Goal: Task Accomplishment & Management: Use online tool/utility

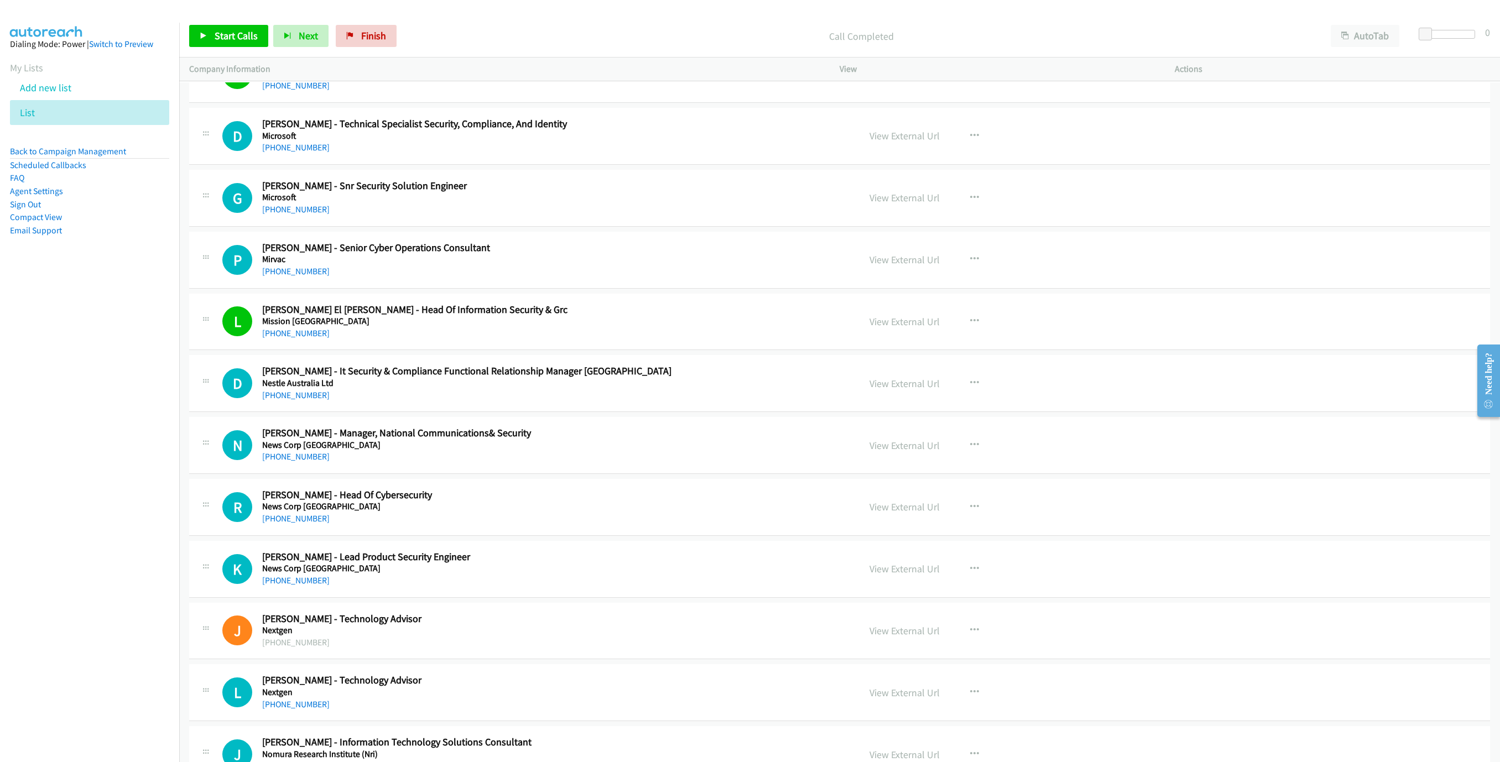
drag, startPoint x: 304, startPoint y: 362, endPoint x: 1290, endPoint y: 473, distance: 992.3
click at [304, 338] on link "[PHONE_NUMBER]" at bounding box center [295, 333] width 67 height 11
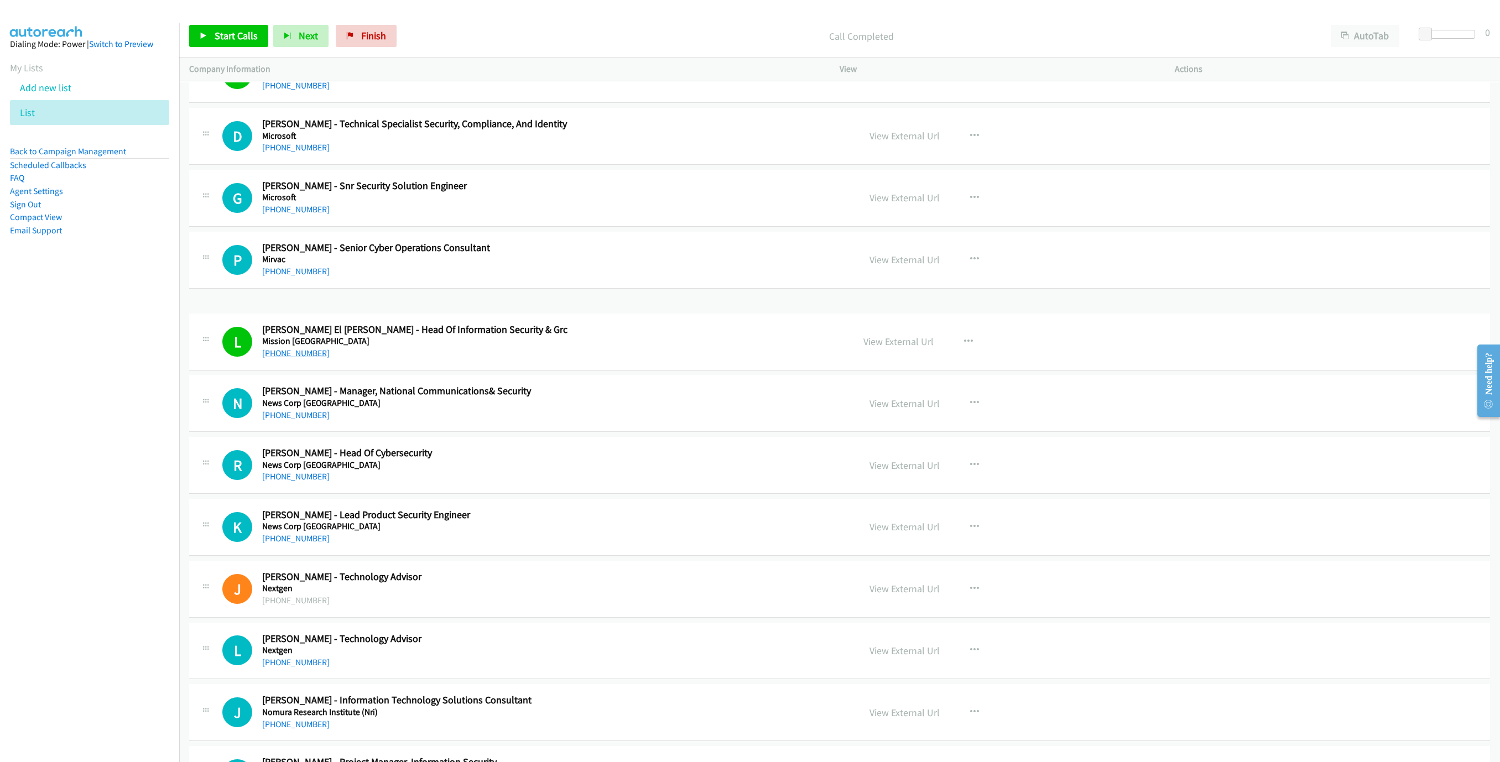
drag, startPoint x: 582, startPoint y: 352, endPoint x: 273, endPoint y: 344, distance: 309.8
drag, startPoint x: 264, startPoint y: 332, endPoint x: 436, endPoint y: 254, distance: 189.6
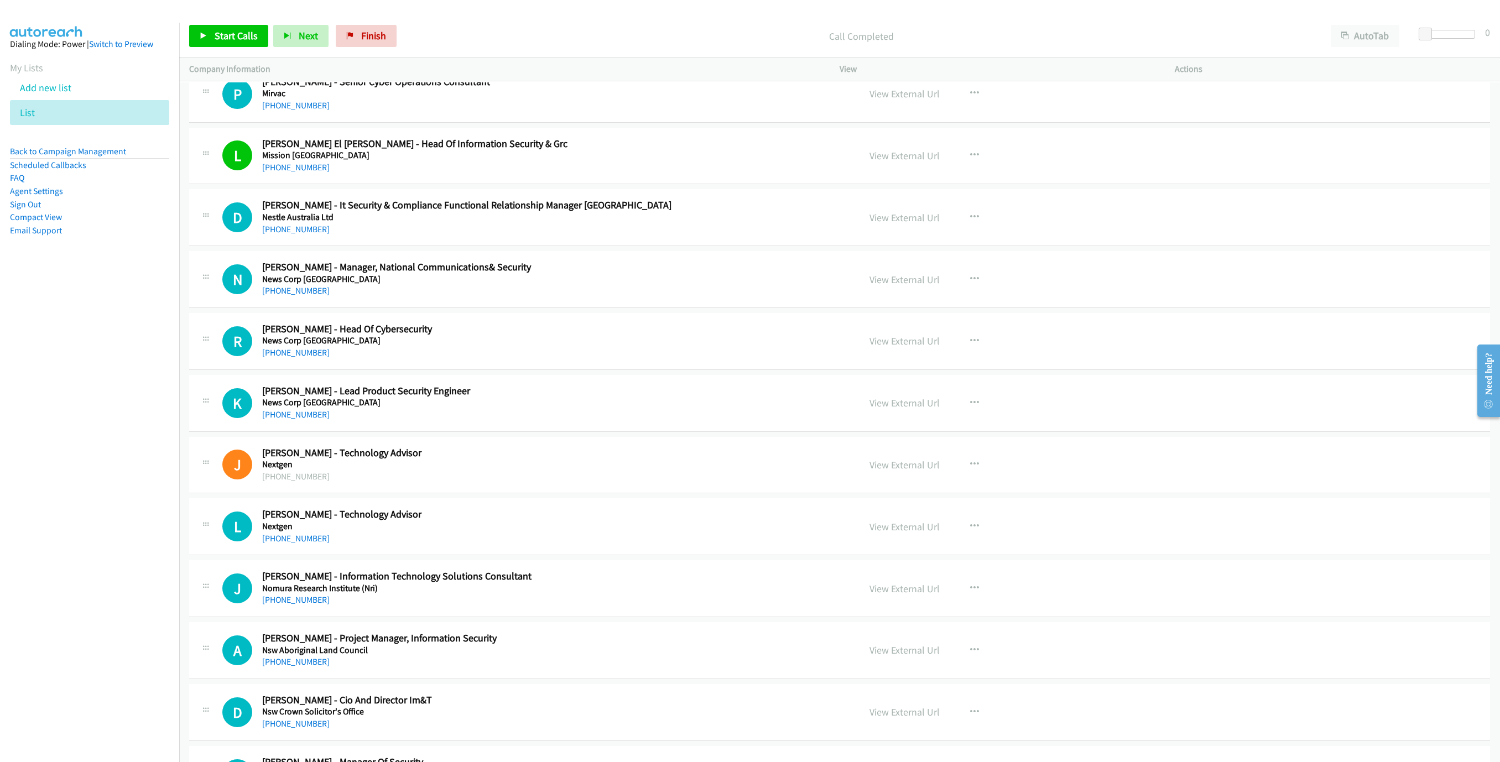
scroll to position [5641, 0]
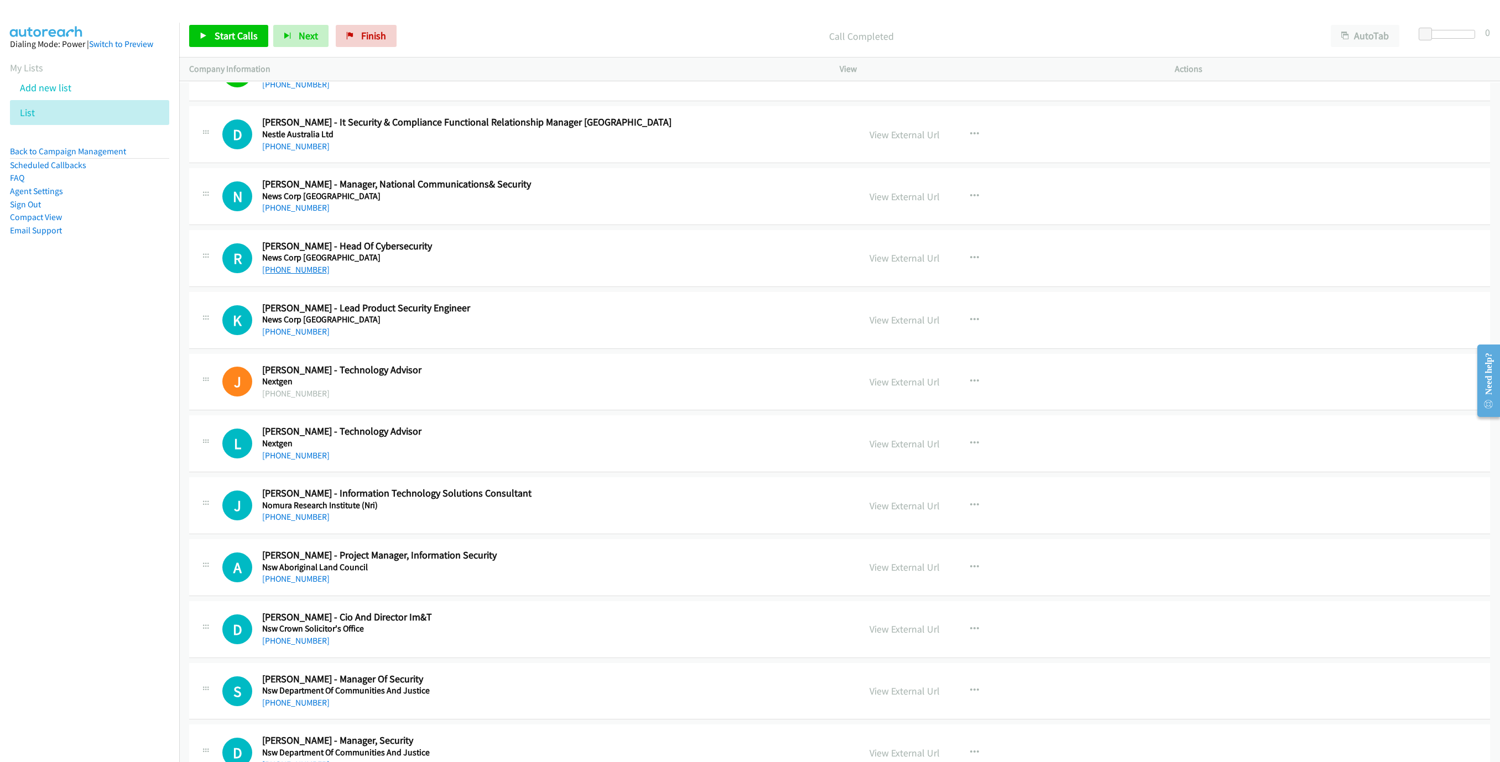
click at [307, 275] on link "[PHONE_NUMBER]" at bounding box center [295, 269] width 67 height 11
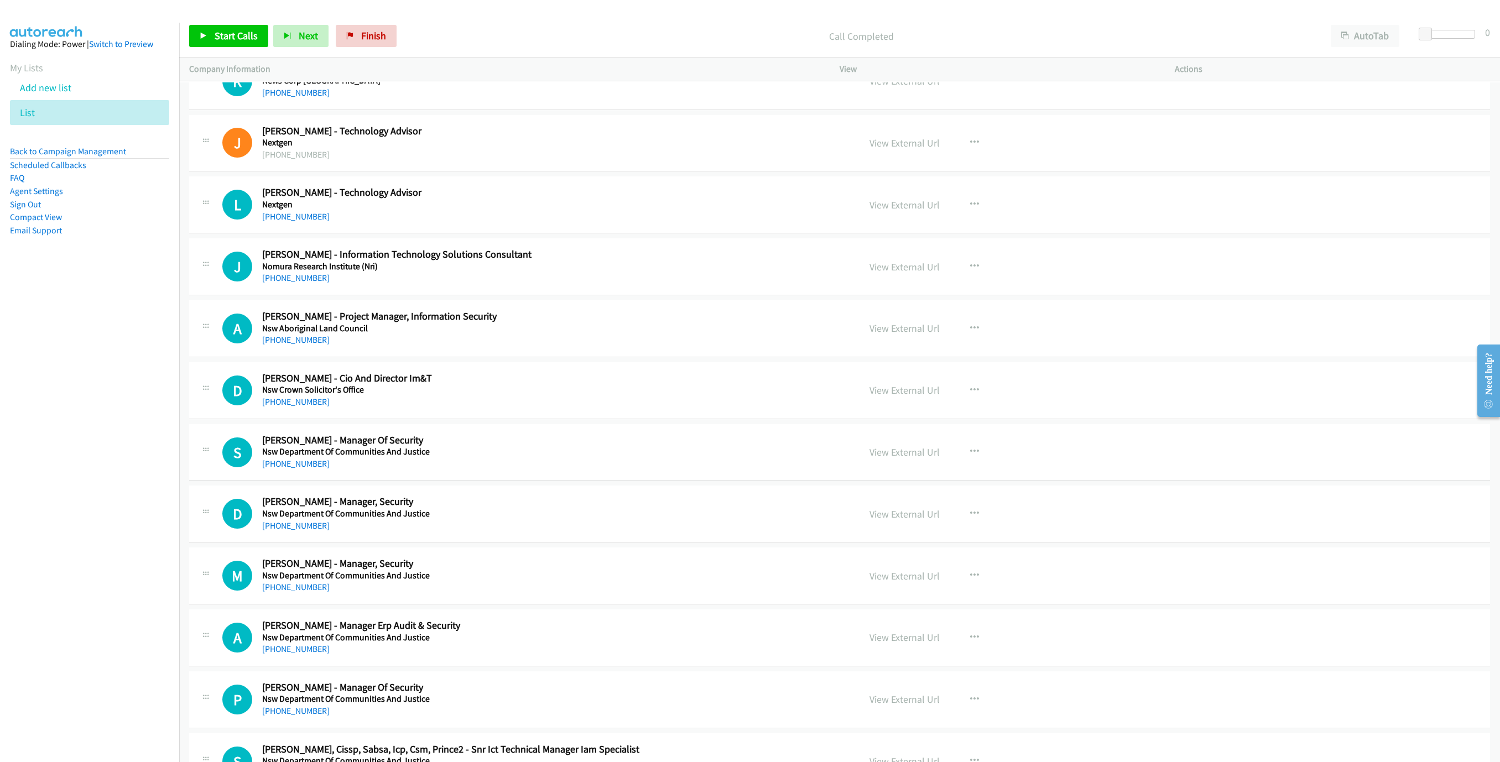
scroll to position [5890, 0]
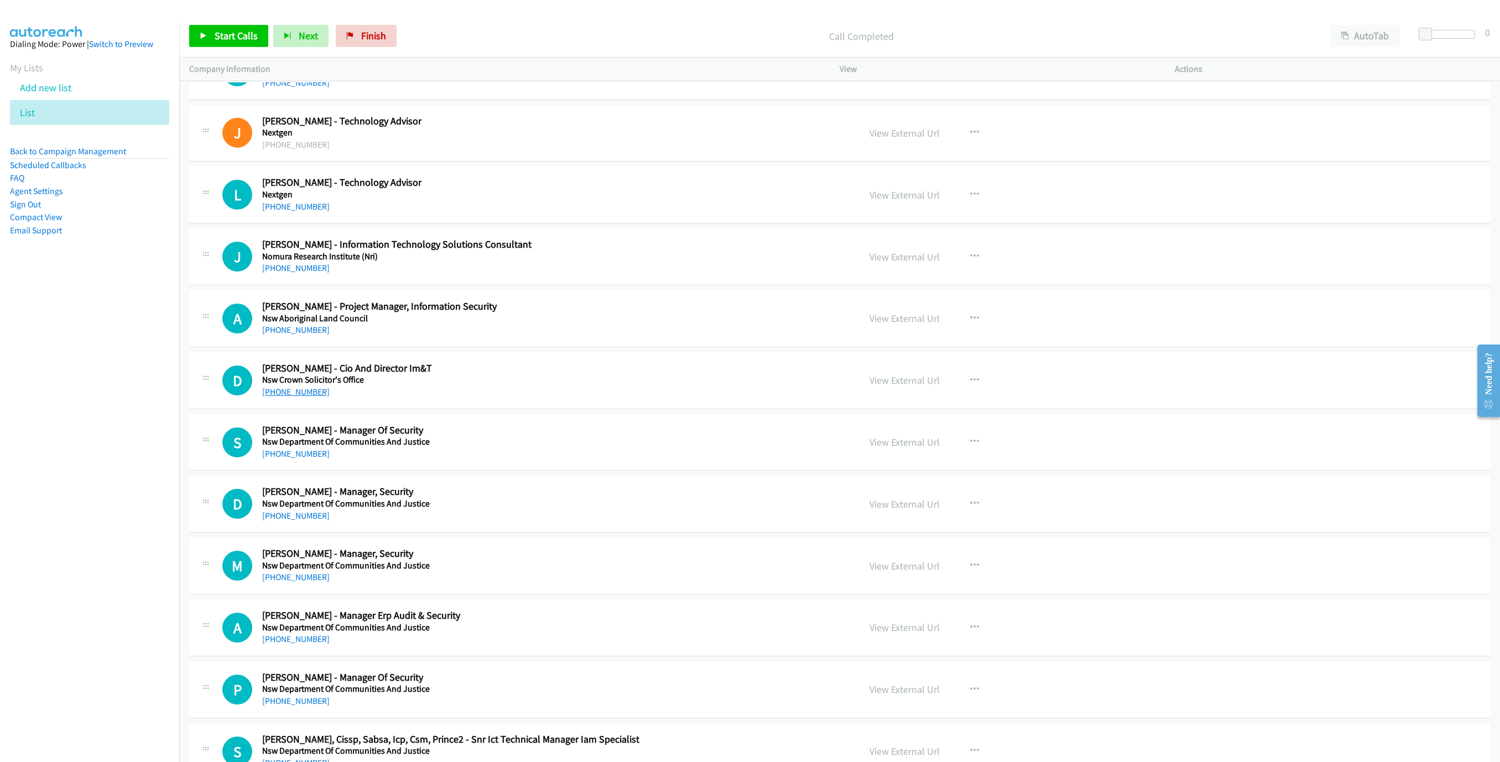
click at [292, 397] on link "[PHONE_NUMBER]" at bounding box center [295, 392] width 67 height 11
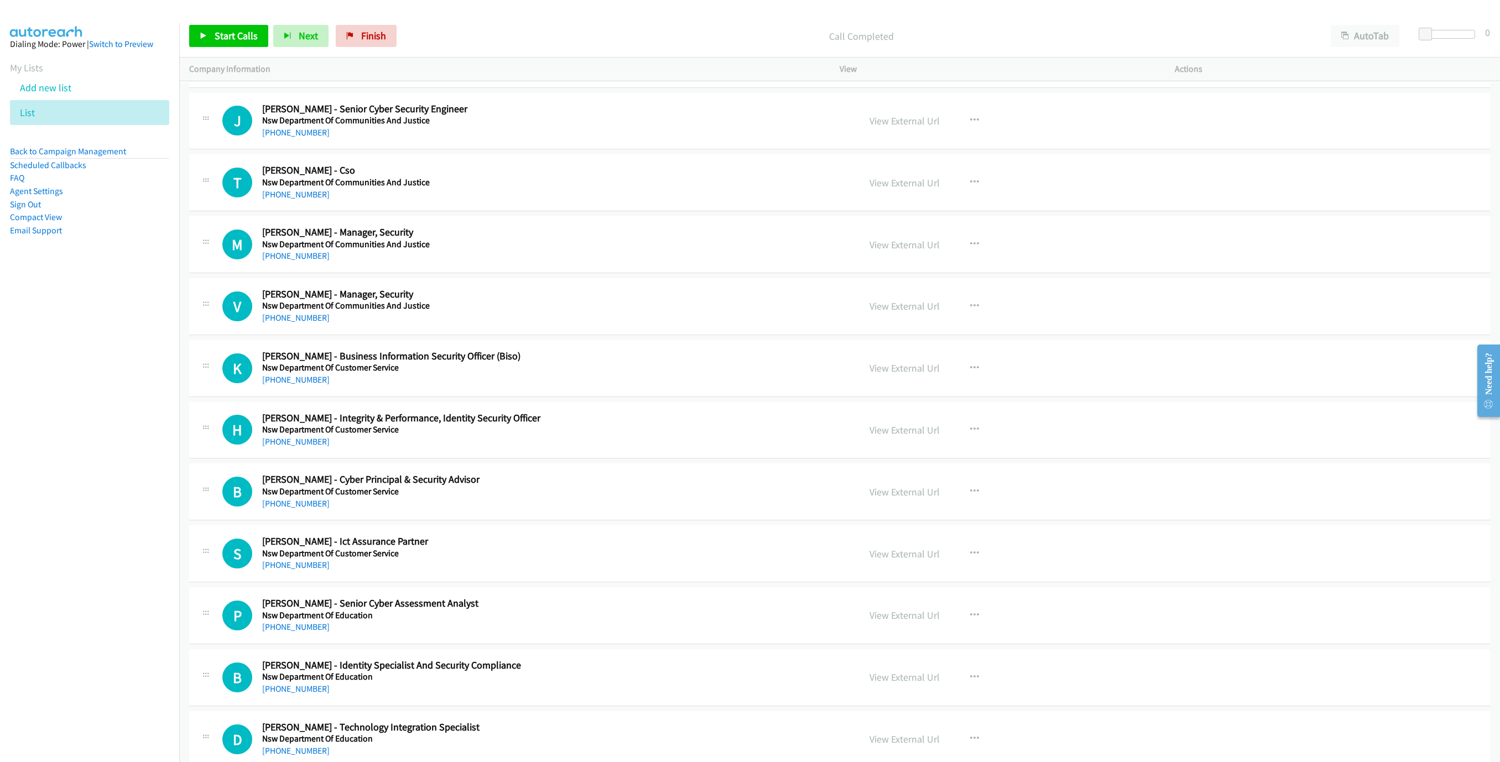
scroll to position [6719, 0]
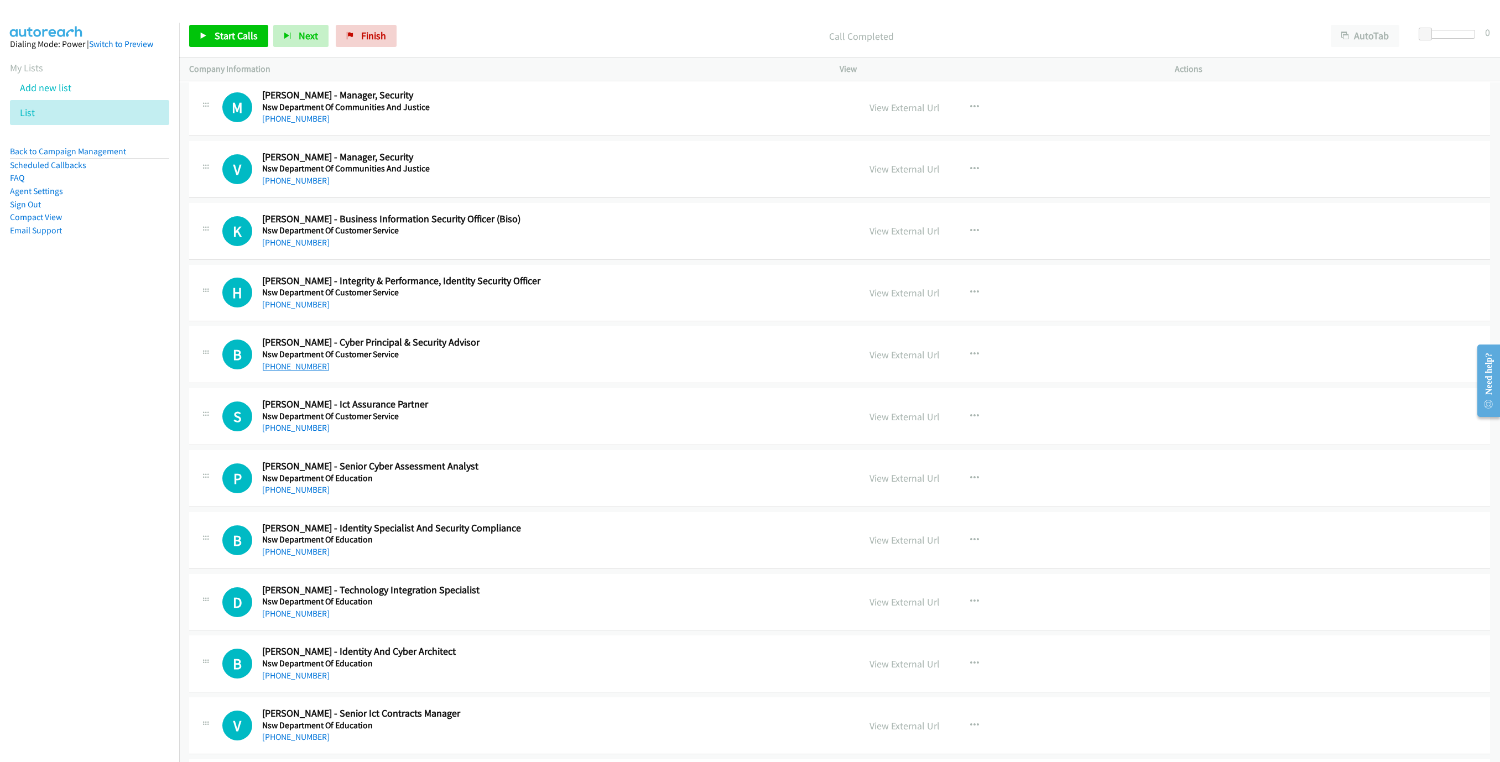
click at [294, 372] on link "[PHONE_NUMBER]" at bounding box center [295, 366] width 67 height 11
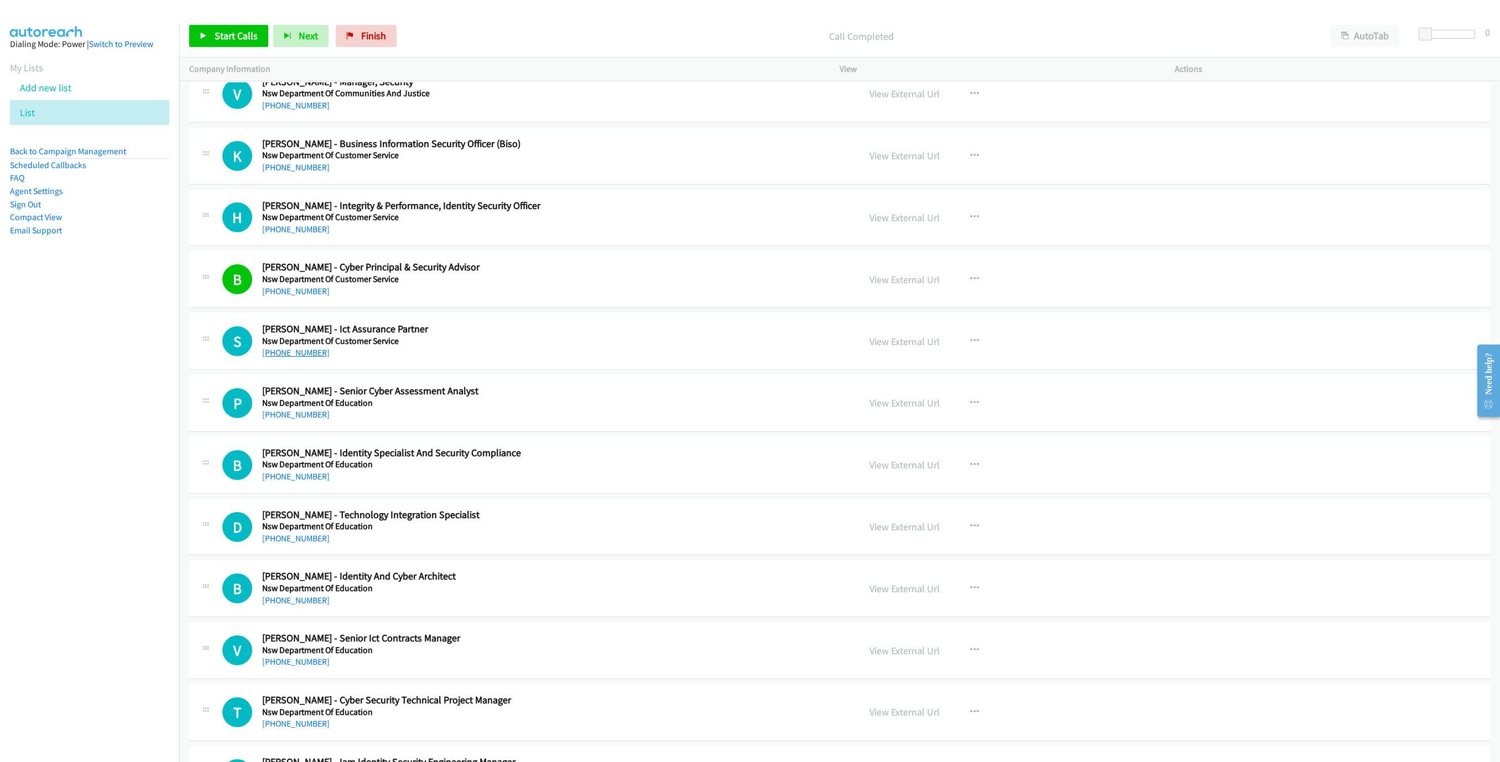
scroll to position [6802, 0]
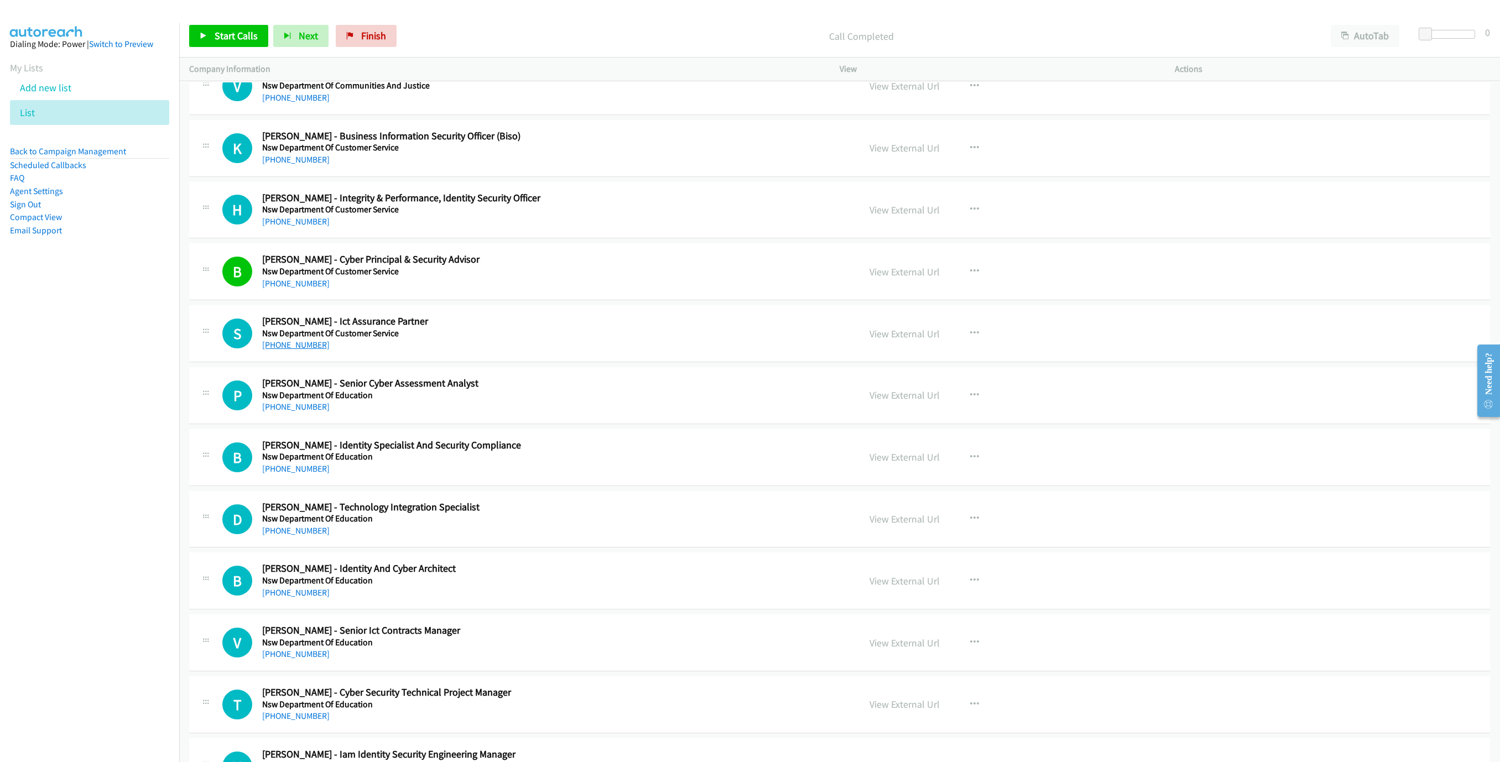
click at [290, 350] on link "[PHONE_NUMBER]" at bounding box center [295, 345] width 67 height 11
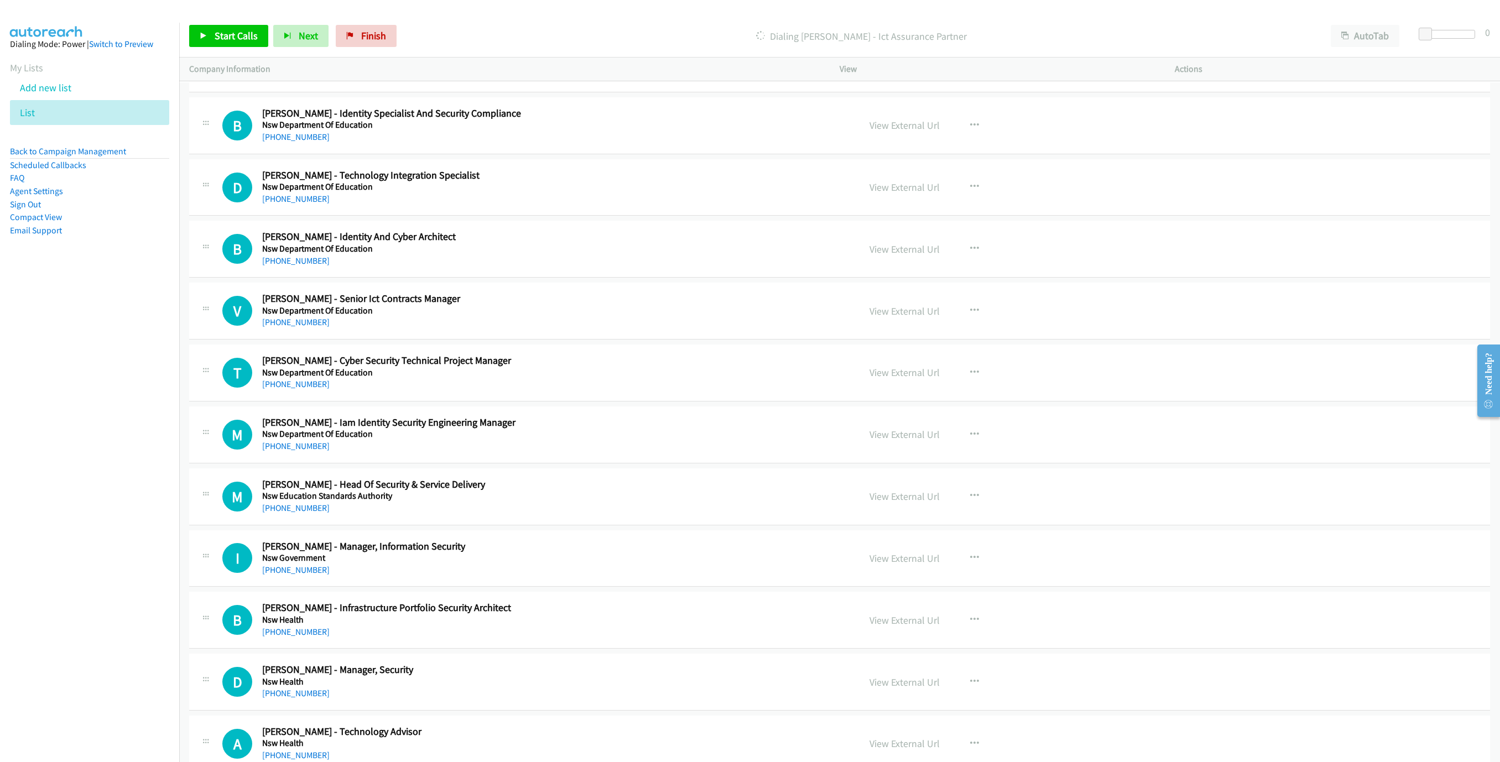
scroll to position [7051, 0]
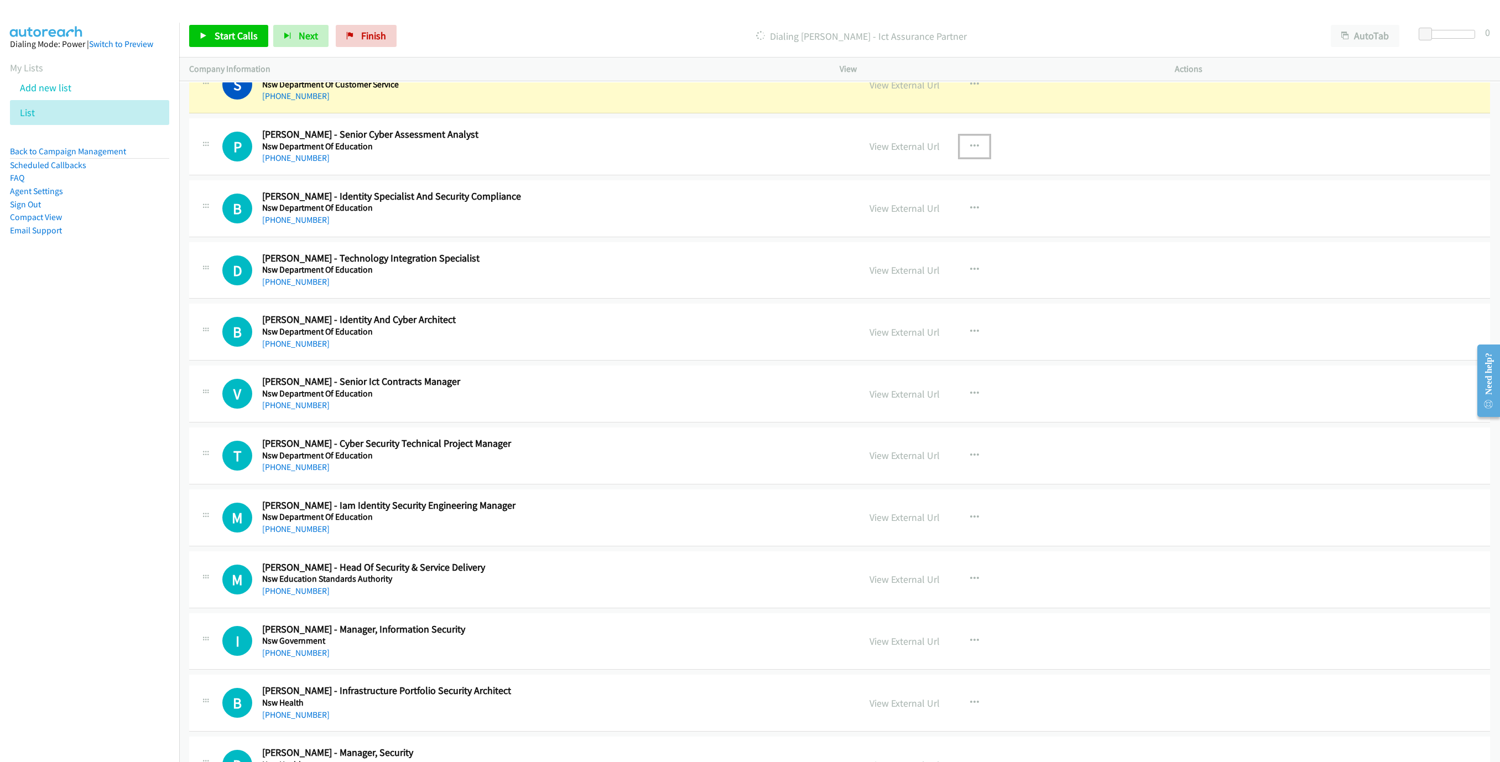
click at [970, 151] on icon "button" at bounding box center [974, 146] width 9 height 9
click at [881, 230] on link "Start Calls Here" at bounding box center [915, 219] width 147 height 22
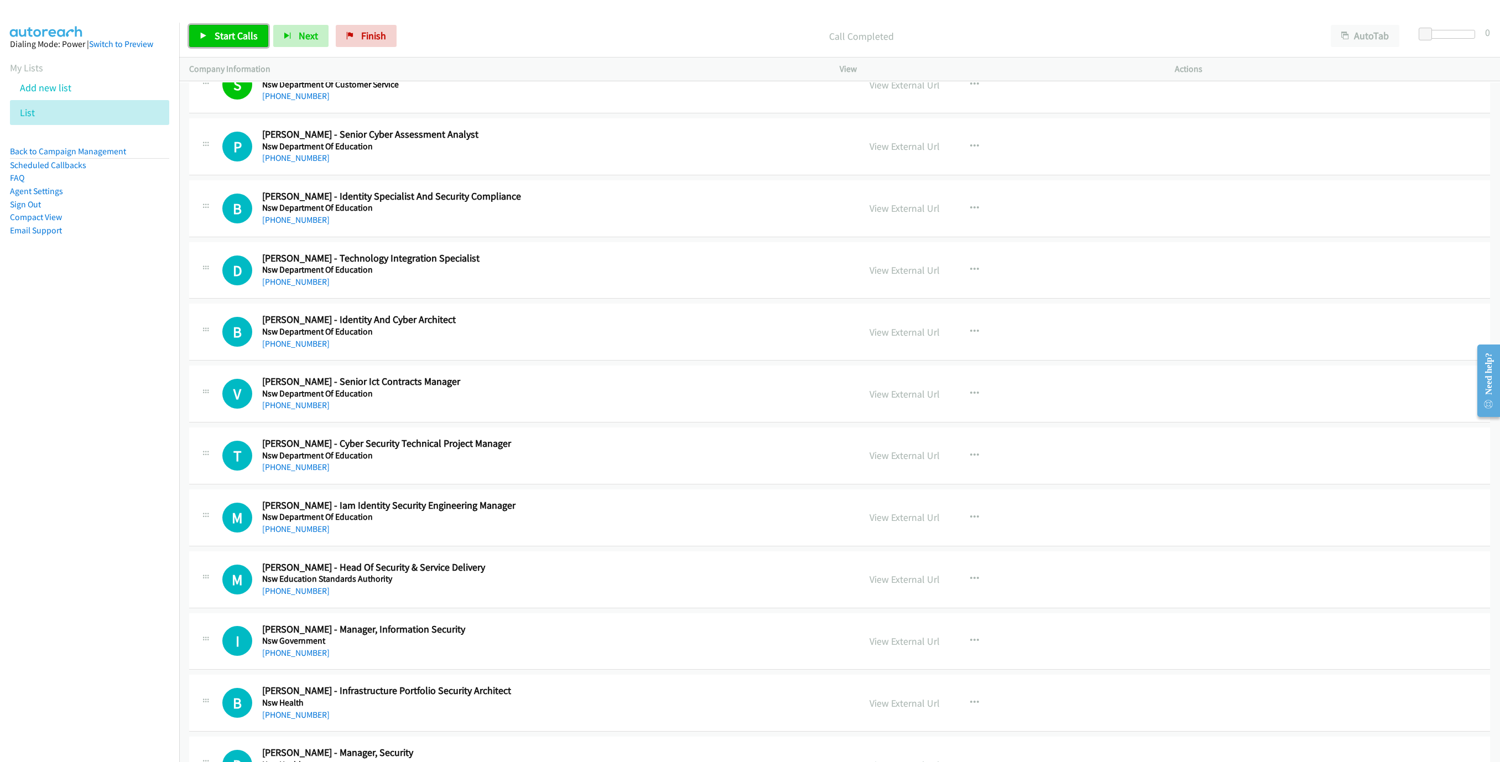
click at [215, 40] on span "Start Calls" at bounding box center [236, 35] width 43 height 13
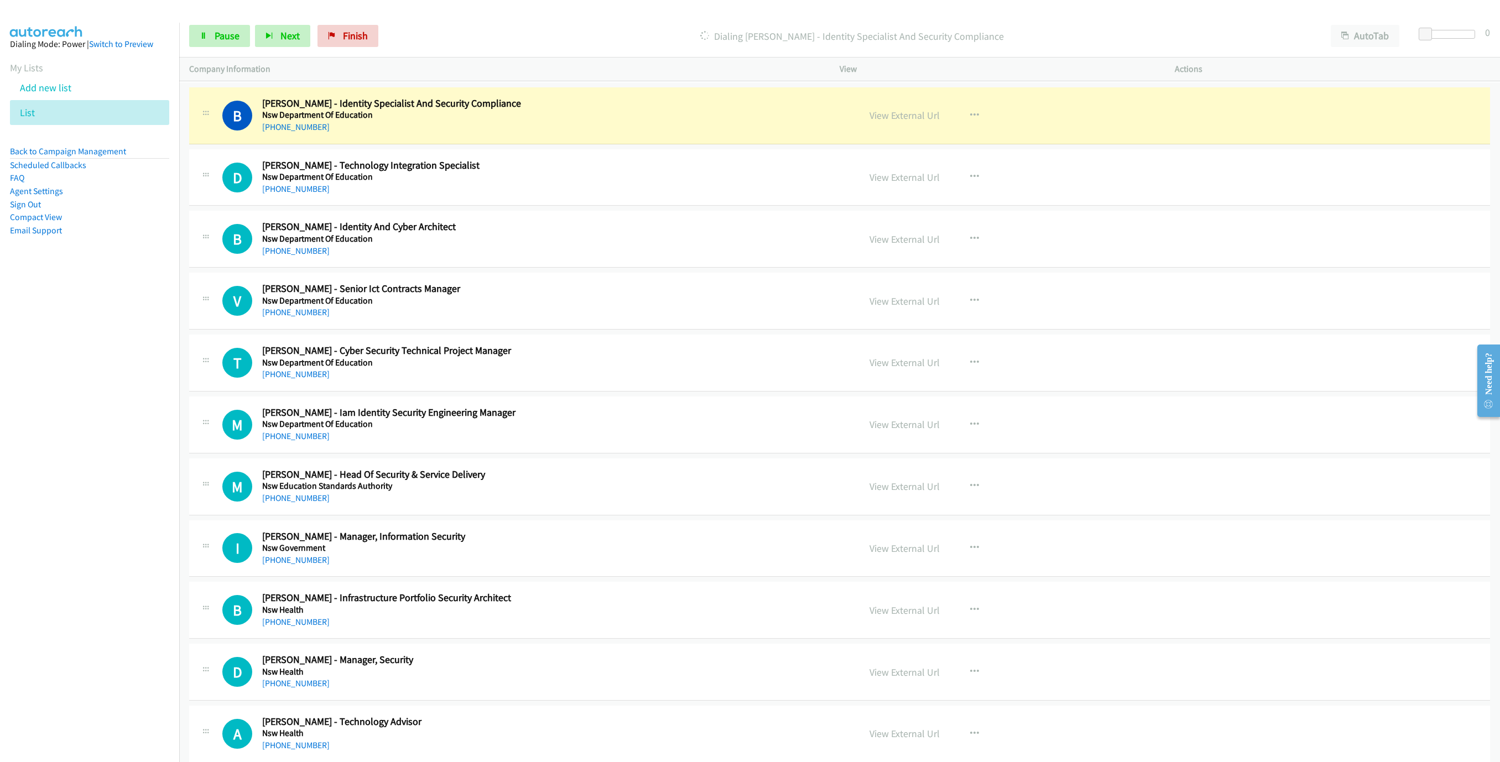
scroll to position [7134, 0]
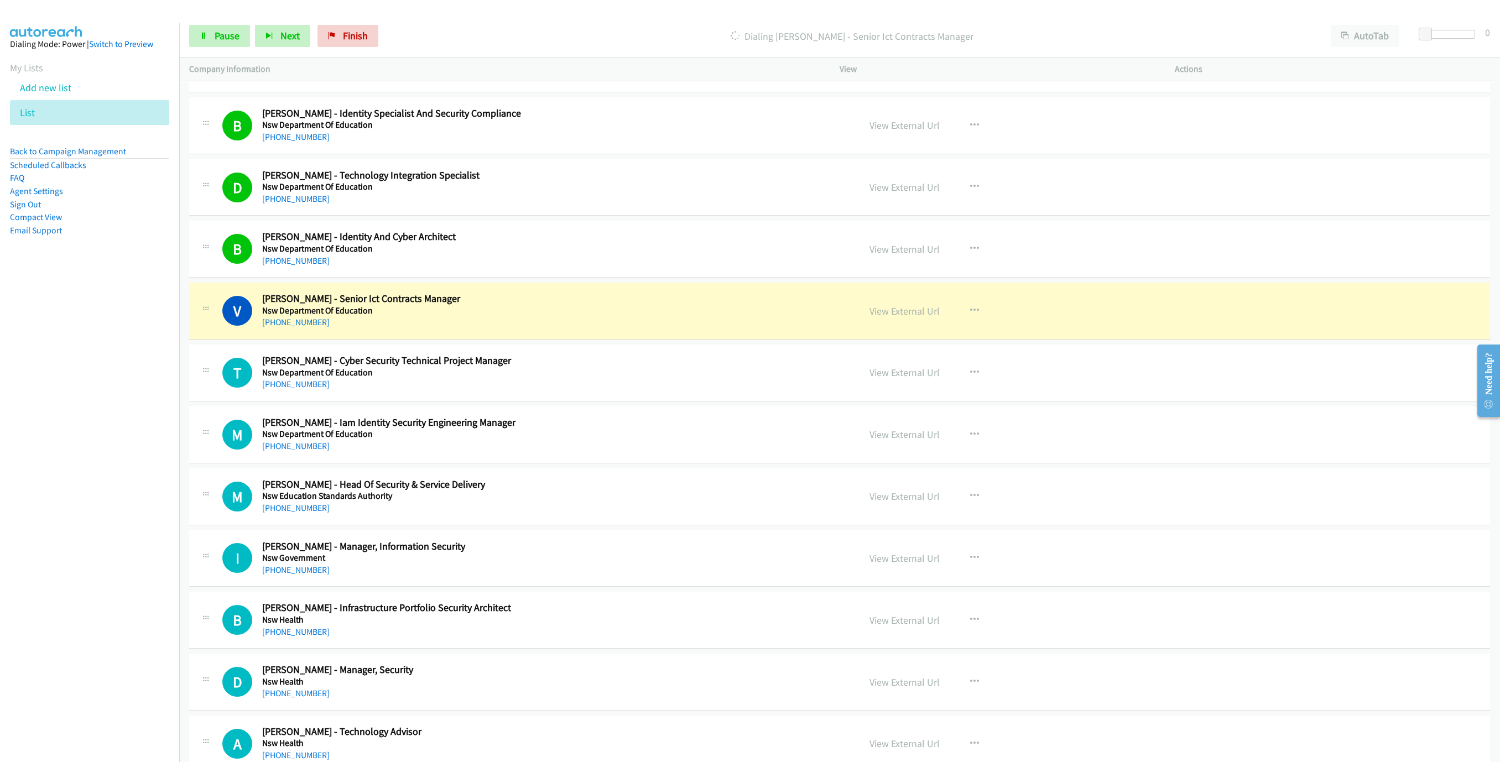
click at [568, 329] on div "[PHONE_NUMBER]" at bounding box center [554, 322] width 585 height 13
click at [916, 317] on link "View External Url" at bounding box center [904, 311] width 70 height 13
click at [219, 28] on link "Pause" at bounding box center [219, 36] width 61 height 22
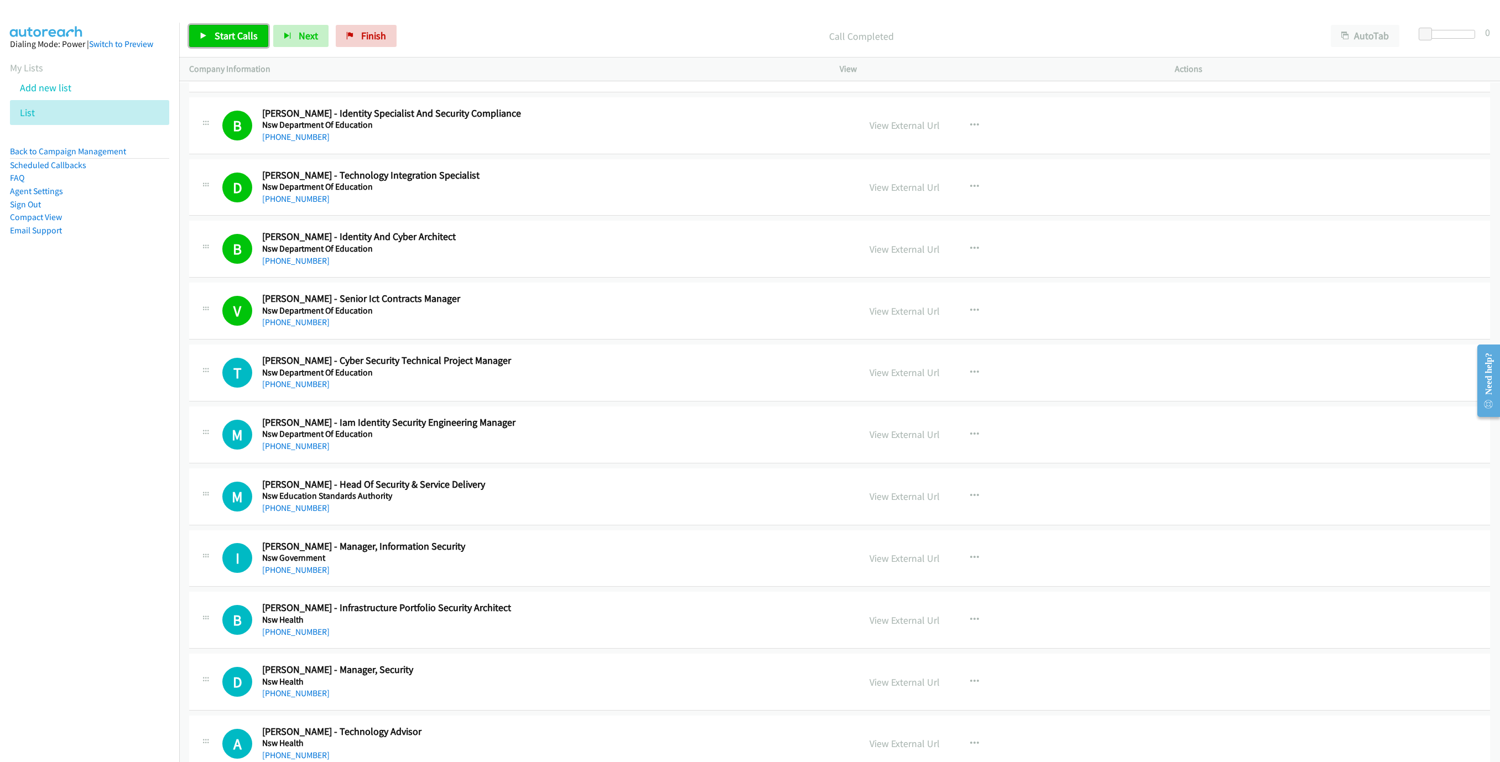
click at [242, 39] on span "Start Calls" at bounding box center [236, 35] width 43 height 13
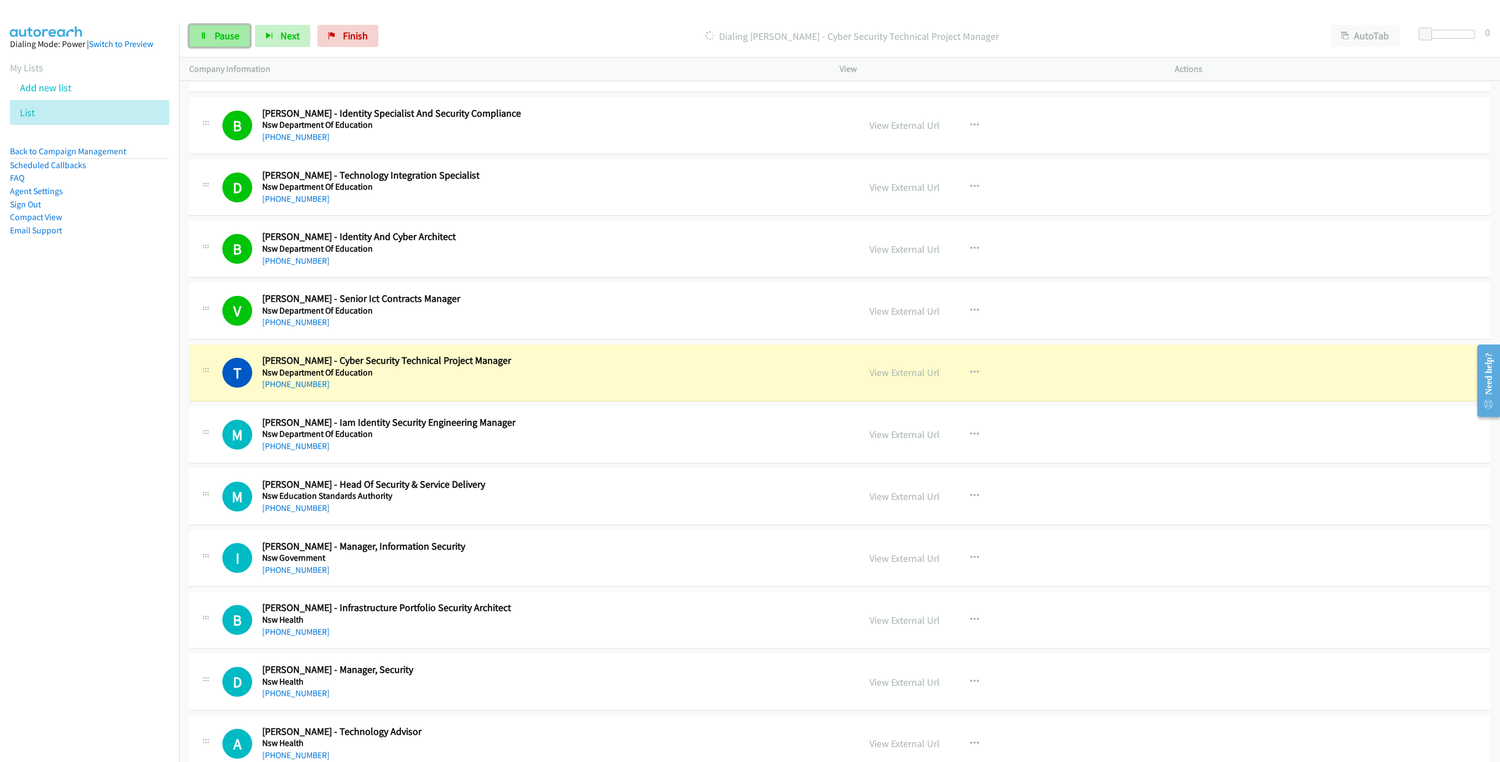
drag, startPoint x: 206, startPoint y: 37, endPoint x: 214, endPoint y: 39, distance: 7.9
click at [206, 37] on icon at bounding box center [204, 37] width 8 height 8
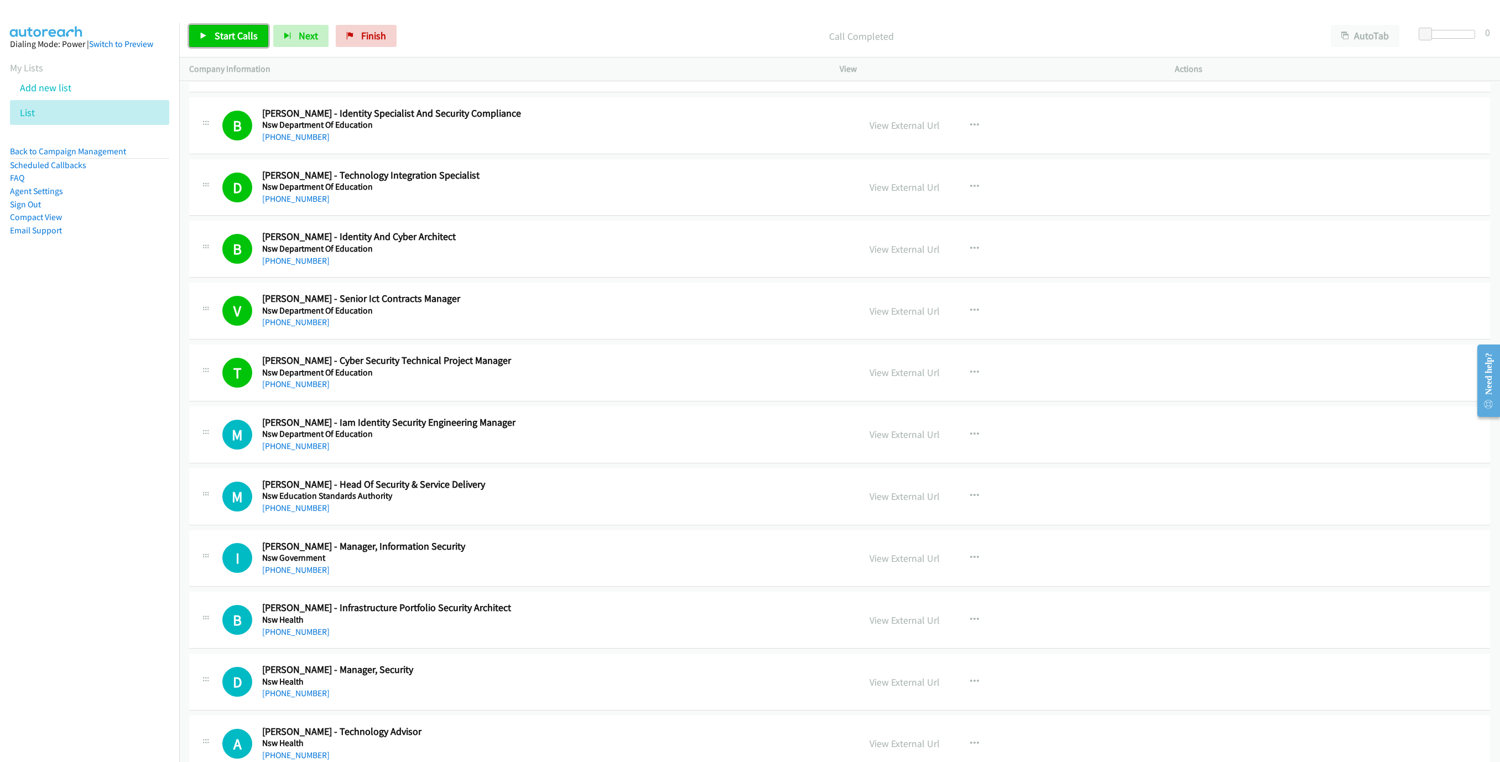
click at [213, 40] on link "Start Calls" at bounding box center [228, 36] width 79 height 22
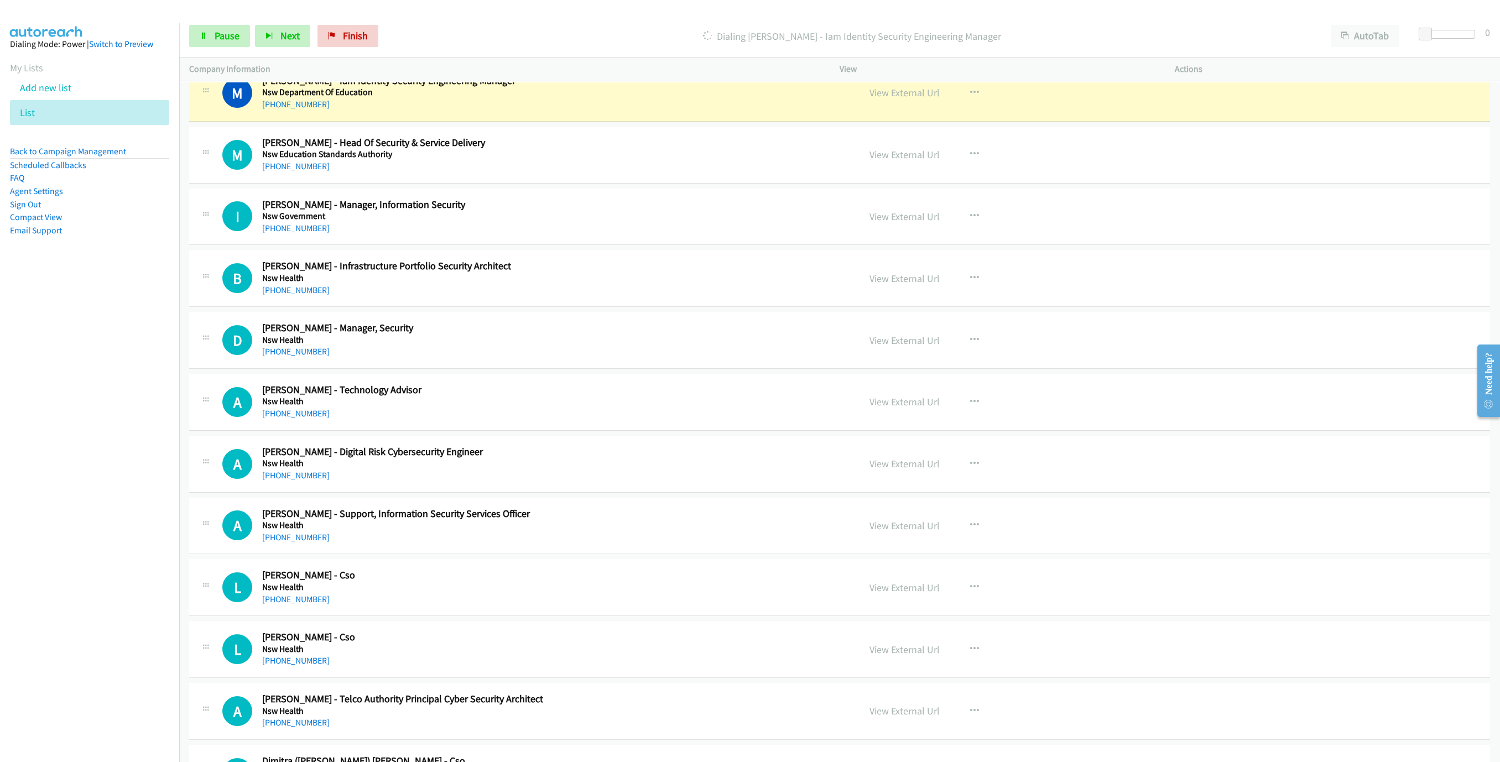
scroll to position [7466, 0]
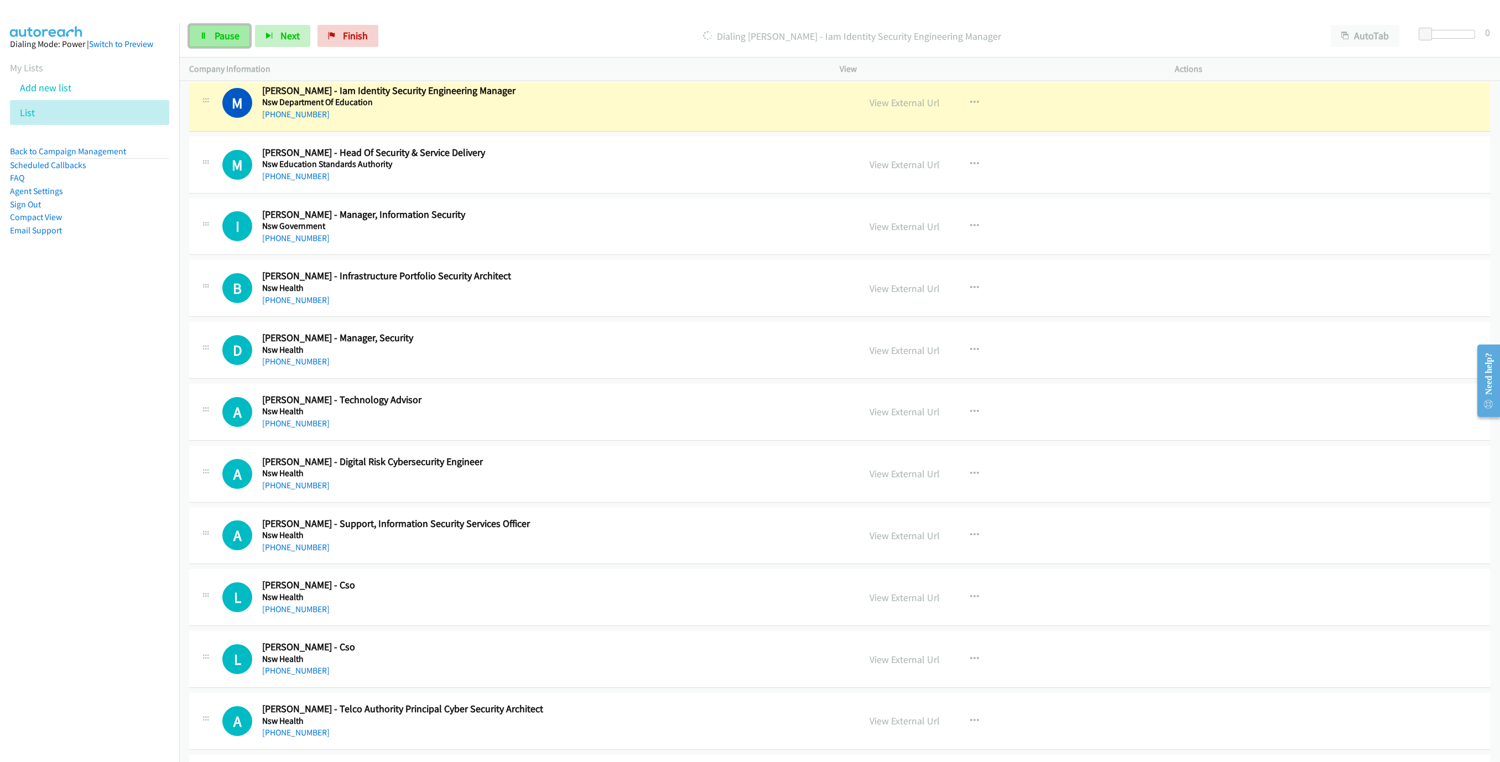
click at [236, 32] on span "Pause" at bounding box center [227, 35] width 25 height 13
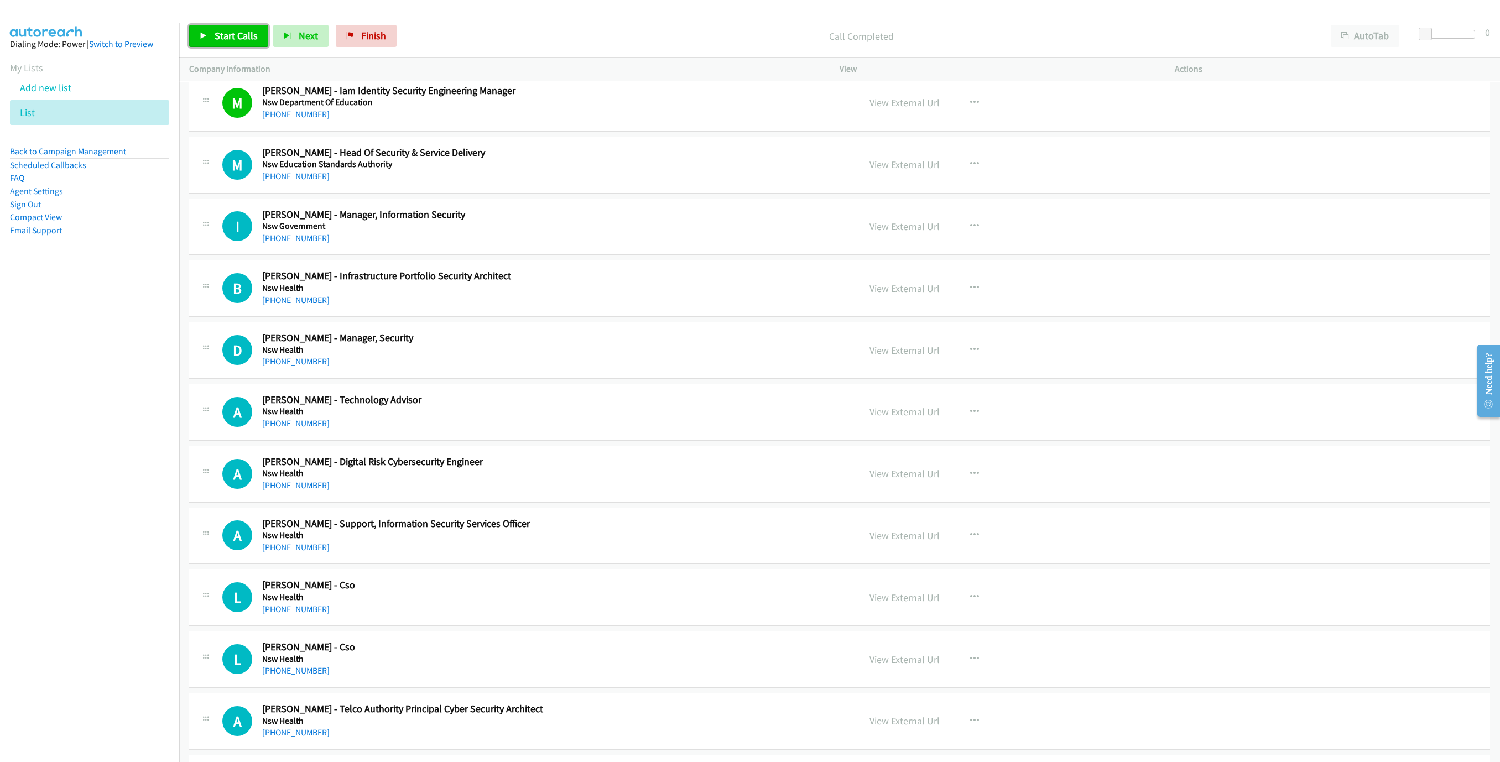
click at [217, 30] on span "Start Calls" at bounding box center [236, 35] width 43 height 13
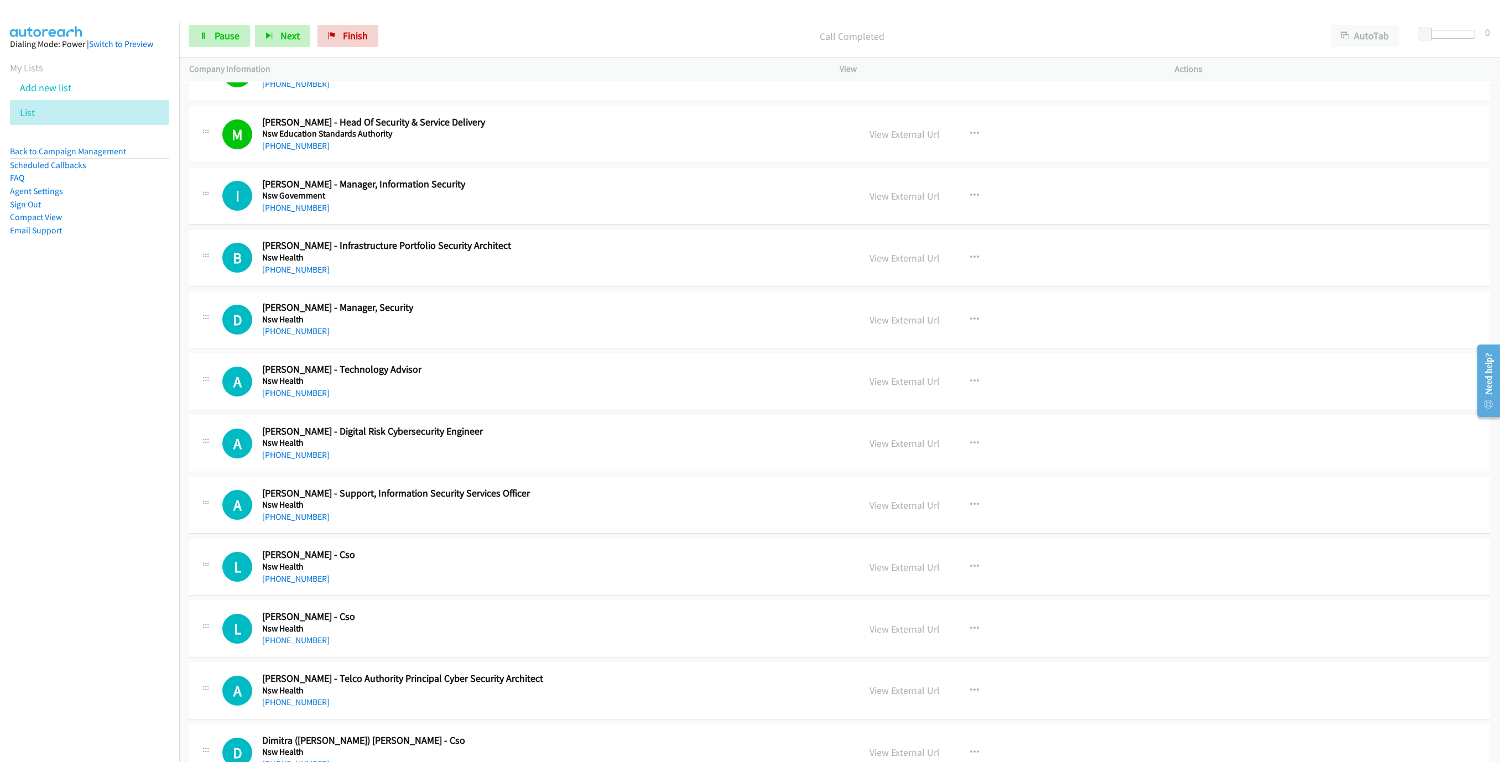
scroll to position [7549, 0]
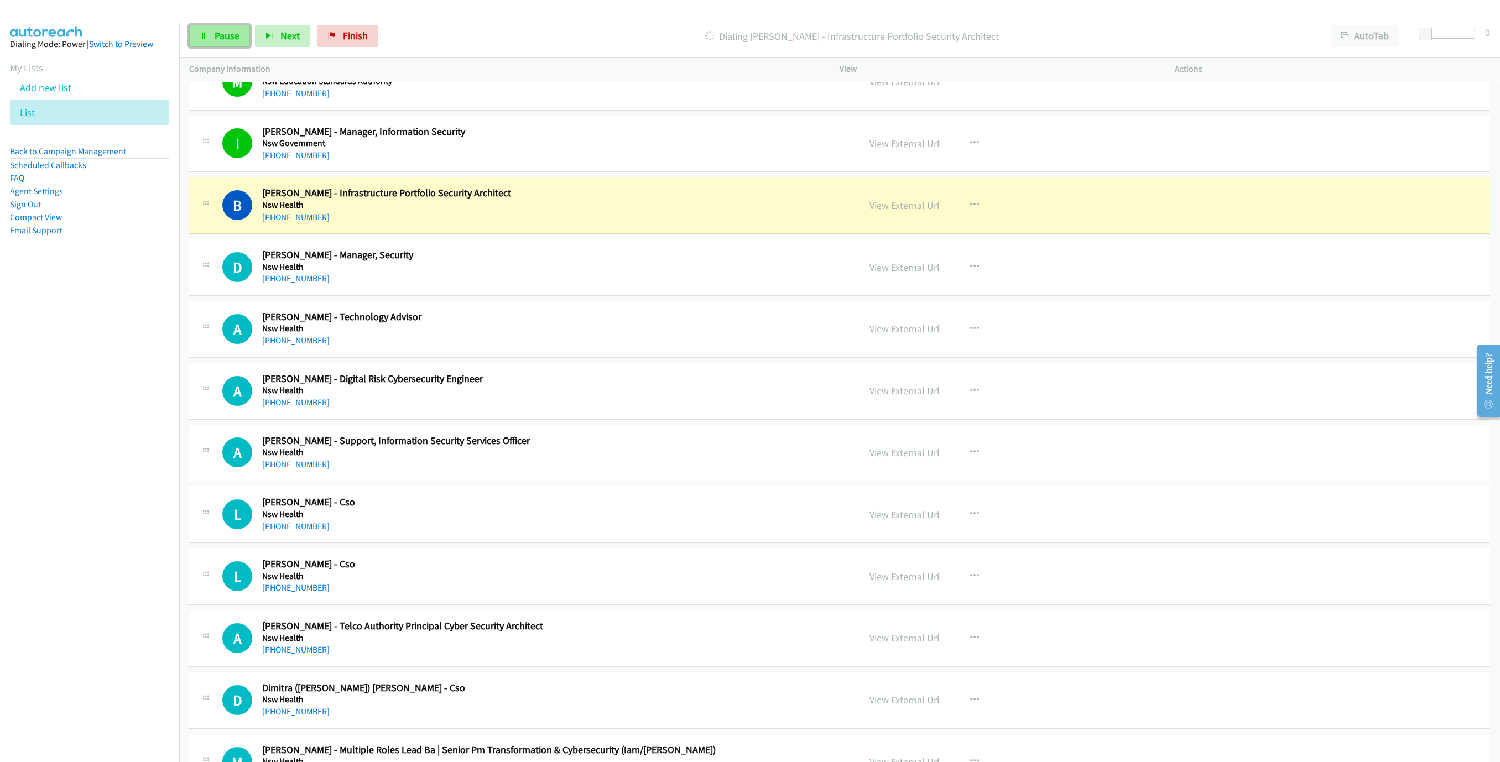
click at [226, 29] on link "Pause" at bounding box center [219, 36] width 61 height 22
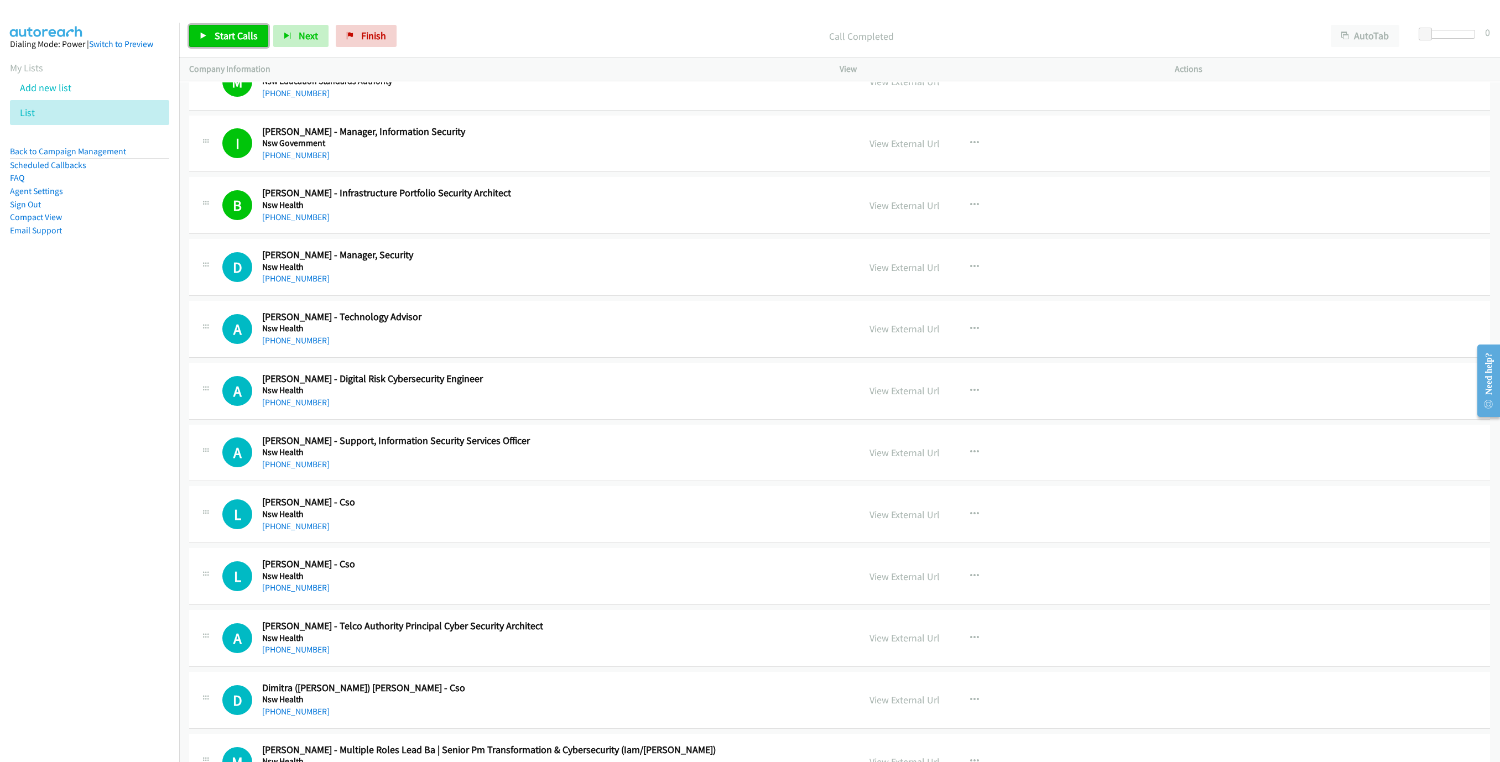
click at [221, 38] on span "Start Calls" at bounding box center [236, 35] width 43 height 13
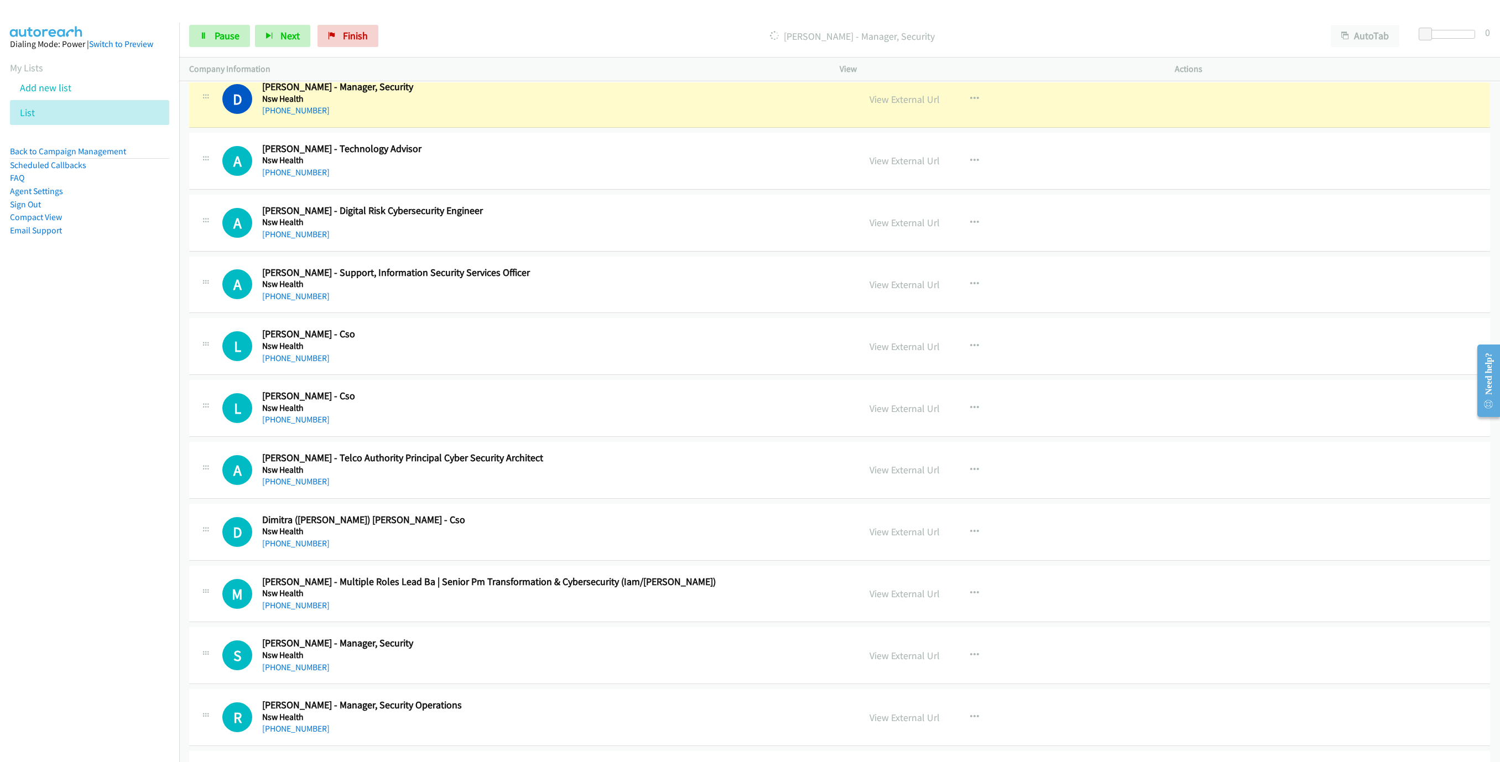
scroll to position [7715, 0]
click at [228, 38] on span "Pause" at bounding box center [227, 35] width 25 height 13
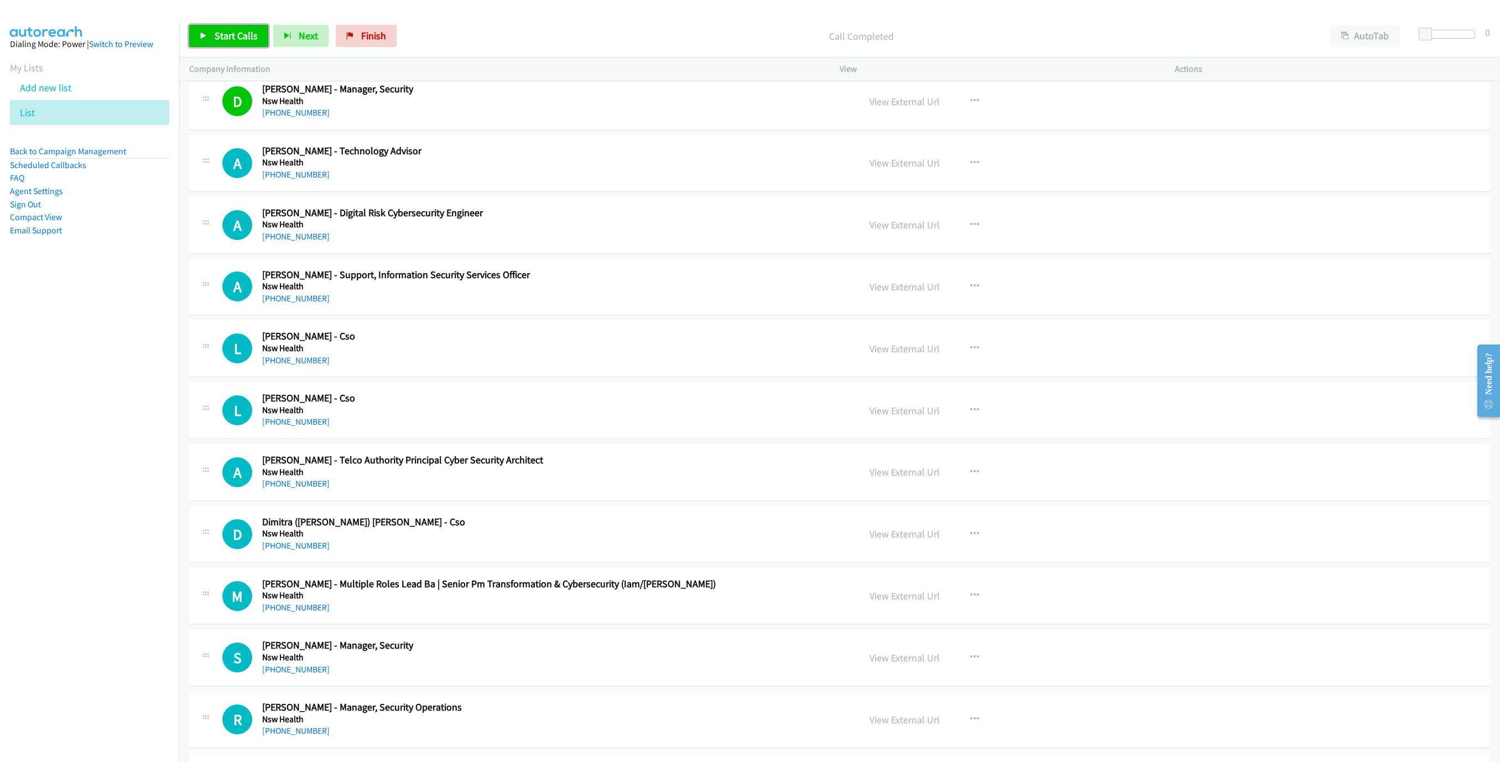
click at [216, 25] on link "Start Calls" at bounding box center [228, 36] width 79 height 22
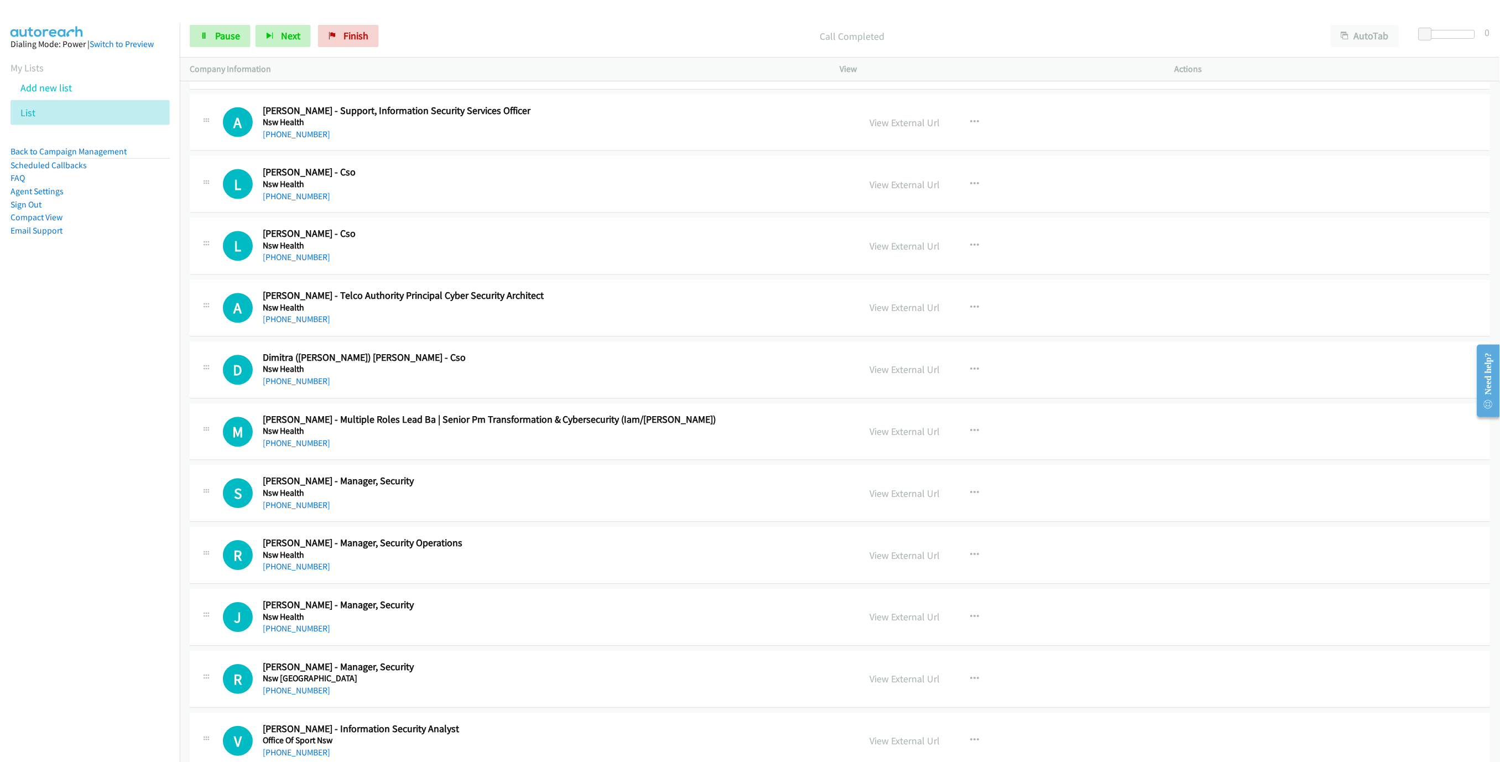
scroll to position [7881, 0]
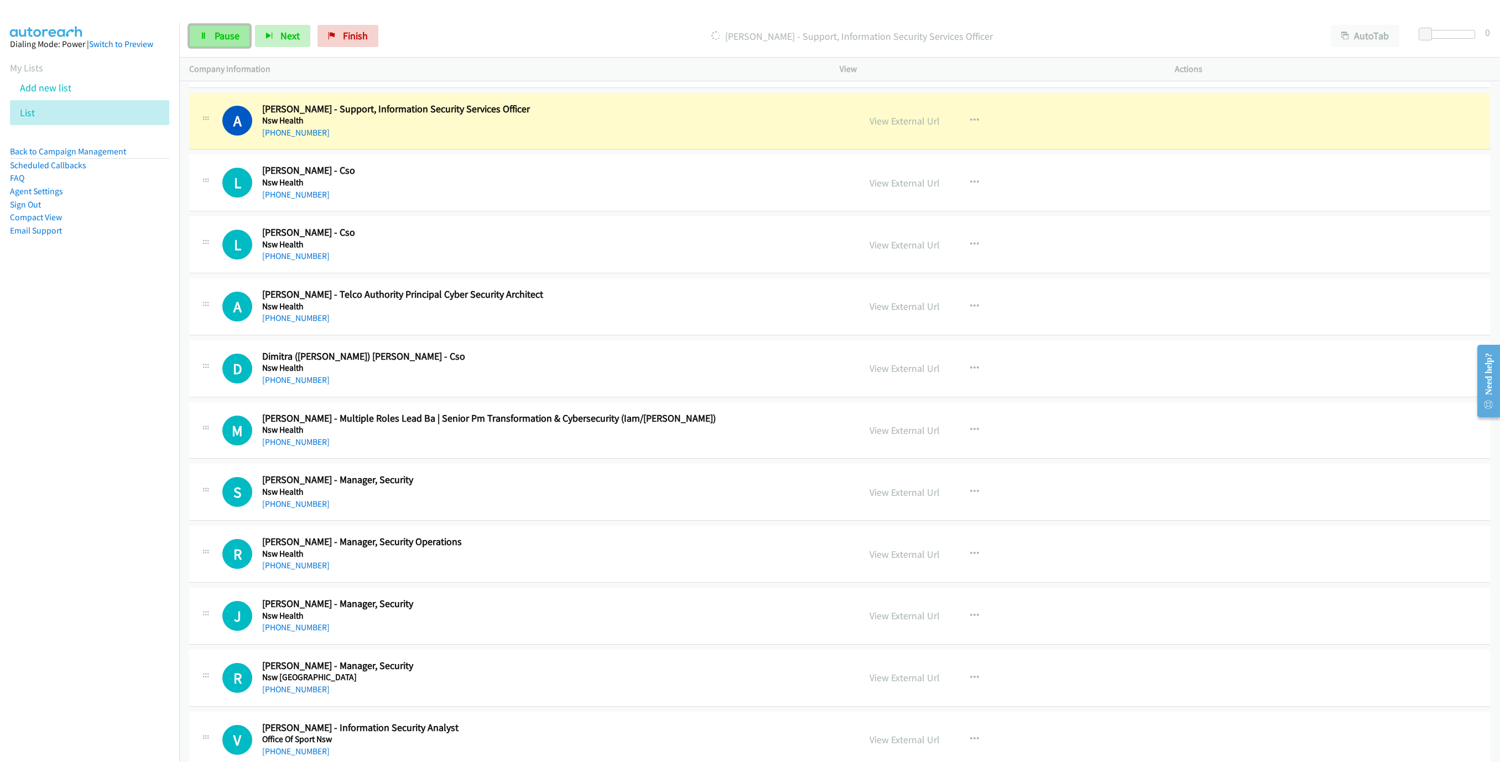
click at [205, 29] on link "Pause" at bounding box center [219, 36] width 61 height 22
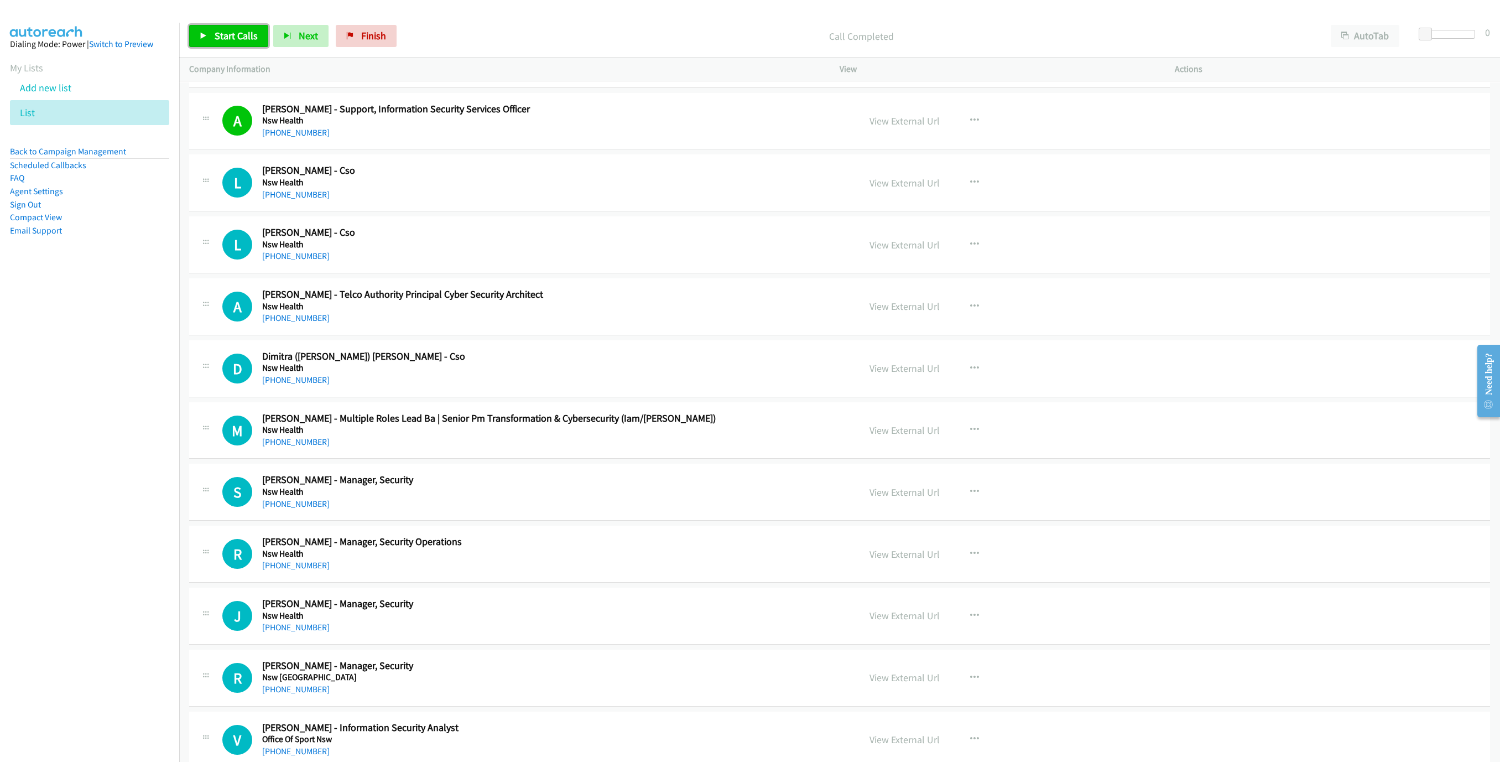
click at [244, 27] on link "Start Calls" at bounding box center [228, 36] width 79 height 22
click at [244, 27] on link "Pause" at bounding box center [219, 36] width 61 height 22
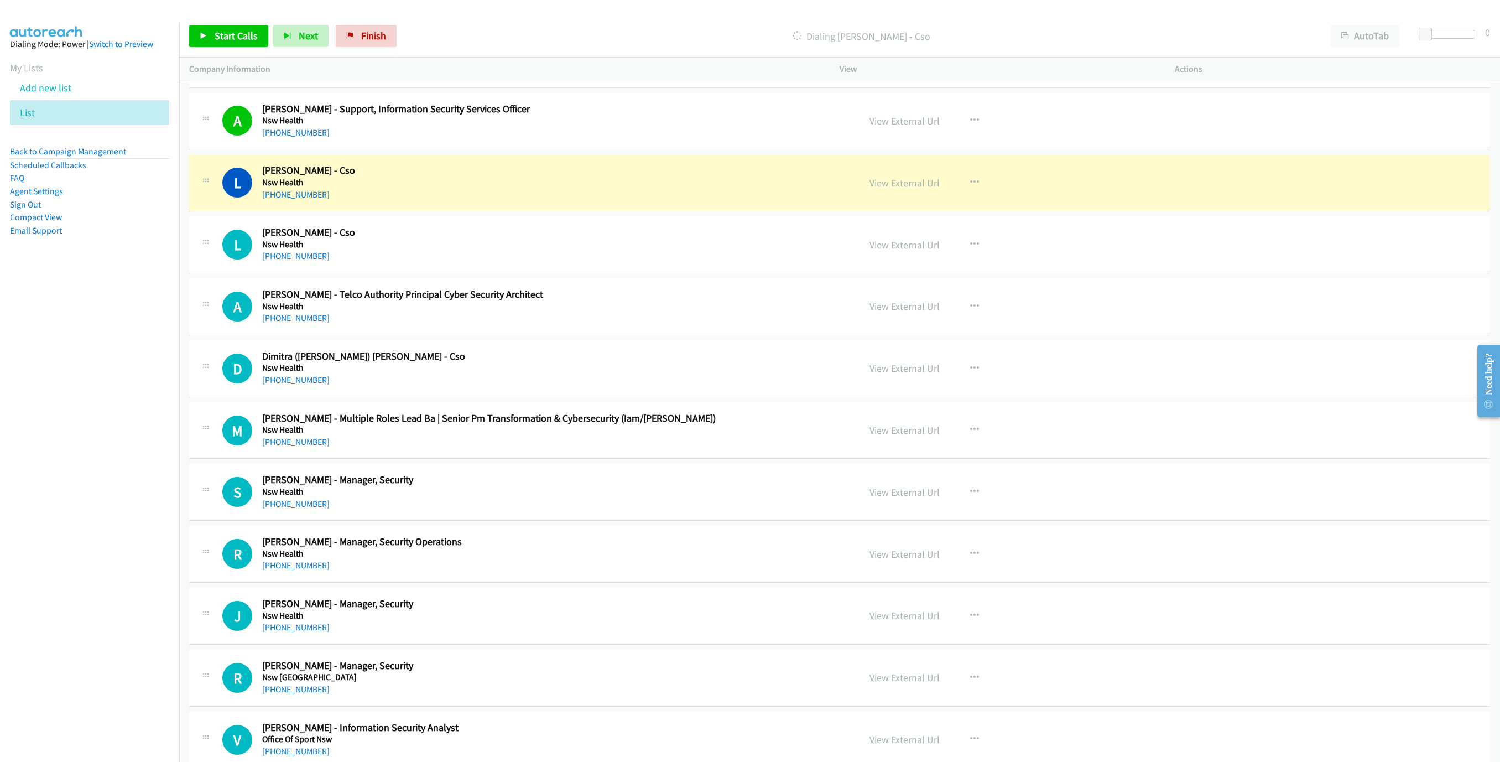
click at [400, 188] on h5 "Nsw Health" at bounding box center [554, 182] width 585 height 11
click at [917, 189] on link "View External Url" at bounding box center [904, 182] width 70 height 13
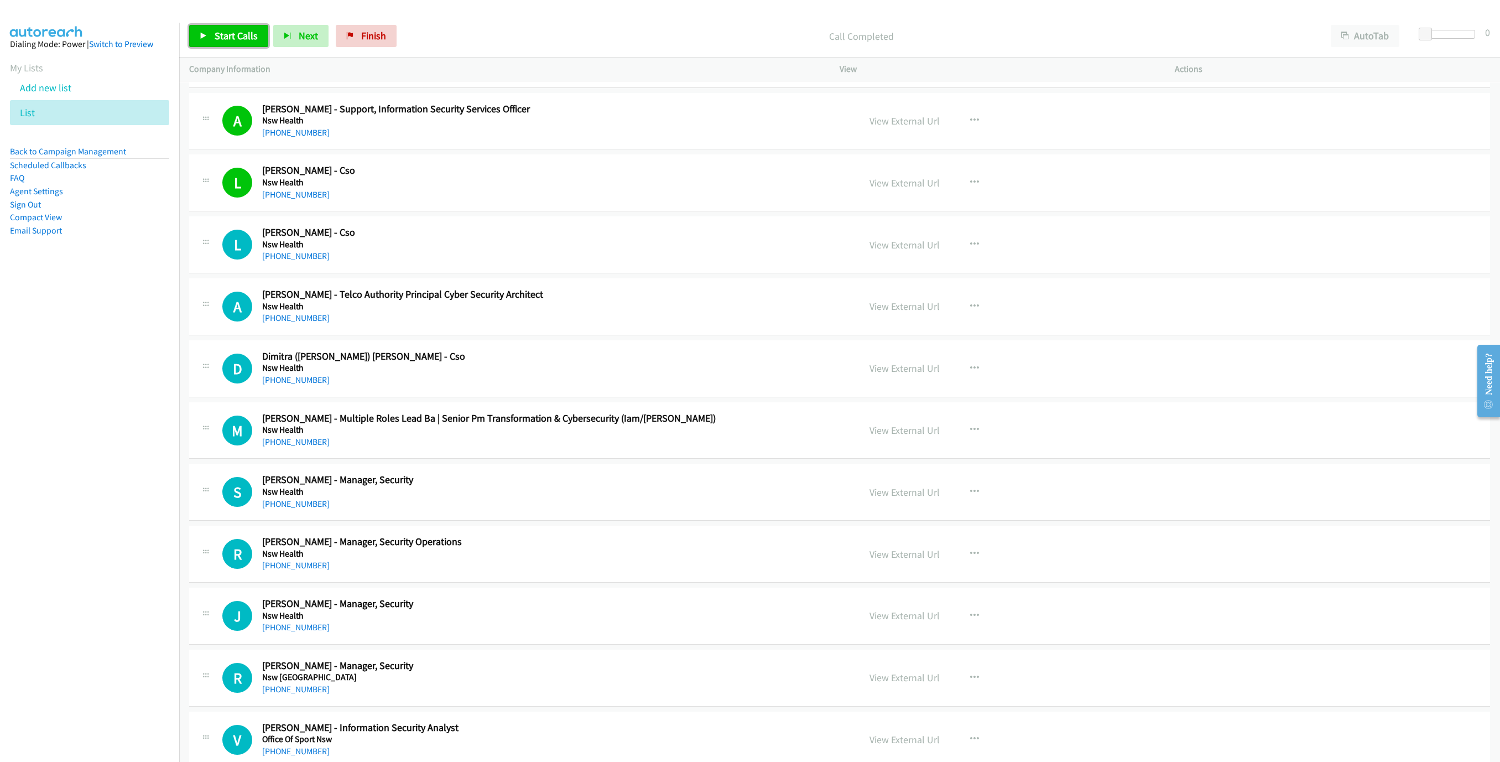
click at [208, 30] on link "Start Calls" at bounding box center [228, 36] width 79 height 22
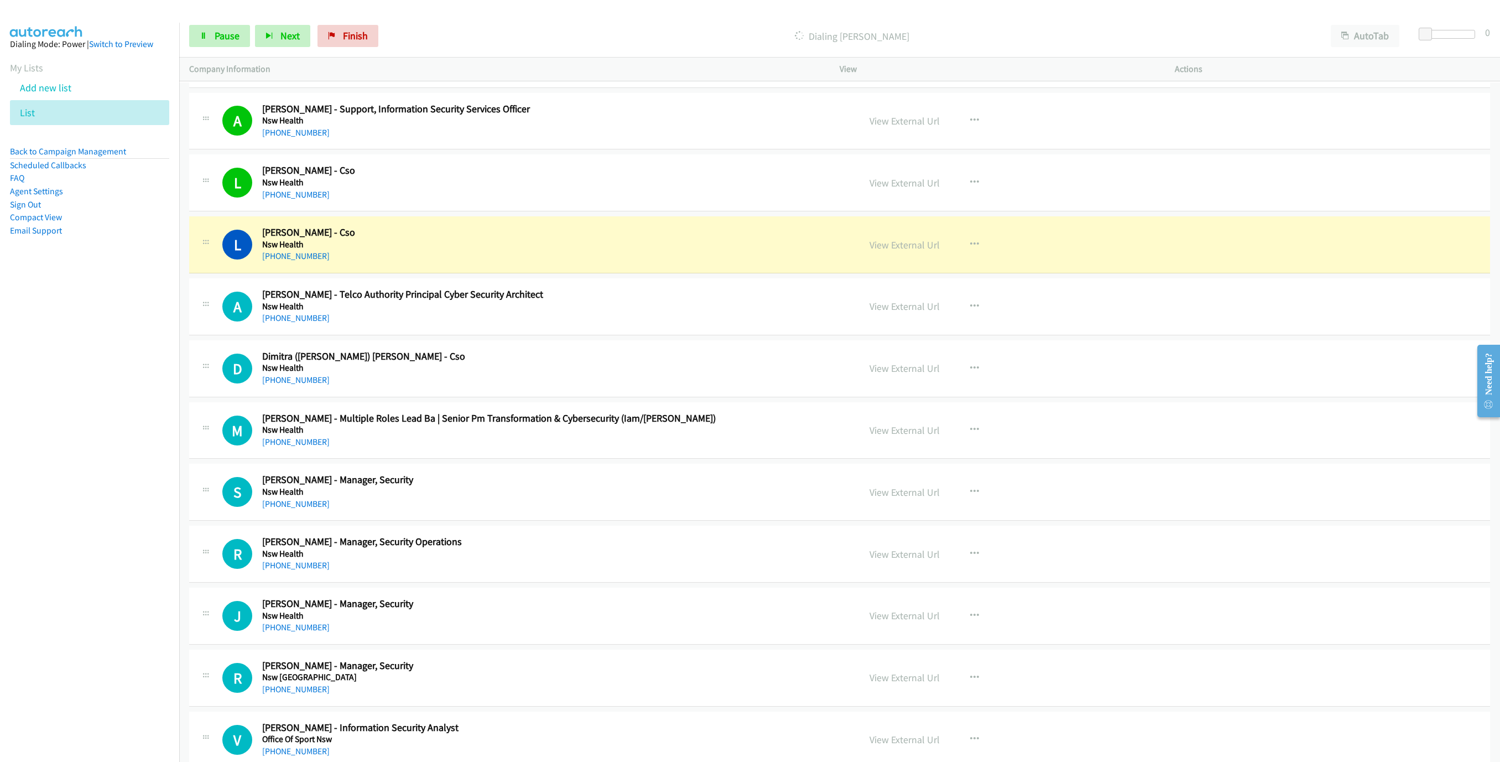
drag, startPoint x: 567, startPoint y: 269, endPoint x: 576, endPoint y: 272, distance: 8.9
click at [567, 239] on h2 "[PERSON_NAME] - Cso" at bounding box center [554, 232] width 585 height 13
click at [895, 251] on link "View External Url" at bounding box center [904, 244] width 70 height 13
click at [211, 40] on link "Pause" at bounding box center [219, 36] width 61 height 22
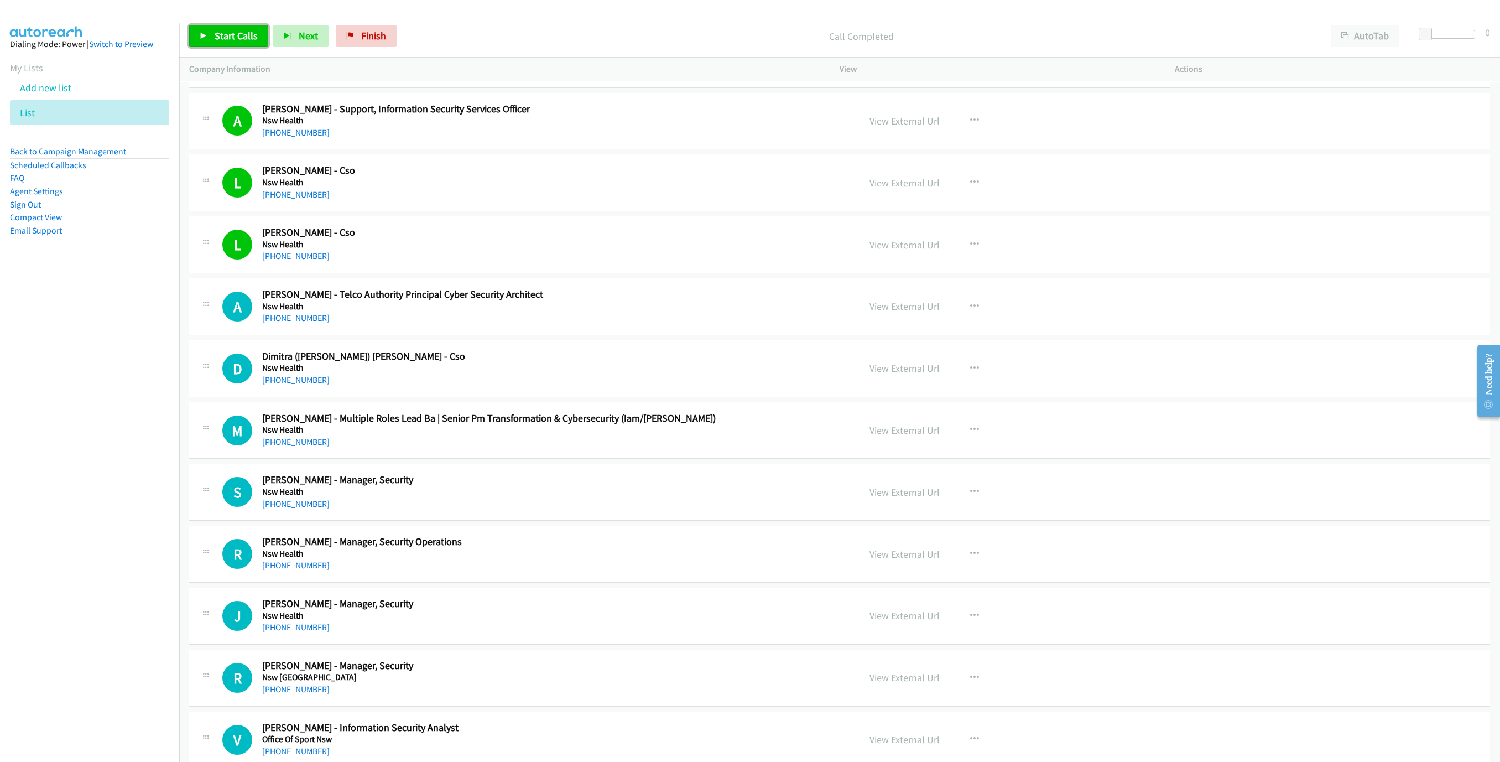
click at [243, 25] on link "Start Calls" at bounding box center [228, 36] width 79 height 22
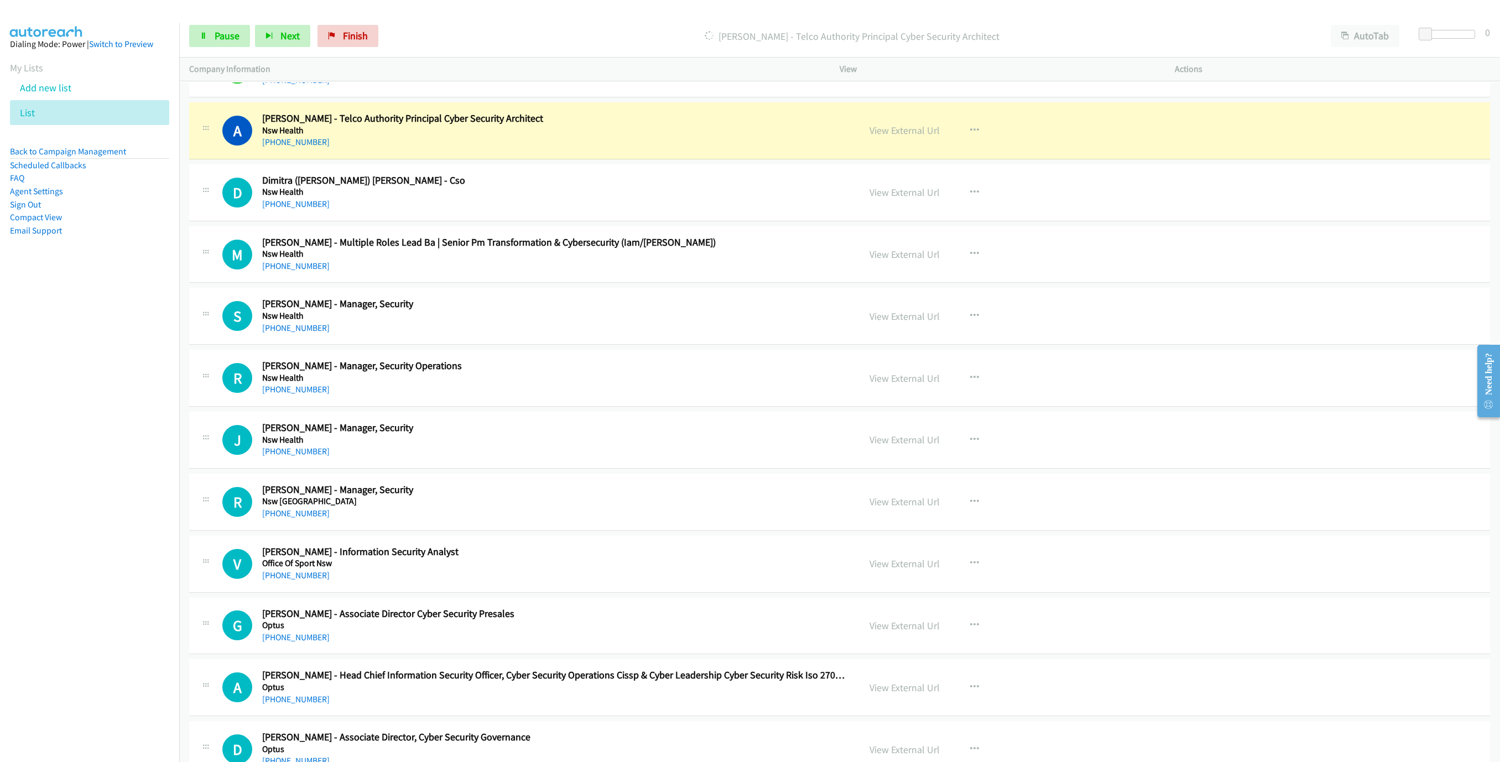
scroll to position [8047, 0]
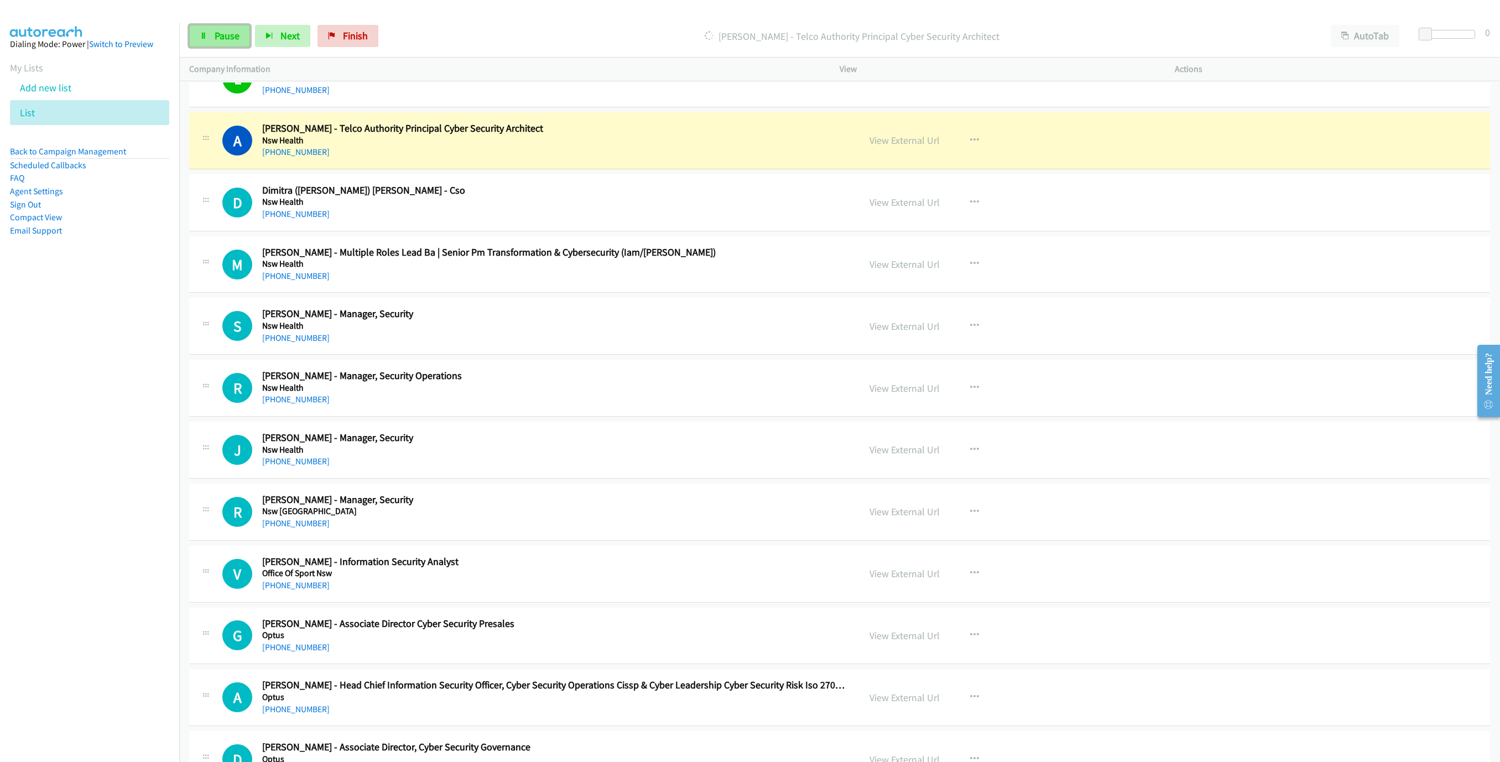
click at [223, 36] on span "Pause" at bounding box center [227, 35] width 25 height 13
click at [887, 159] on div "View External Url View External Url Schedule/Manage Callback Start Calls Here R…" at bounding box center [1031, 140] width 345 height 36
click at [903, 147] on link "View External Url" at bounding box center [904, 140] width 70 height 13
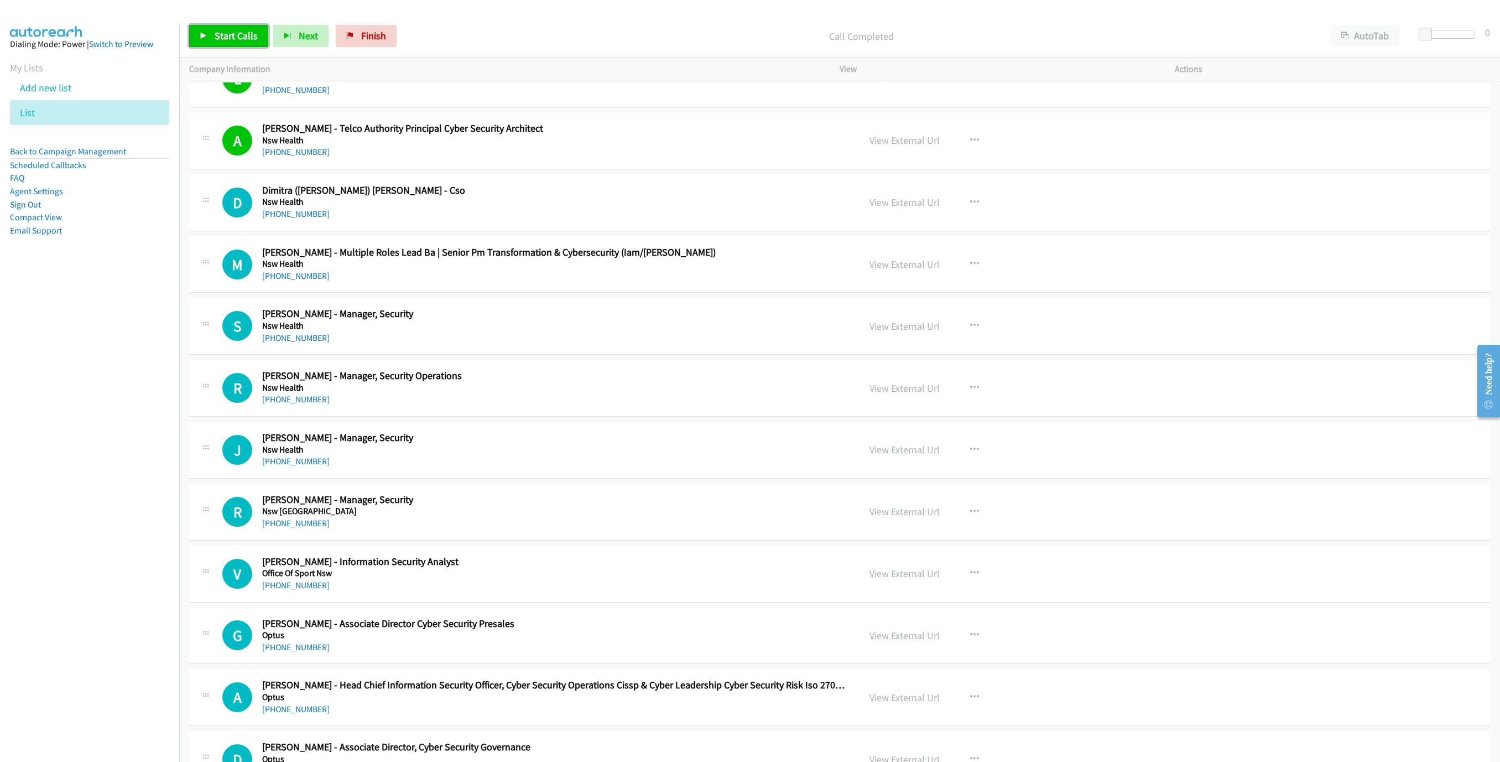
click at [217, 35] on span "Start Calls" at bounding box center [236, 35] width 43 height 13
click at [229, 43] on link "Pause" at bounding box center [219, 36] width 61 height 22
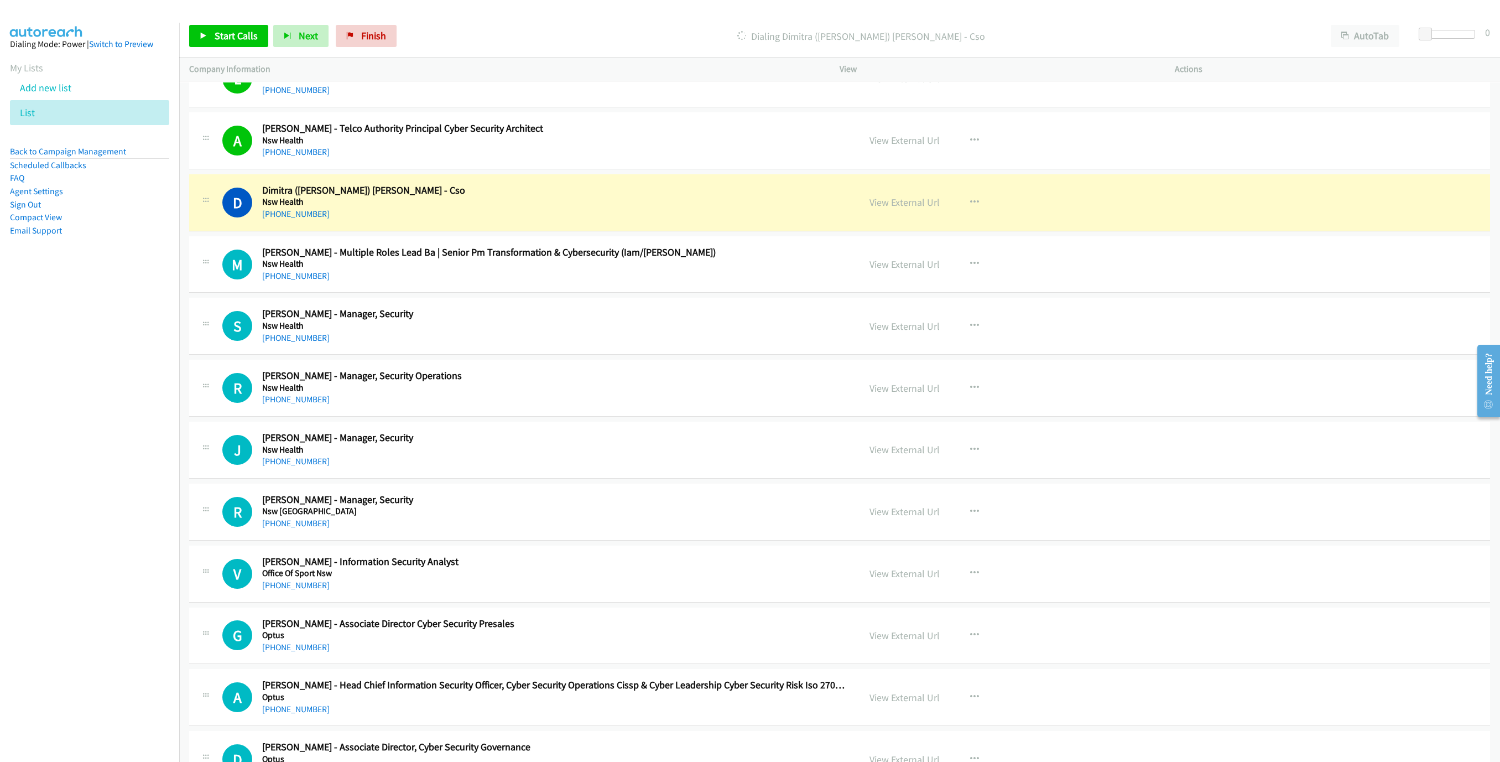
click at [506, 218] on div "D Callback Scheduled Dimitra ([PERSON_NAME]) [PERSON_NAME] - Cso Nsw Health [GE…" at bounding box center [839, 202] width 1301 height 57
click at [932, 208] on link "View External Url" at bounding box center [904, 202] width 70 height 13
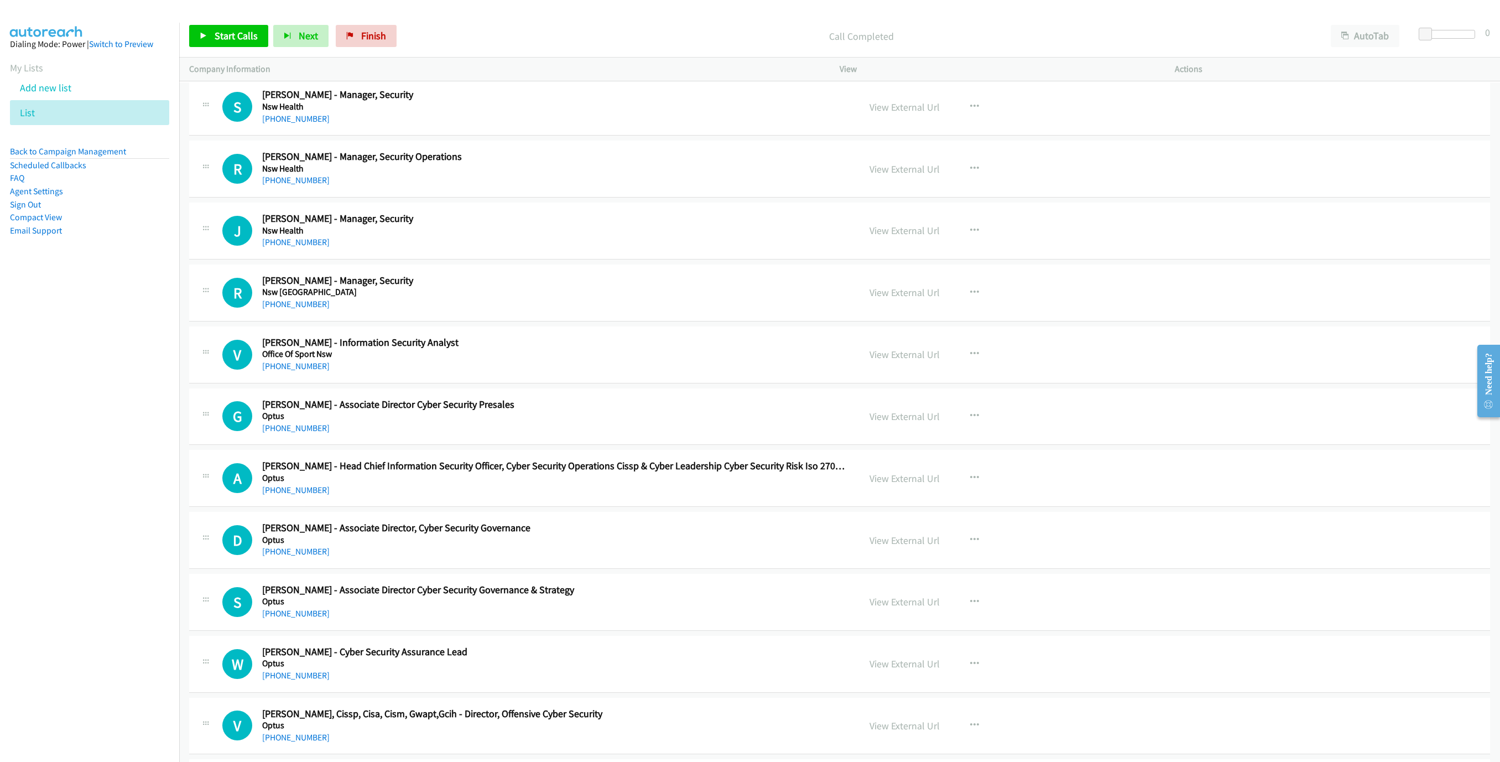
scroll to position [8295, 0]
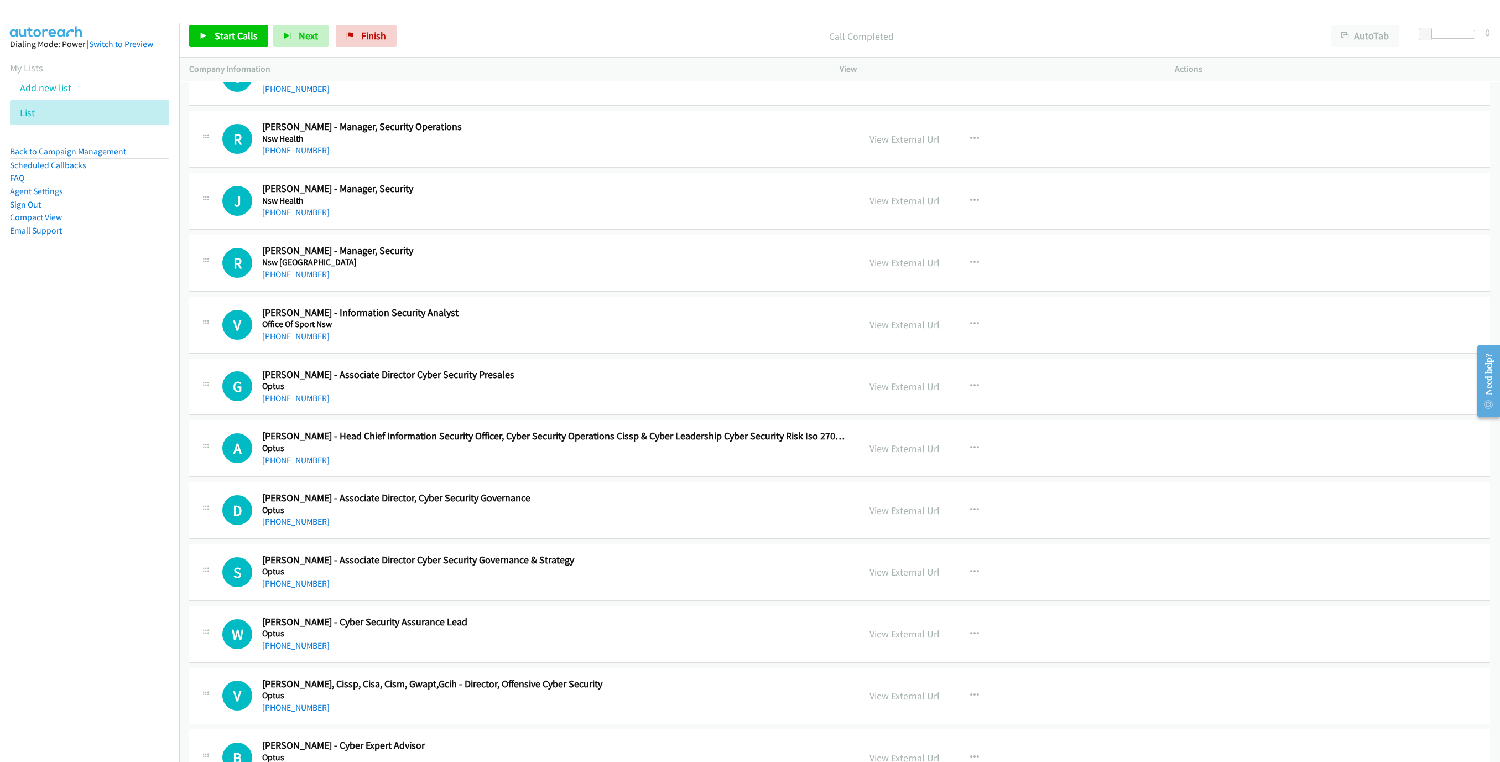
click at [291, 341] on link "[PHONE_NUMBER]" at bounding box center [295, 336] width 67 height 11
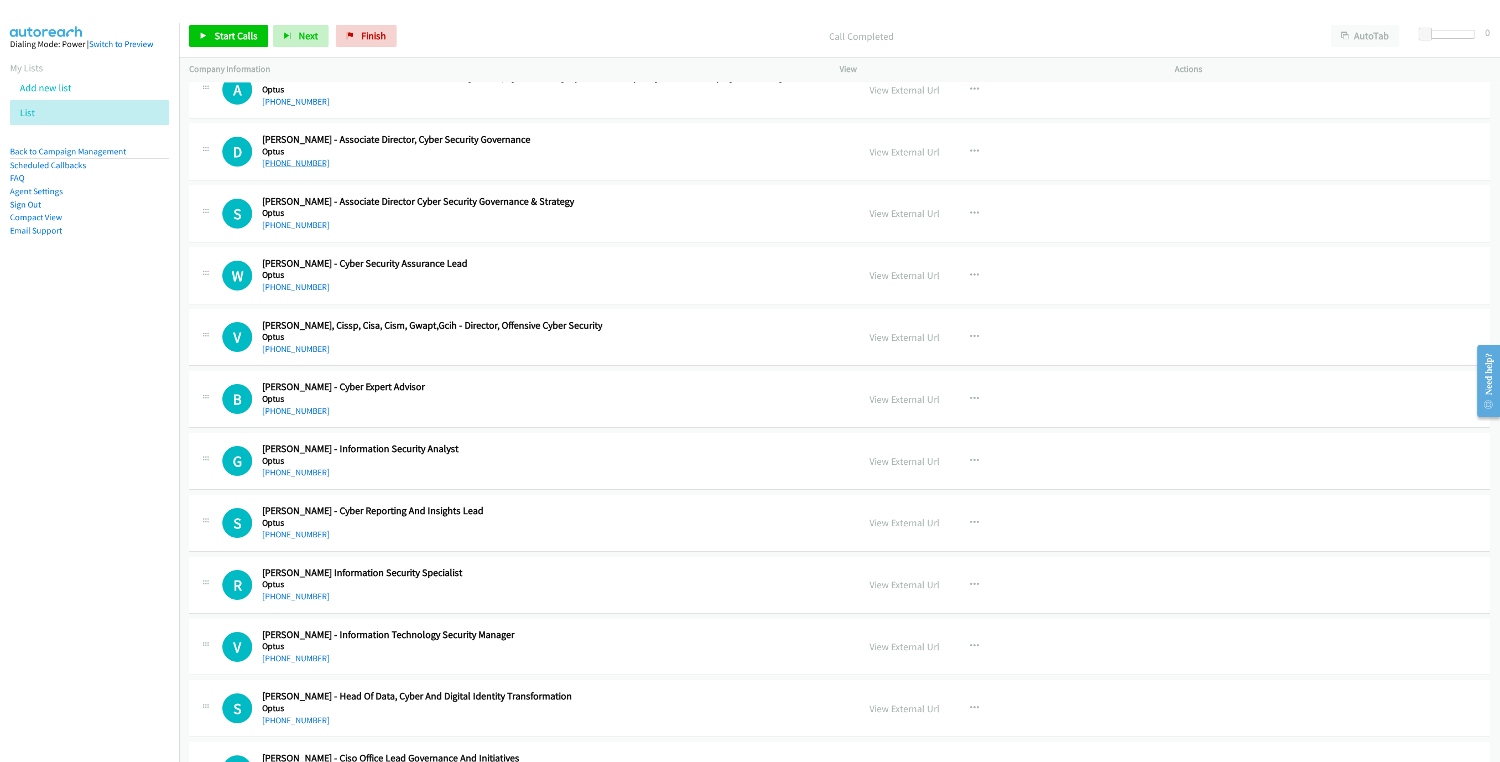
scroll to position [8710, 0]
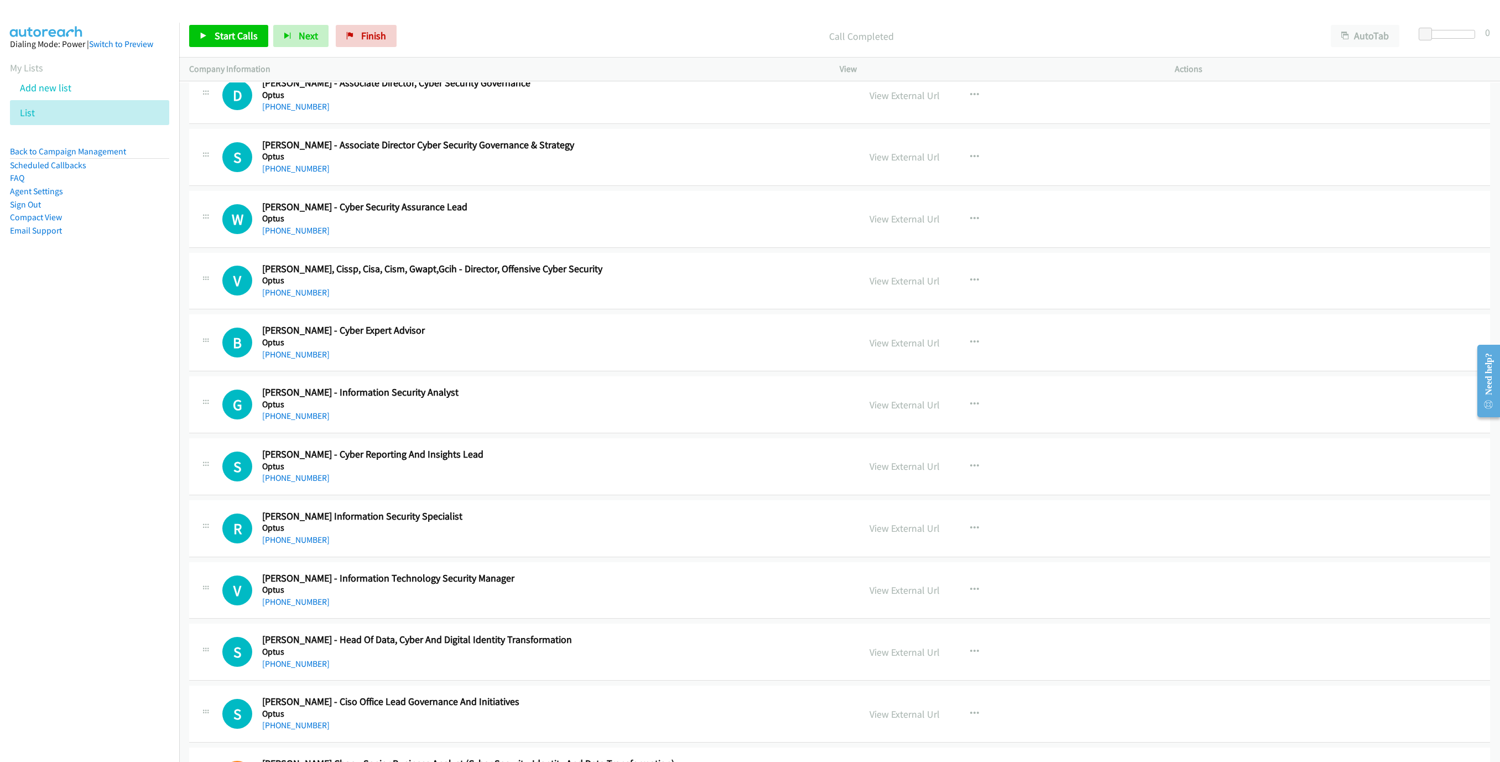
click at [288, 248] on div "W Callback Scheduled [PERSON_NAME] - Cyber Security Assurance Lead Optus [GEOGR…" at bounding box center [839, 219] width 1301 height 57
click at [304, 236] on link "[PHONE_NUMBER]" at bounding box center [295, 230] width 67 height 11
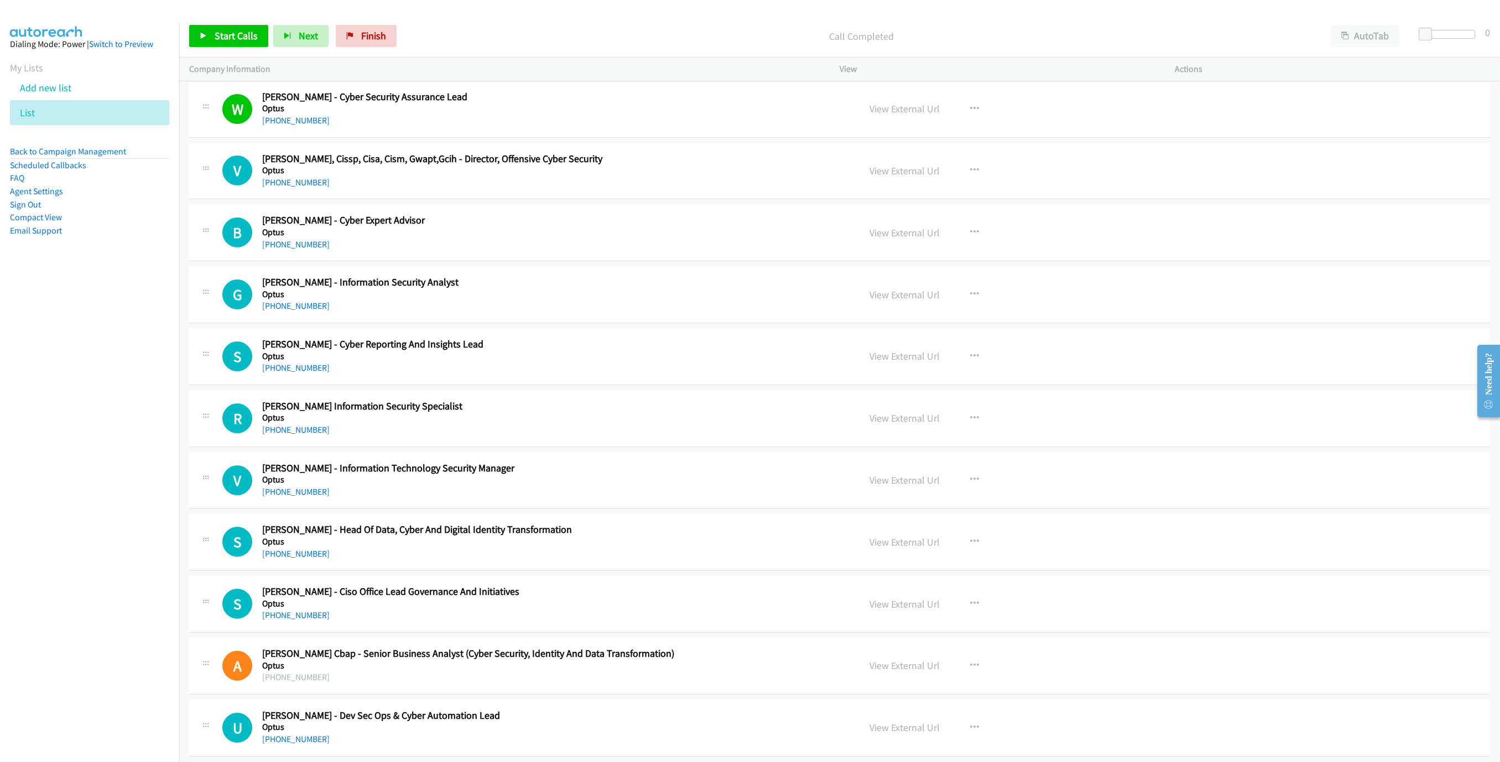
scroll to position [8876, 0]
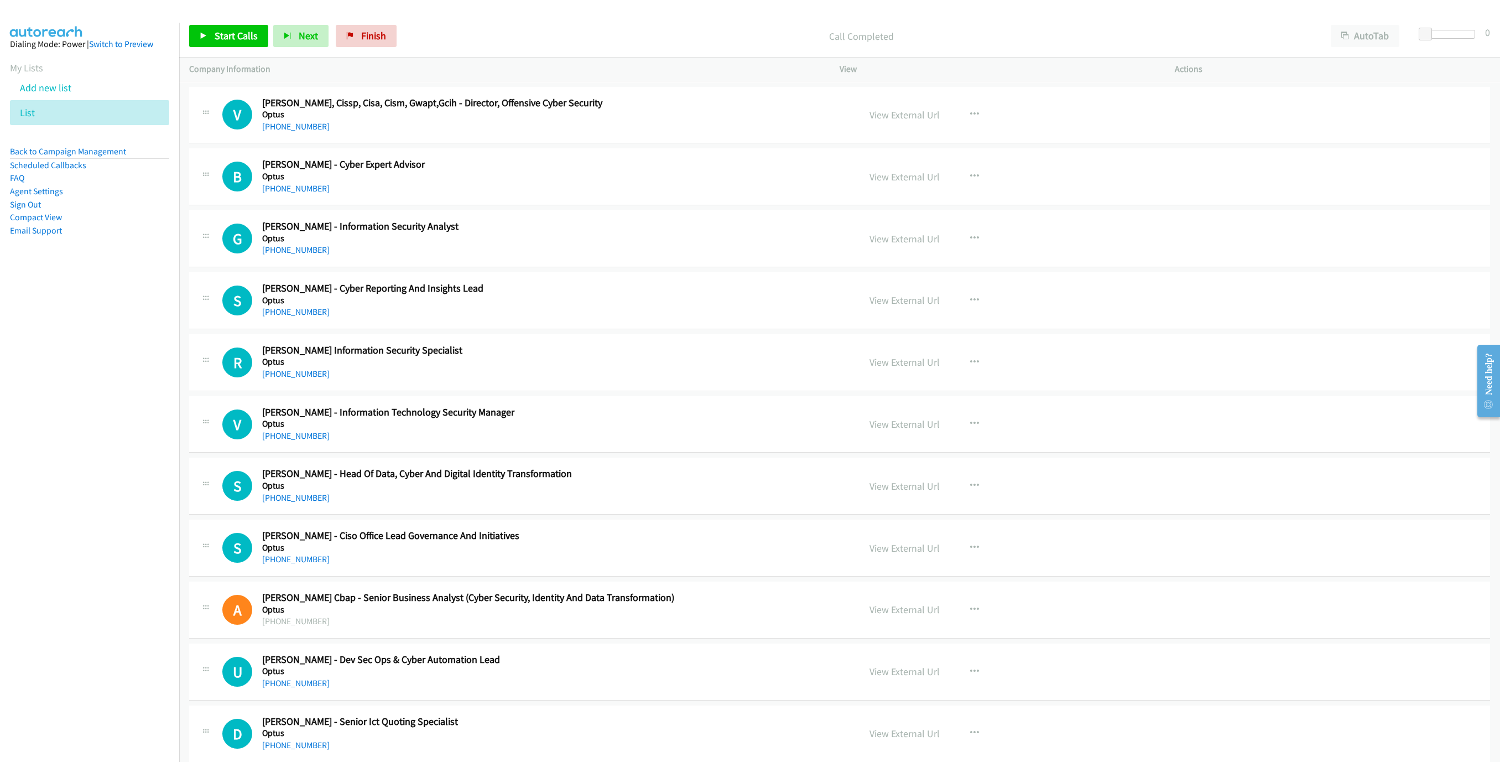
click at [211, 24] on div "Start Calls Pause Next Finish Call Completed AutoTab AutoTab 0" at bounding box center [839, 36] width 1321 height 43
click at [212, 37] on link "Start Calls" at bounding box center [228, 36] width 79 height 22
click at [220, 41] on span "Pause" at bounding box center [227, 35] width 25 height 13
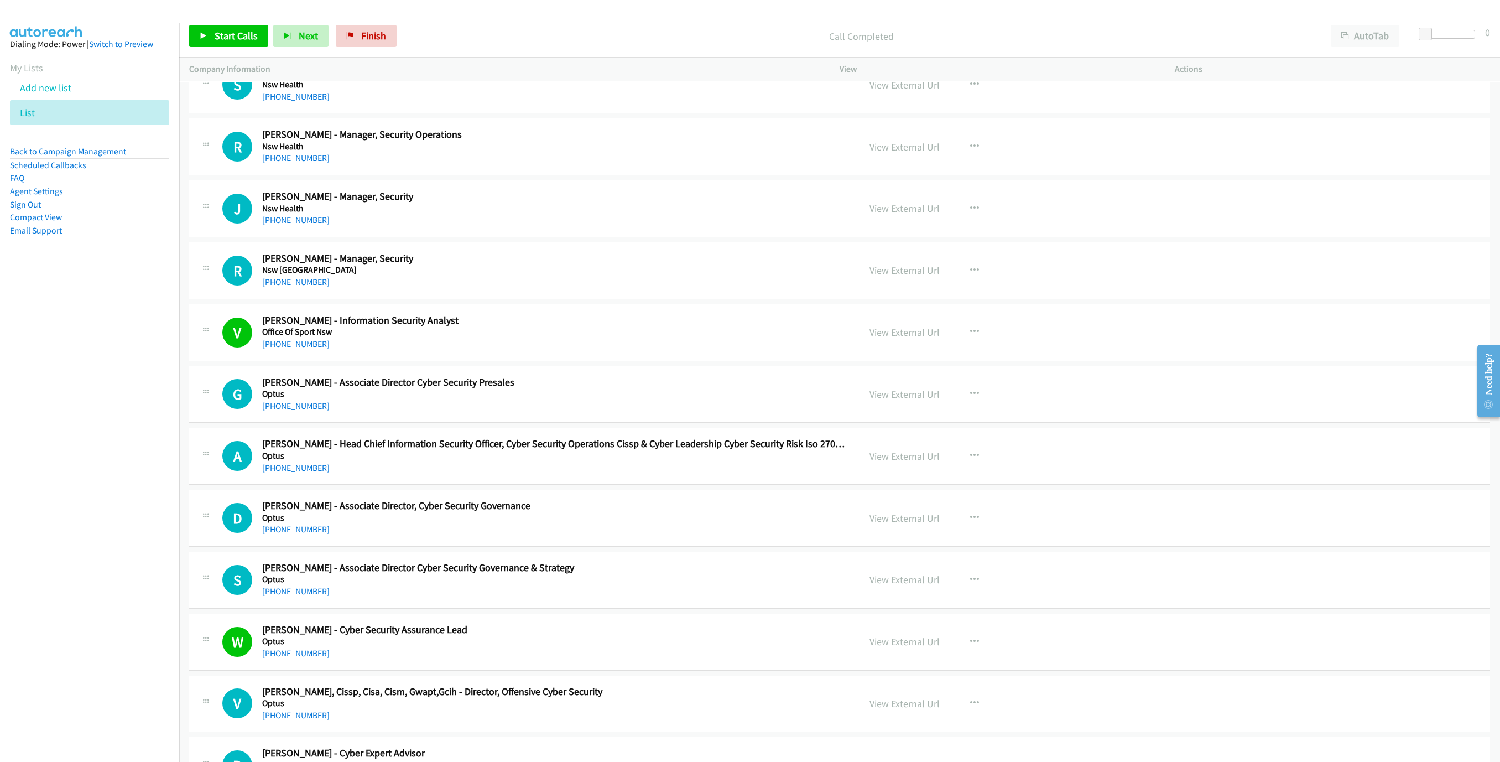
scroll to position [8295, 0]
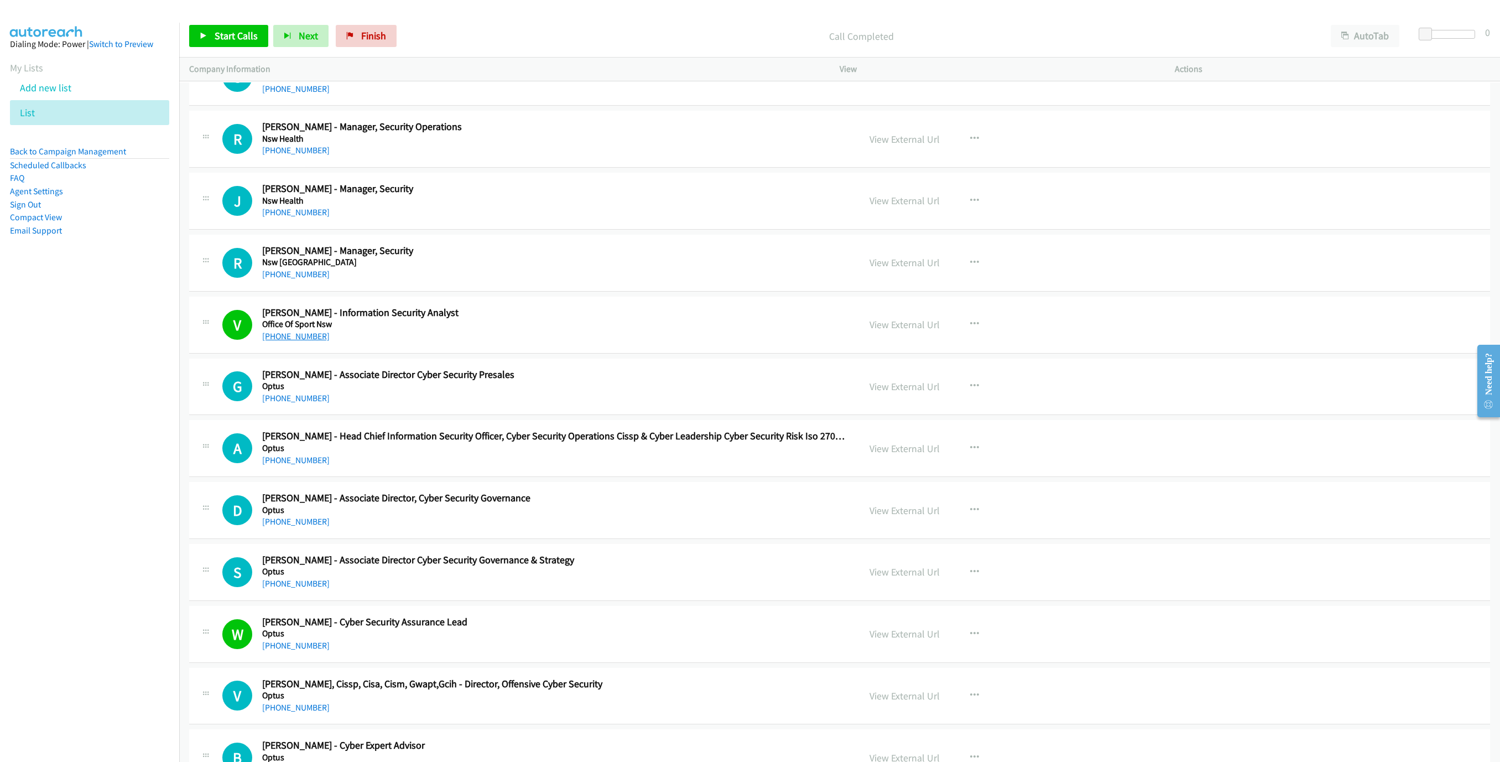
click at [304, 341] on link "[PHONE_NUMBER]" at bounding box center [295, 336] width 67 height 11
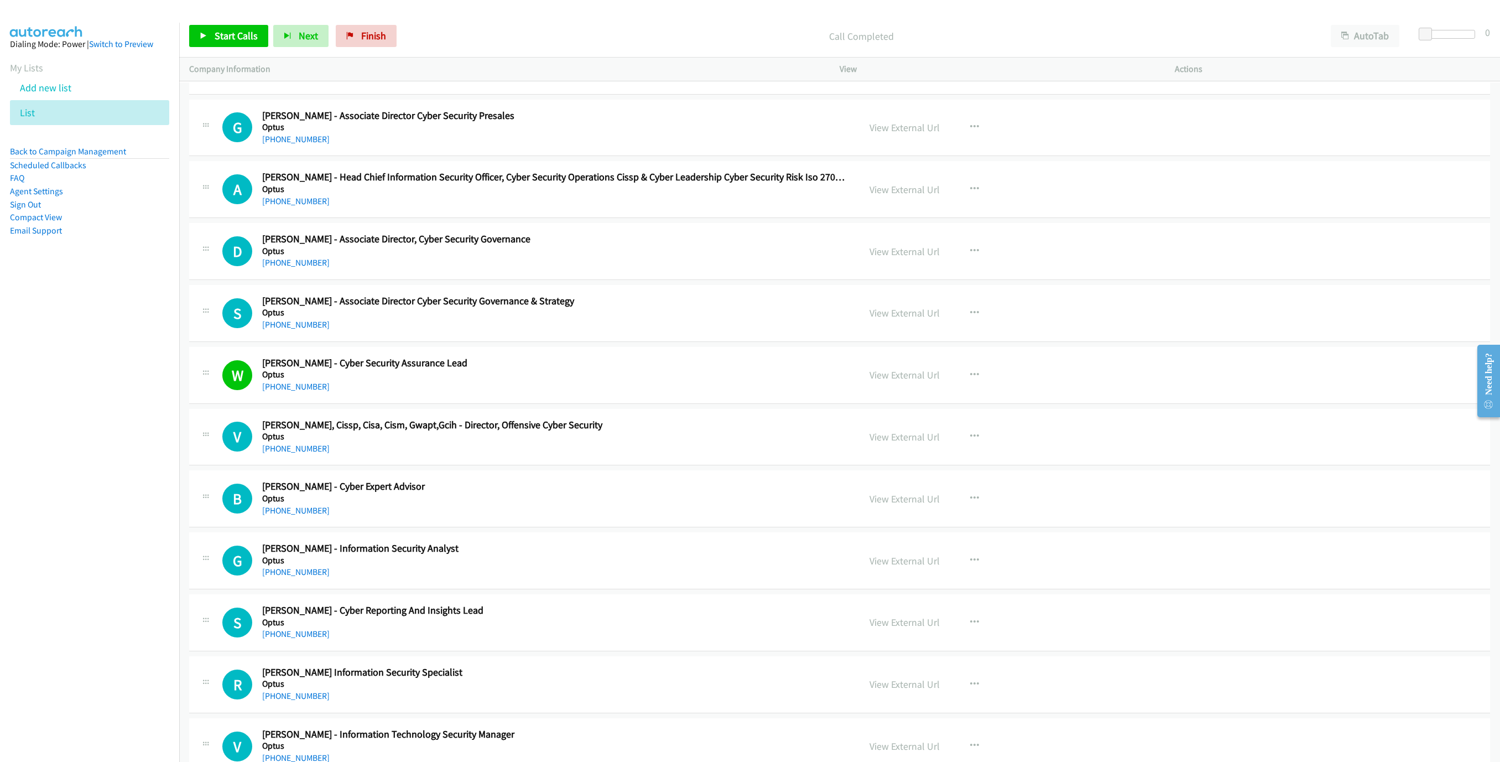
scroll to position [8627, 0]
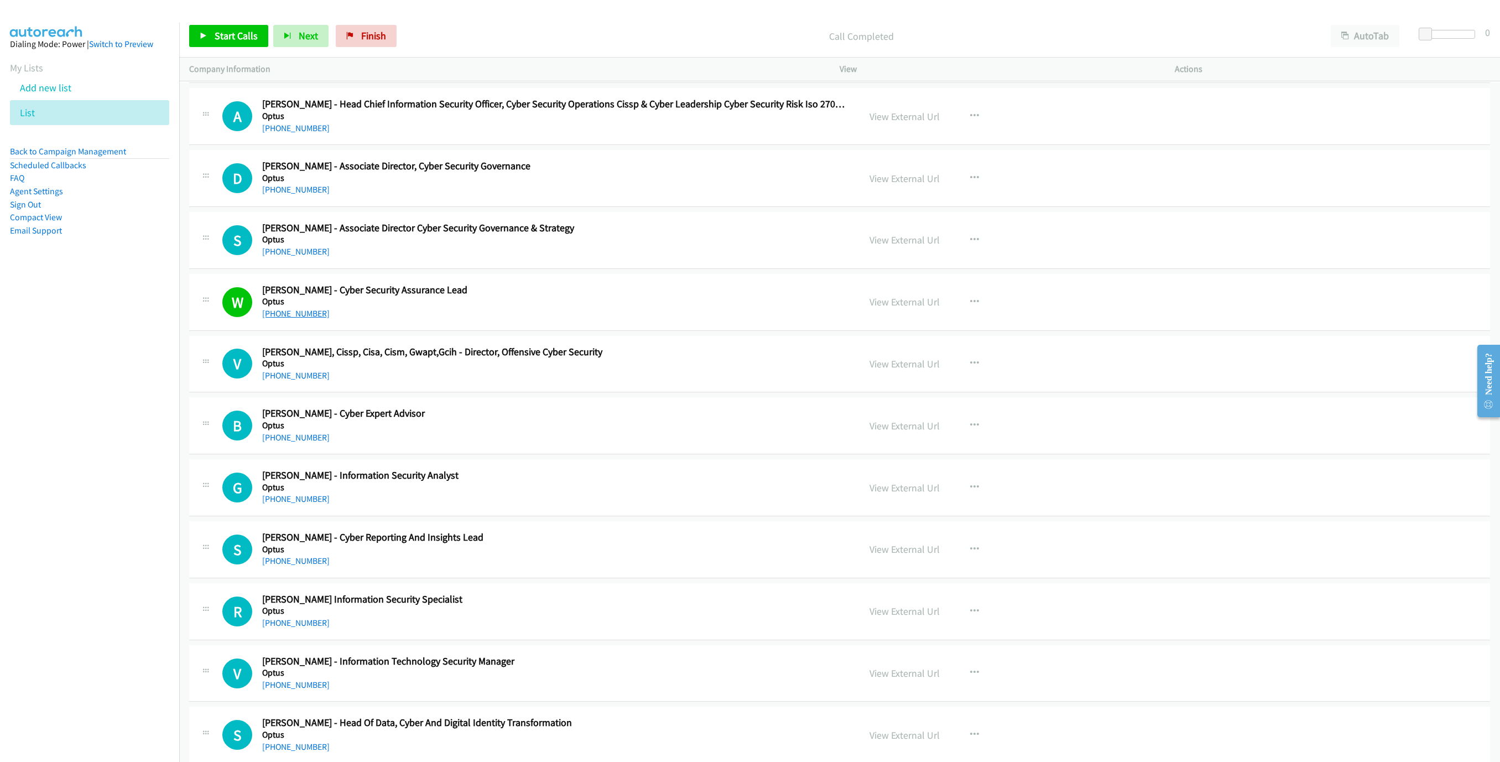
click at [286, 319] on link "[PHONE_NUMBER]" at bounding box center [295, 313] width 67 height 11
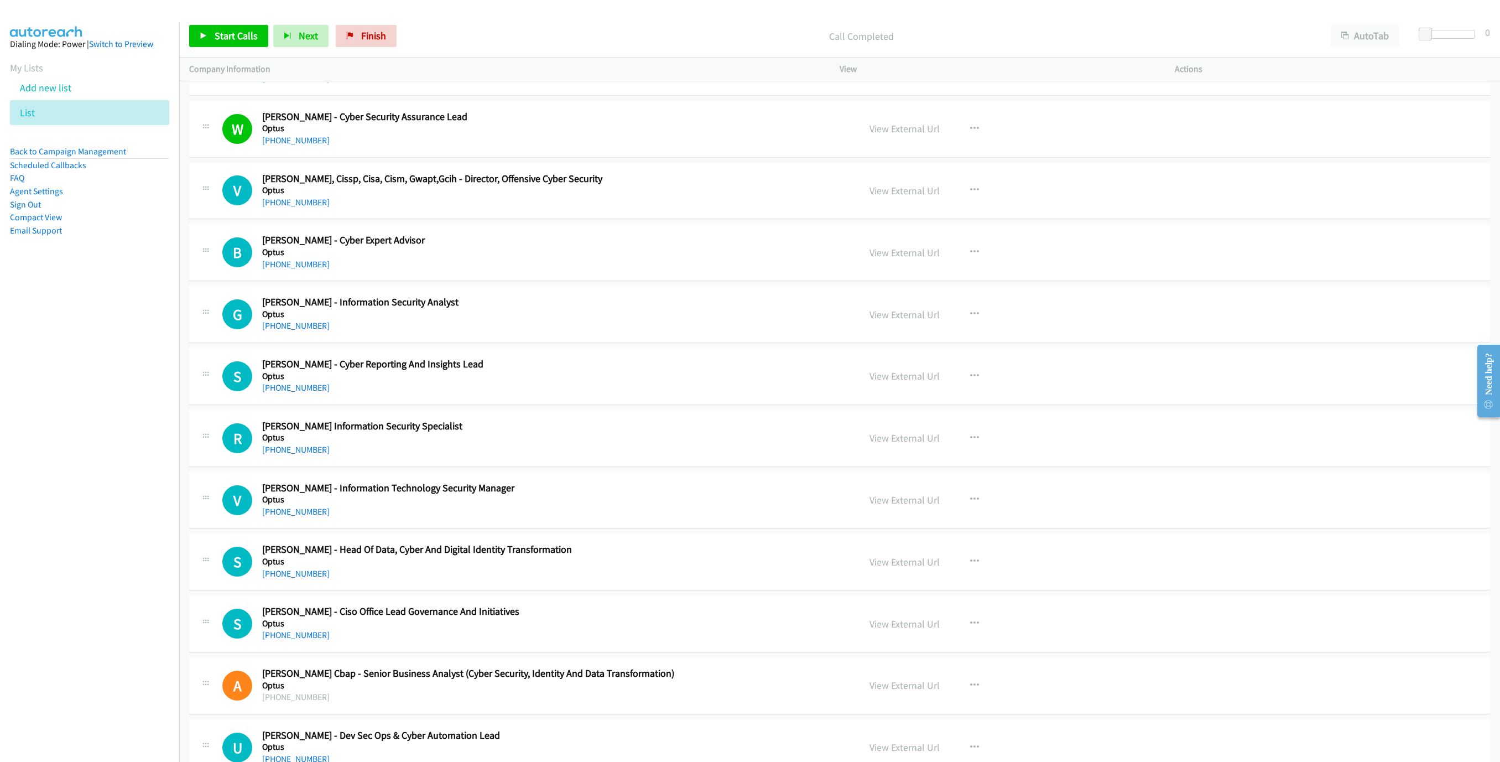
scroll to position [8793, 0]
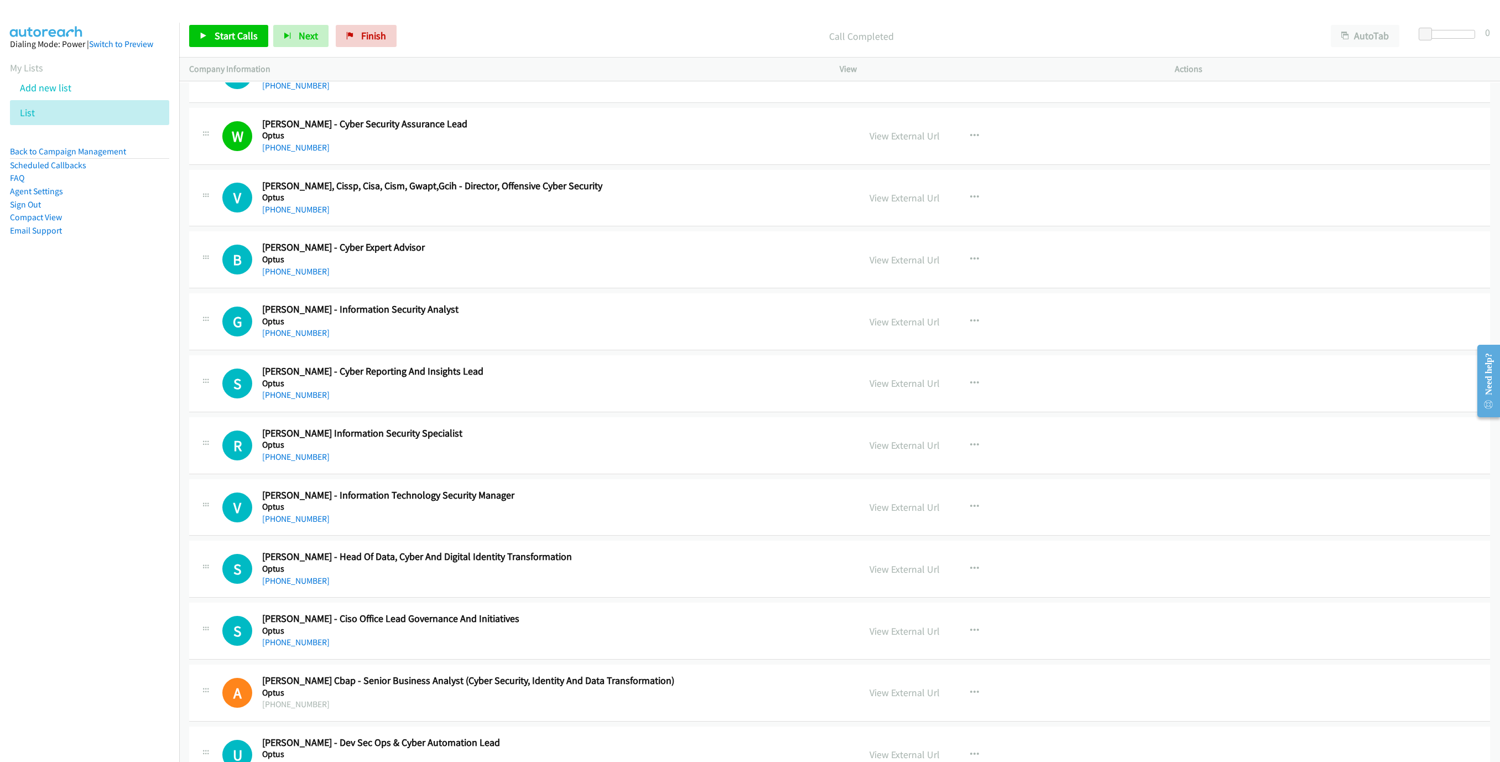
drag, startPoint x: 302, startPoint y: 310, endPoint x: 1186, endPoint y: 561, distance: 919.2
click at [302, 277] on link "[PHONE_NUMBER]" at bounding box center [295, 271] width 67 height 11
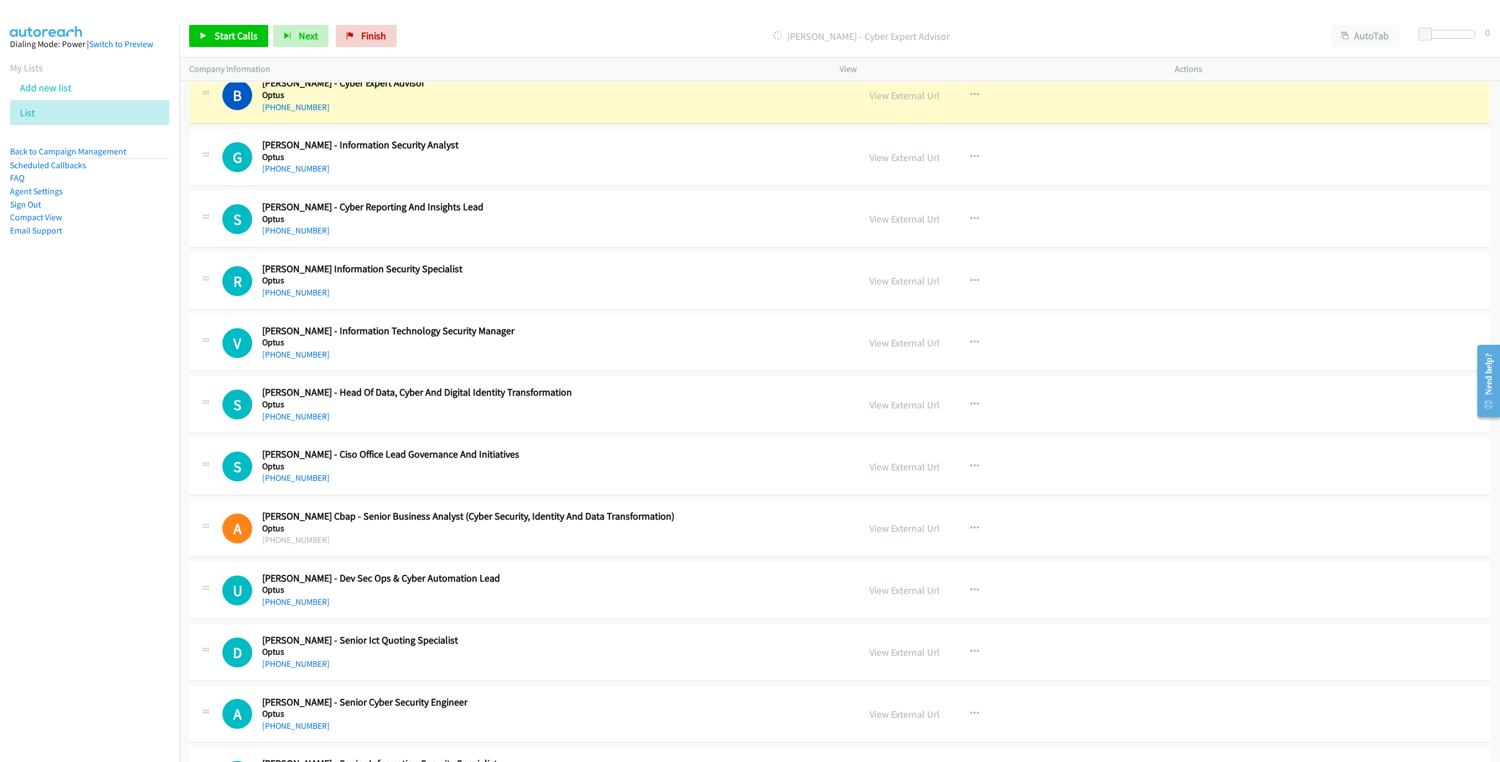
scroll to position [8959, 0]
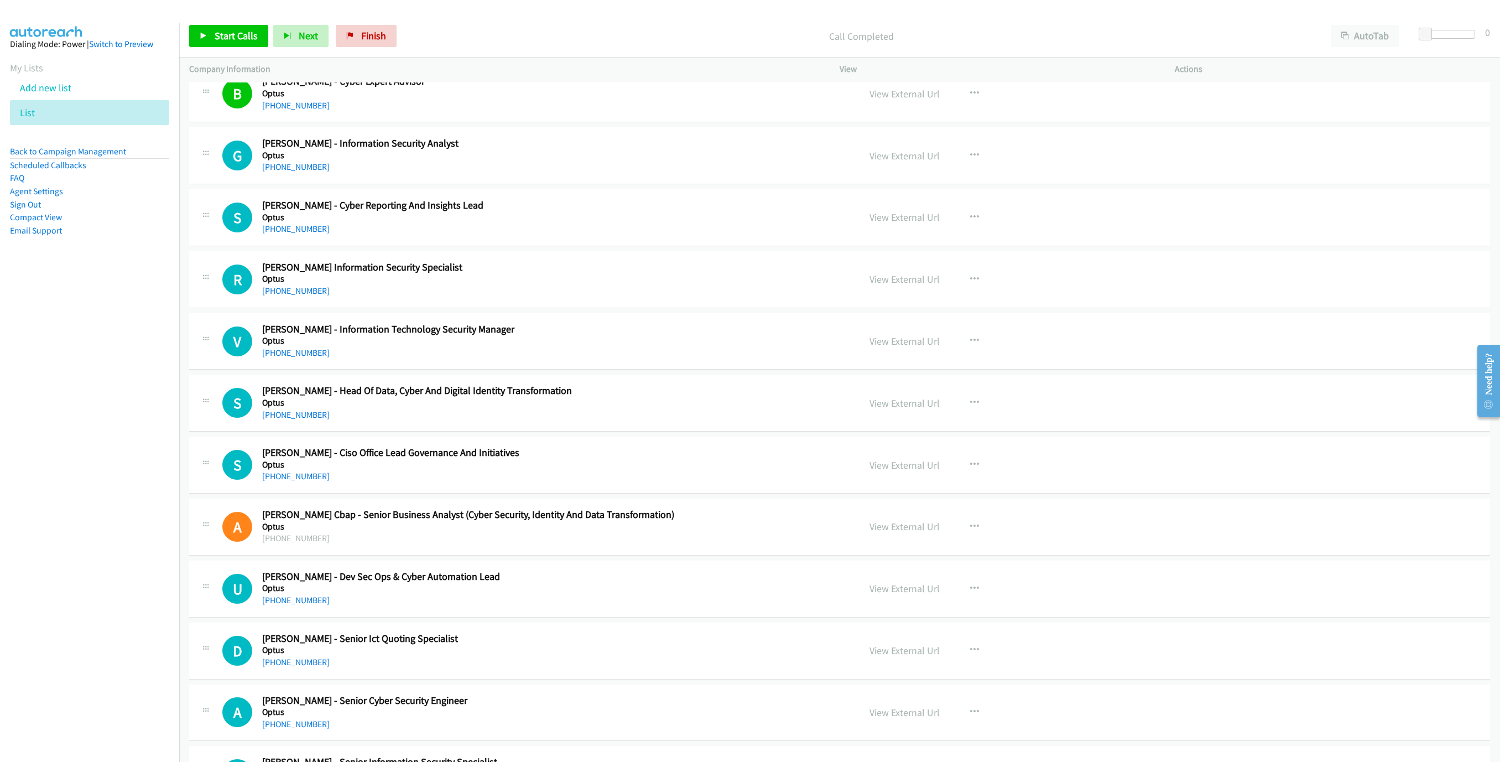
drag, startPoint x: 559, startPoint y: 224, endPoint x: 564, endPoint y: 213, distance: 12.1
click at [559, 184] on div "G Callback Scheduled [PERSON_NAME] - Information Security Analyst Optus [GEOGRA…" at bounding box center [839, 155] width 1301 height 57
click at [970, 160] on icon "button" at bounding box center [974, 155] width 9 height 9
click at [920, 239] on link "Start Calls Here" at bounding box center [915, 228] width 147 height 22
click at [223, 40] on span "Start Calls" at bounding box center [236, 35] width 43 height 13
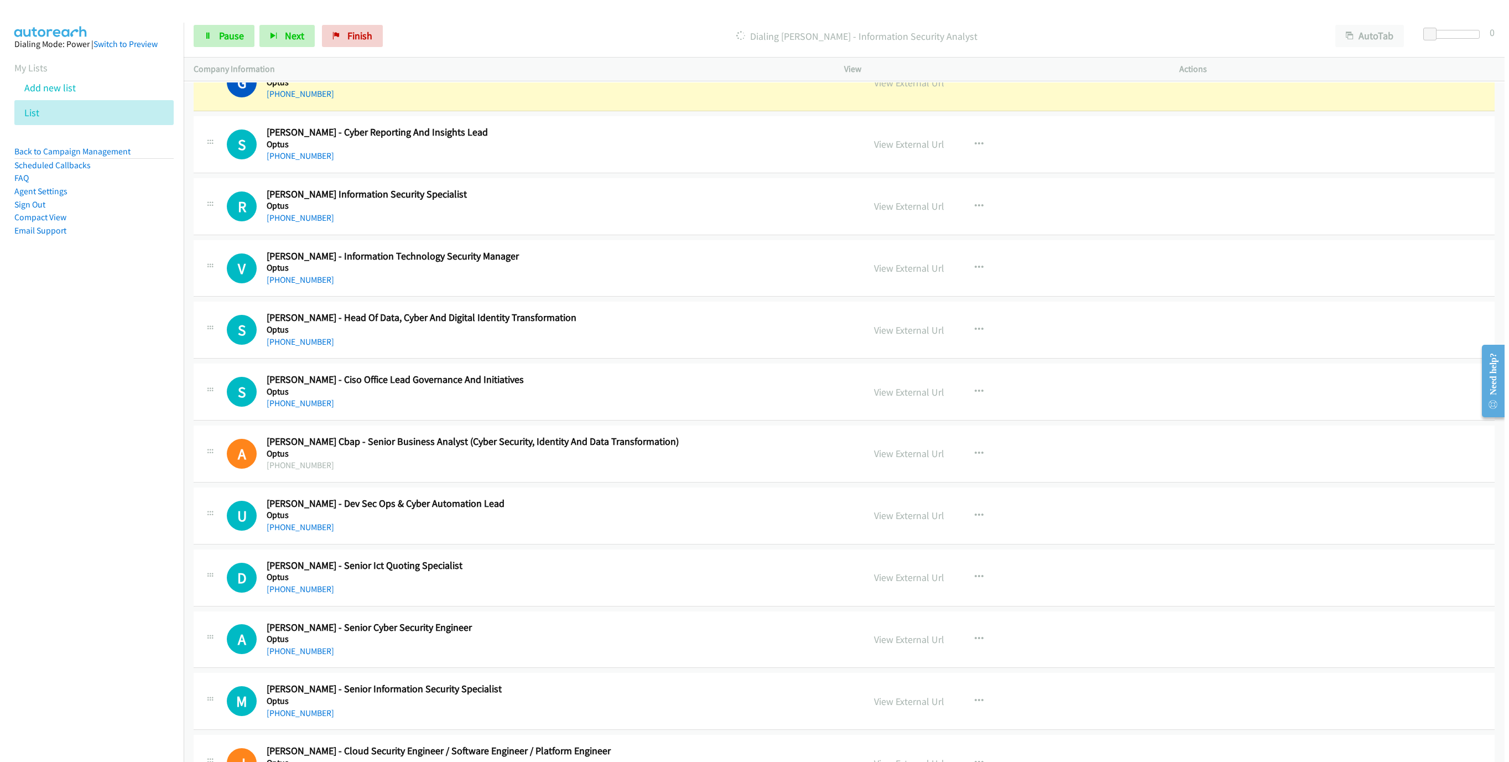
scroll to position [9042, 0]
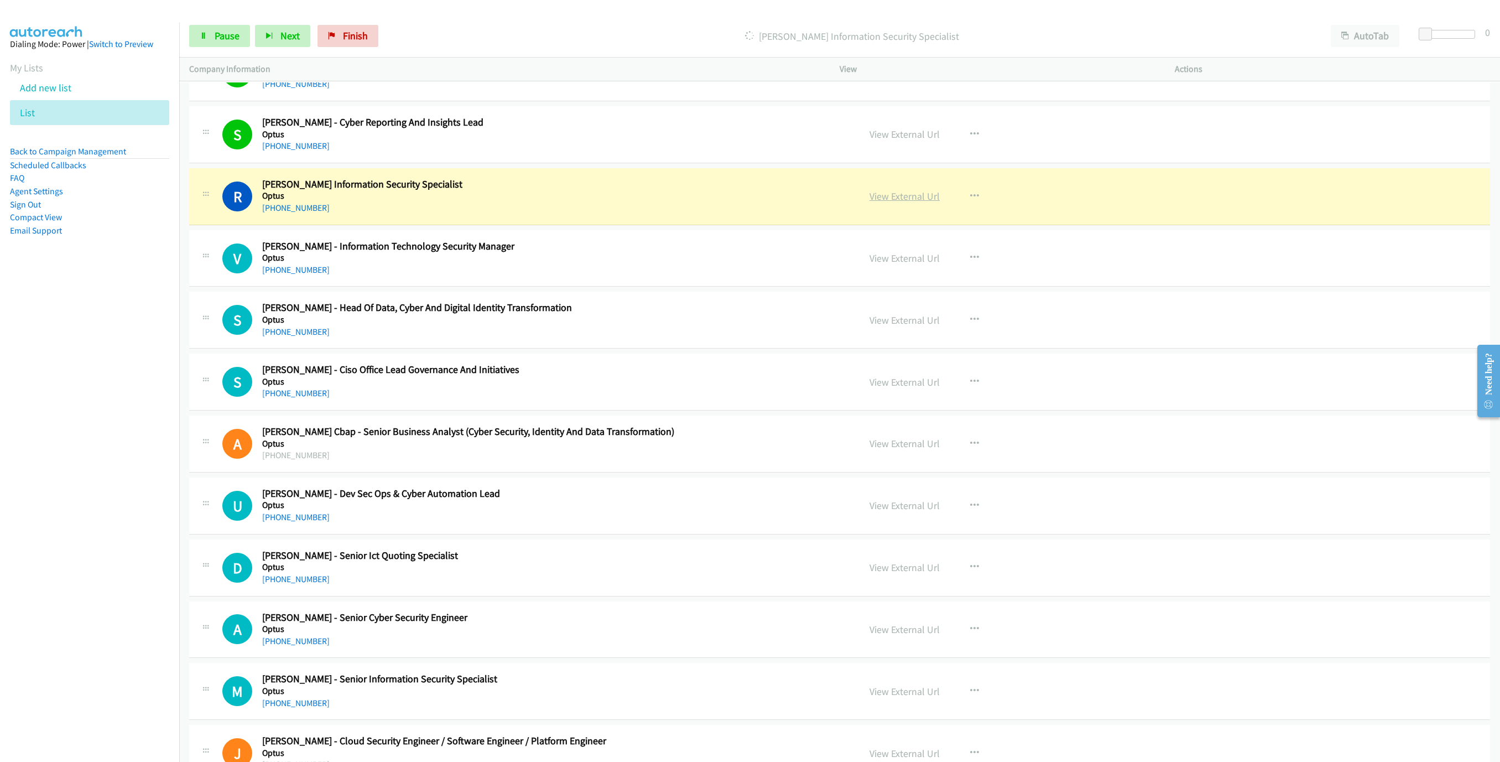
click at [898, 202] on link "View External Url" at bounding box center [904, 196] width 70 height 13
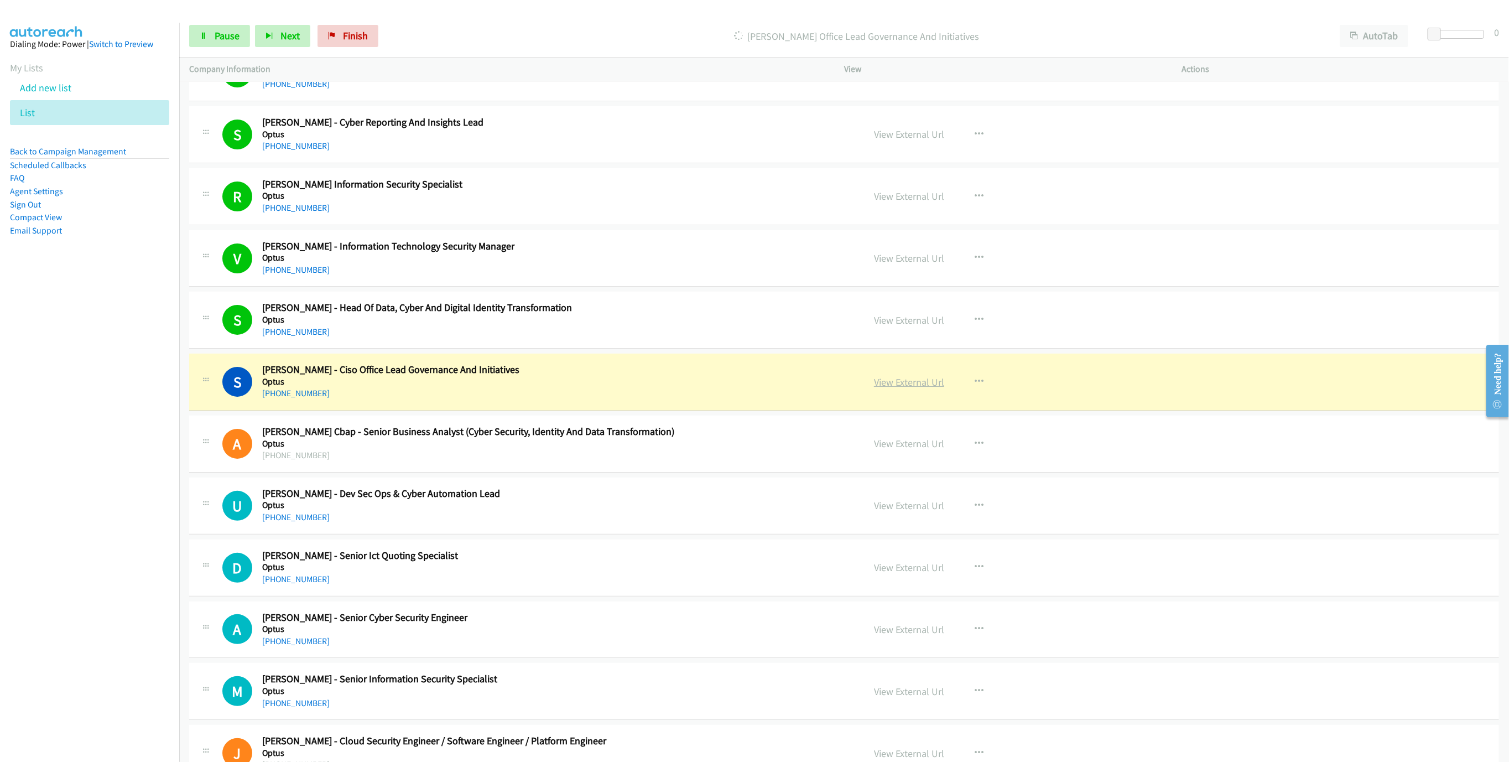
click at [913, 388] on link "View External Url" at bounding box center [909, 382] width 70 height 13
click at [207, 40] on link "Pause" at bounding box center [219, 36] width 61 height 22
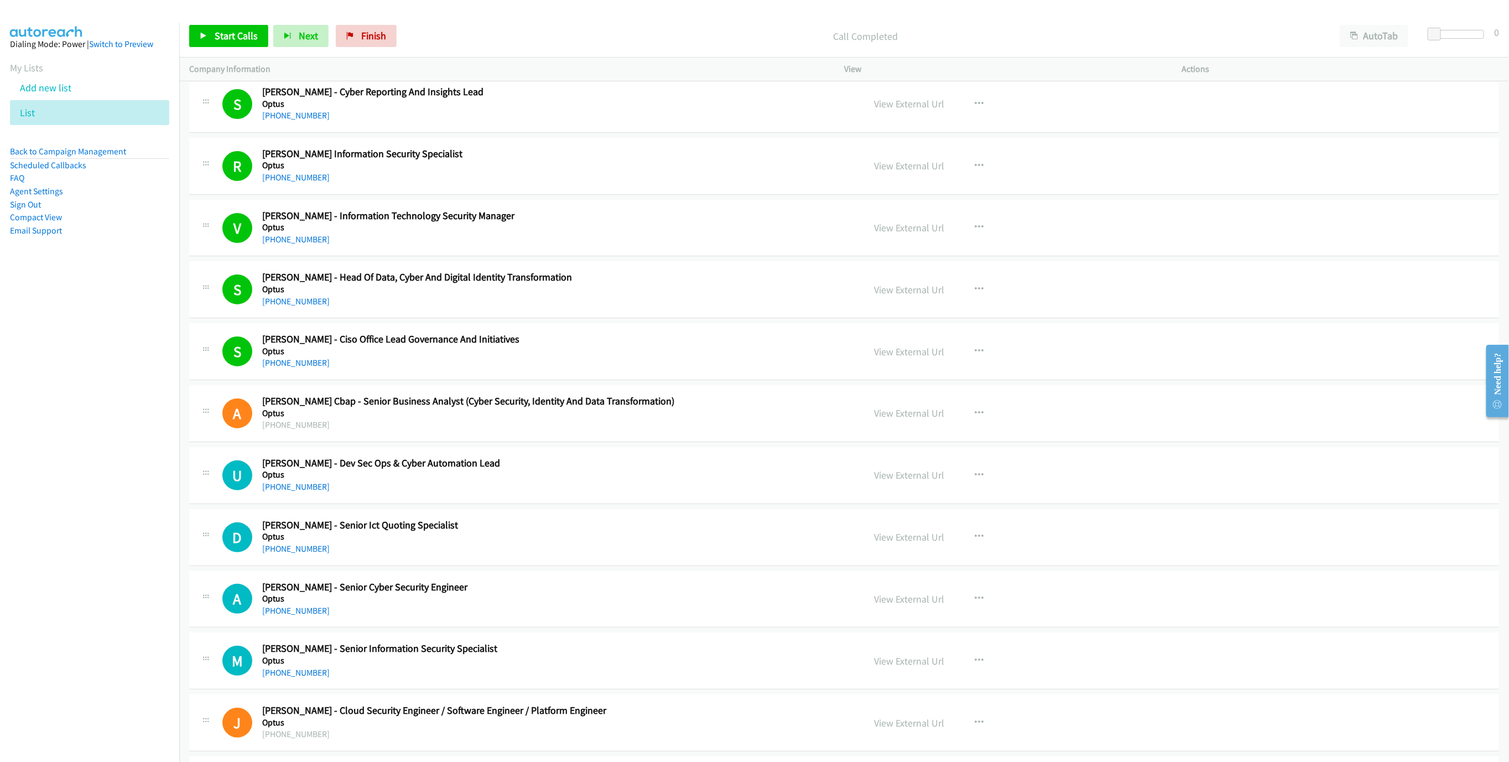
scroll to position [9125, 0]
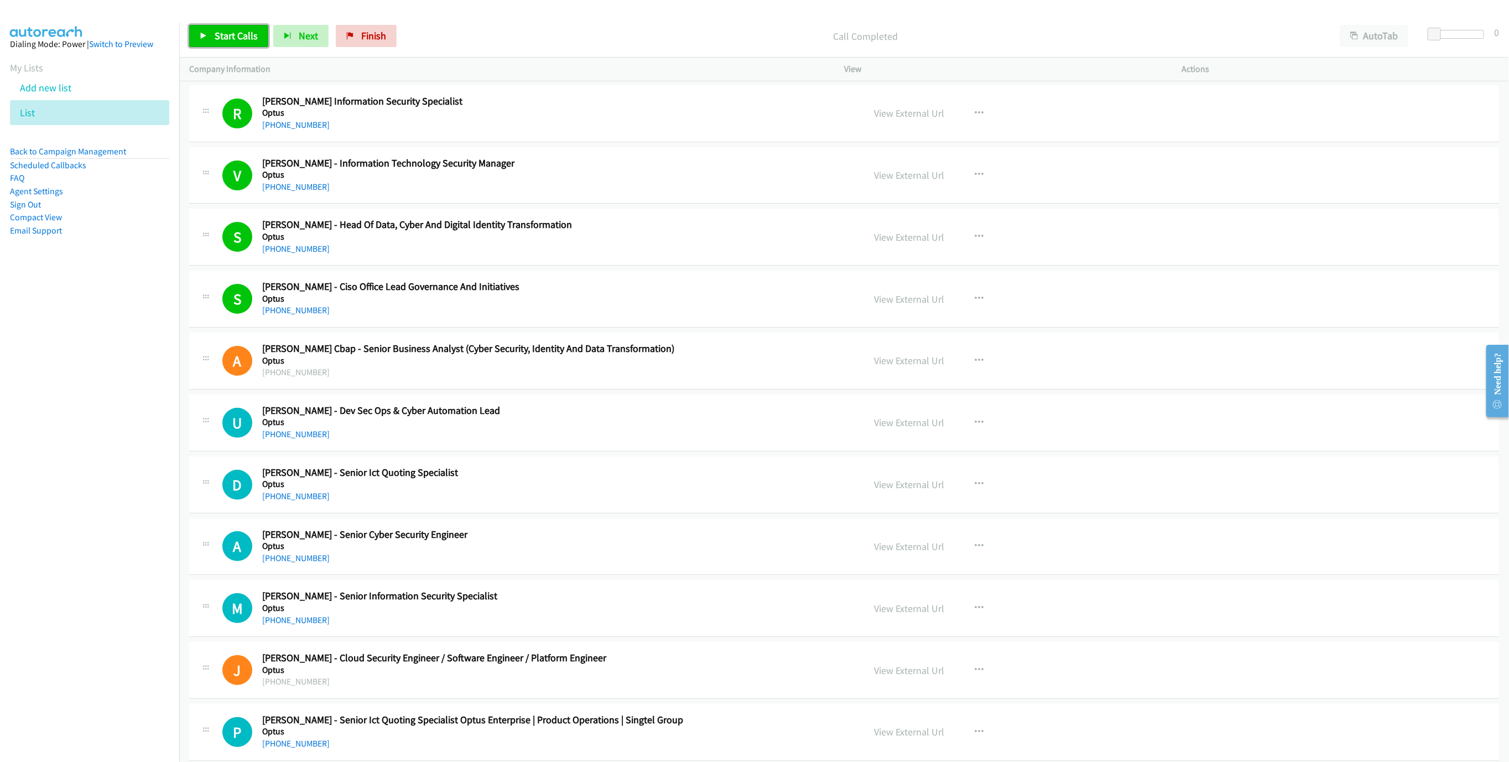
click at [211, 33] on link "Start Calls" at bounding box center [228, 36] width 79 height 22
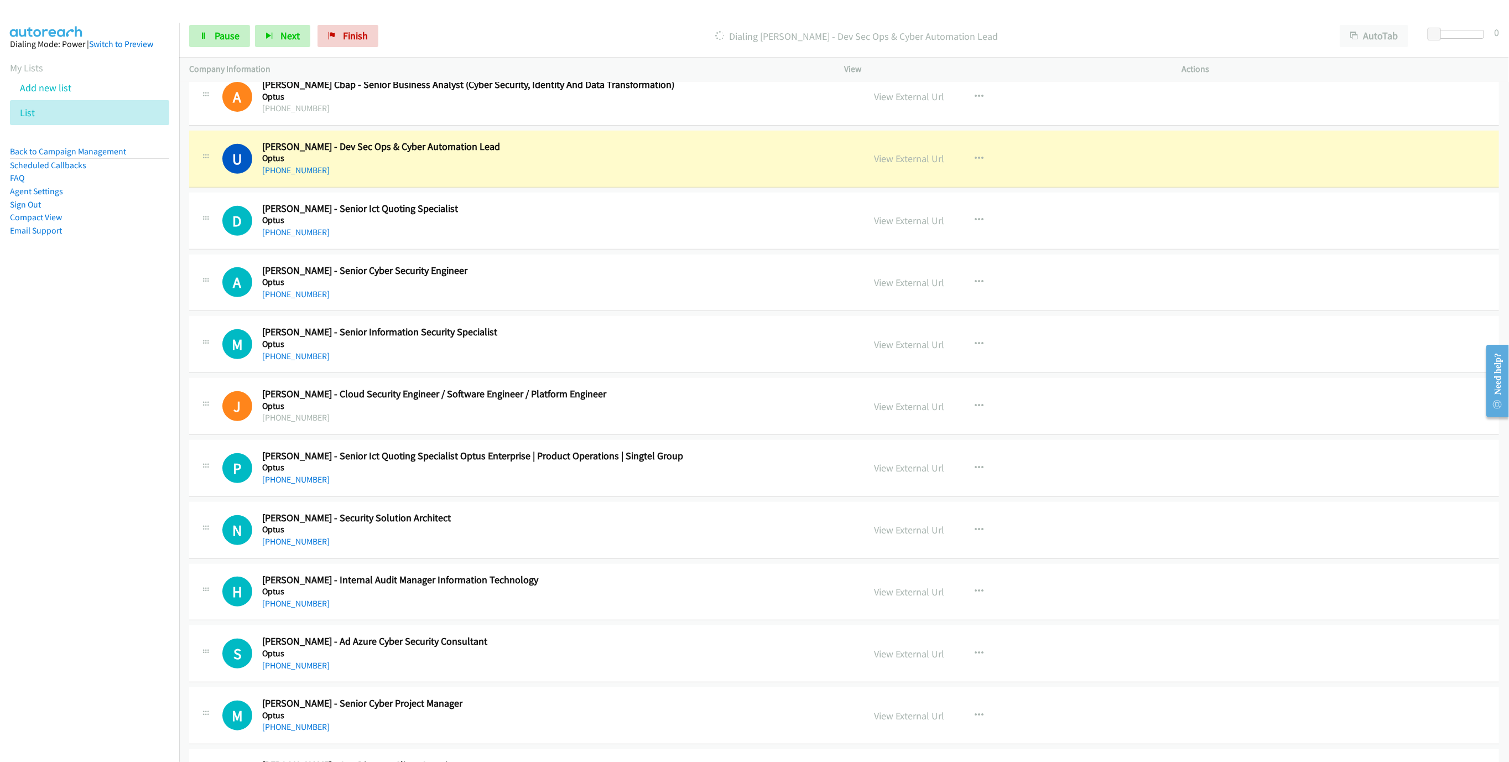
scroll to position [9457, 0]
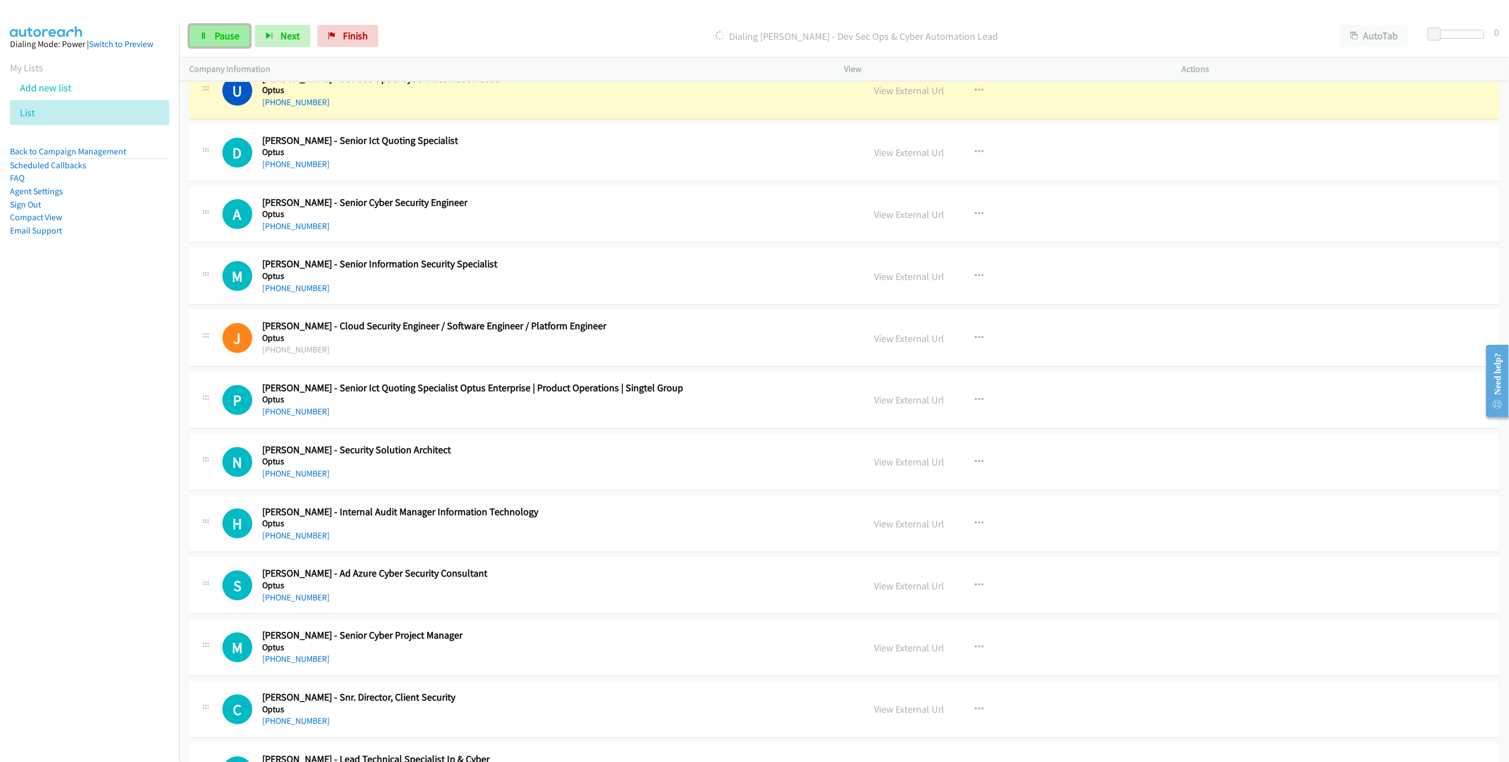
click at [226, 41] on span "Pause" at bounding box center [227, 35] width 25 height 13
click at [918, 97] on link "View External Url" at bounding box center [909, 90] width 70 height 13
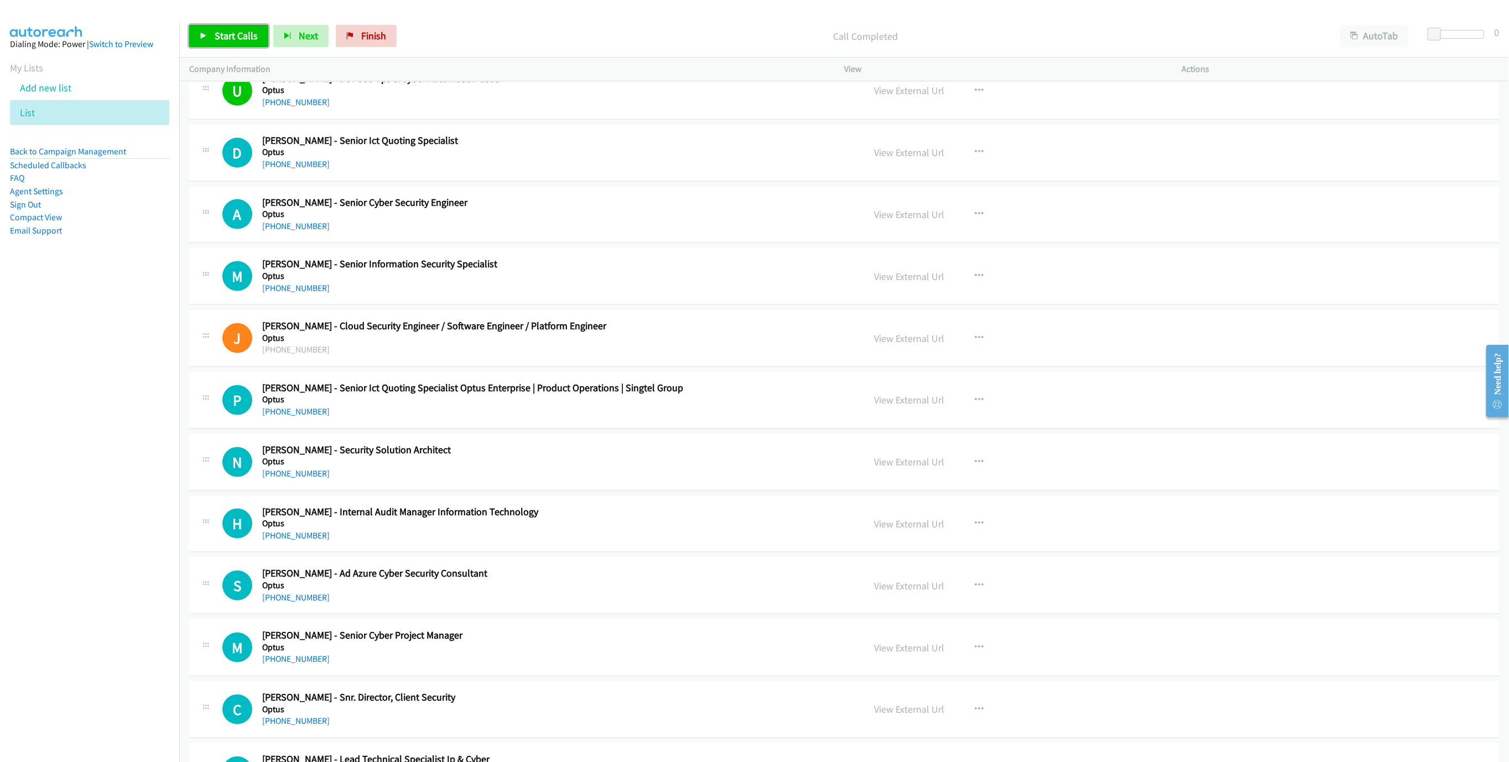
click at [246, 35] on span "Start Calls" at bounding box center [236, 35] width 43 height 13
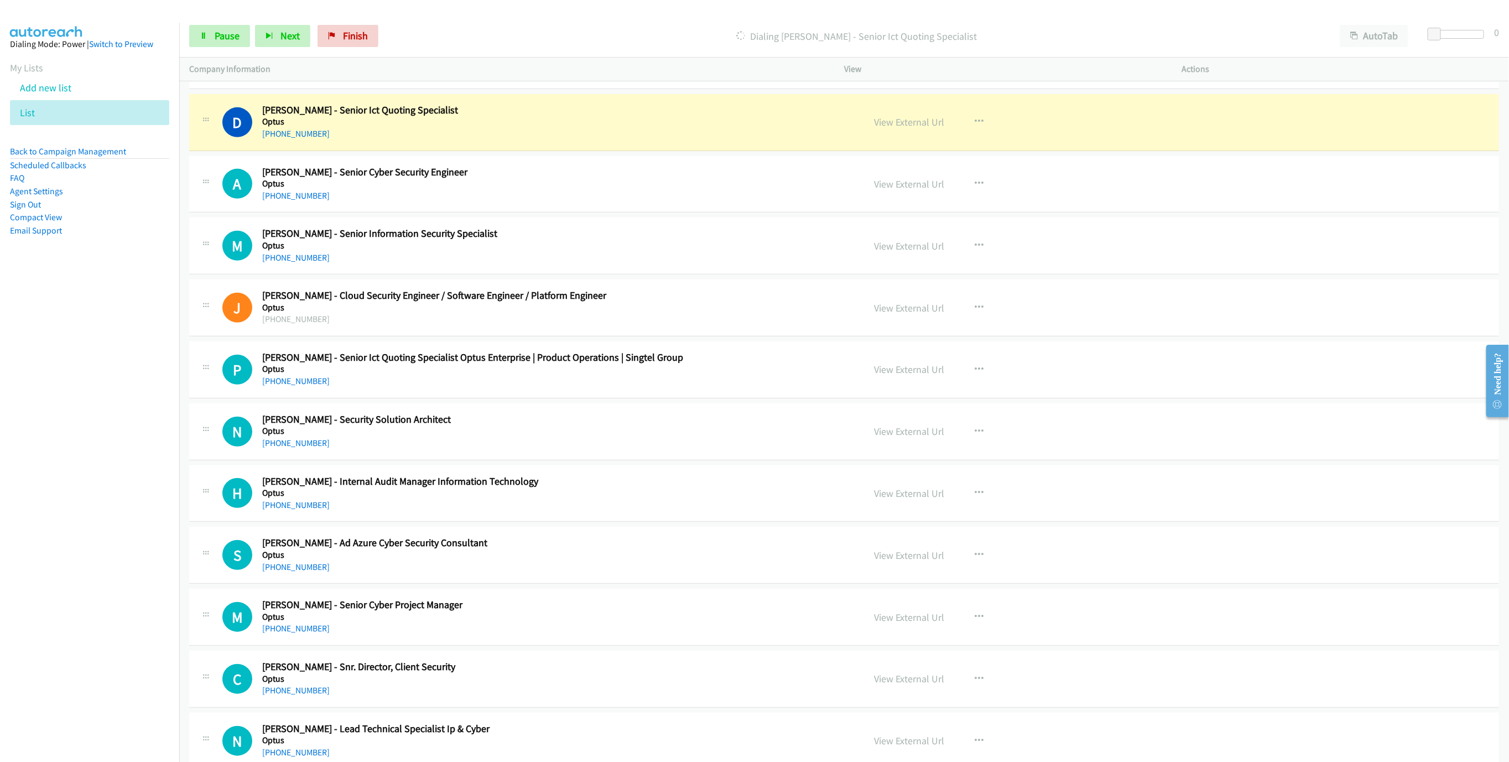
scroll to position [9540, 0]
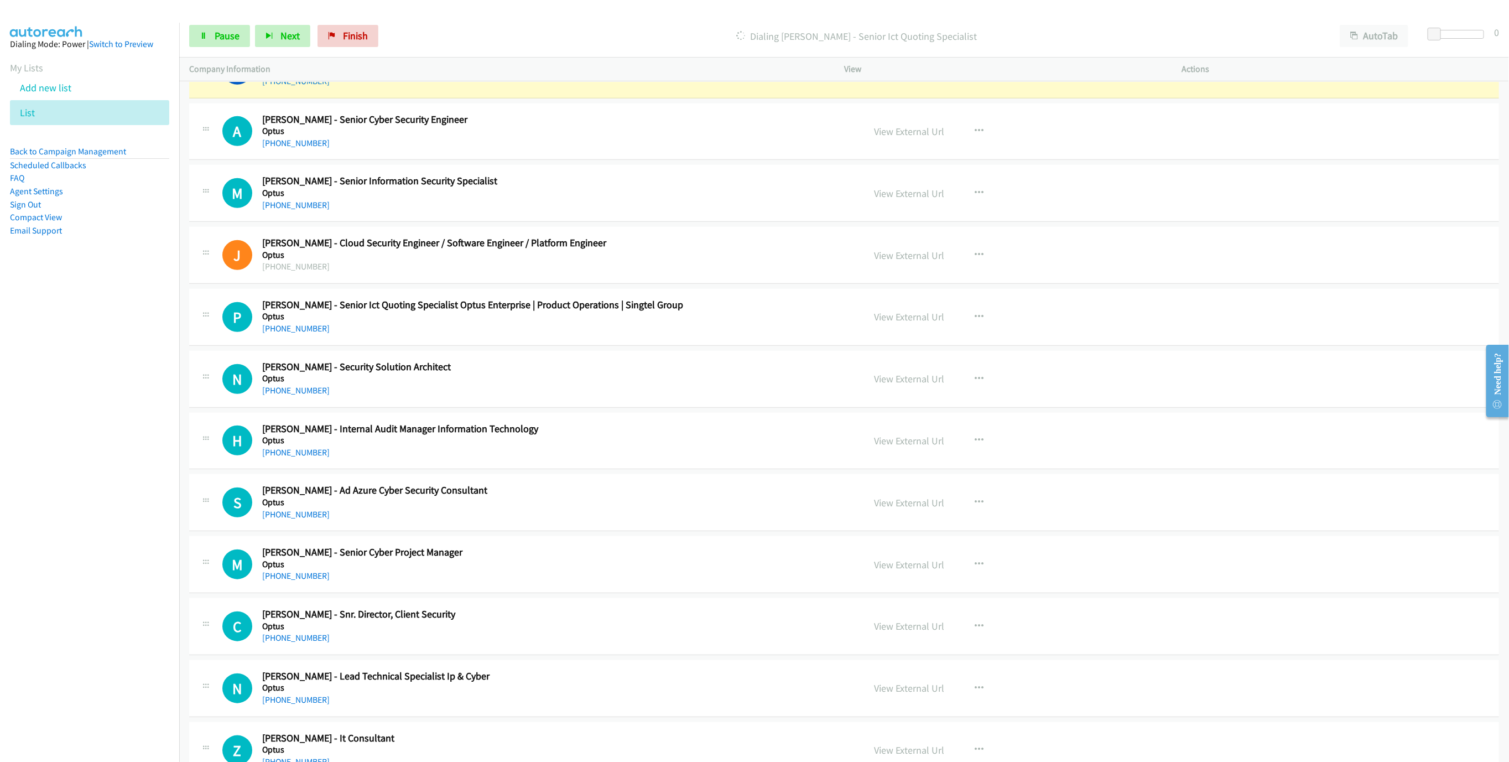
click at [887, 76] on link "View External Url" at bounding box center [909, 69] width 70 height 13
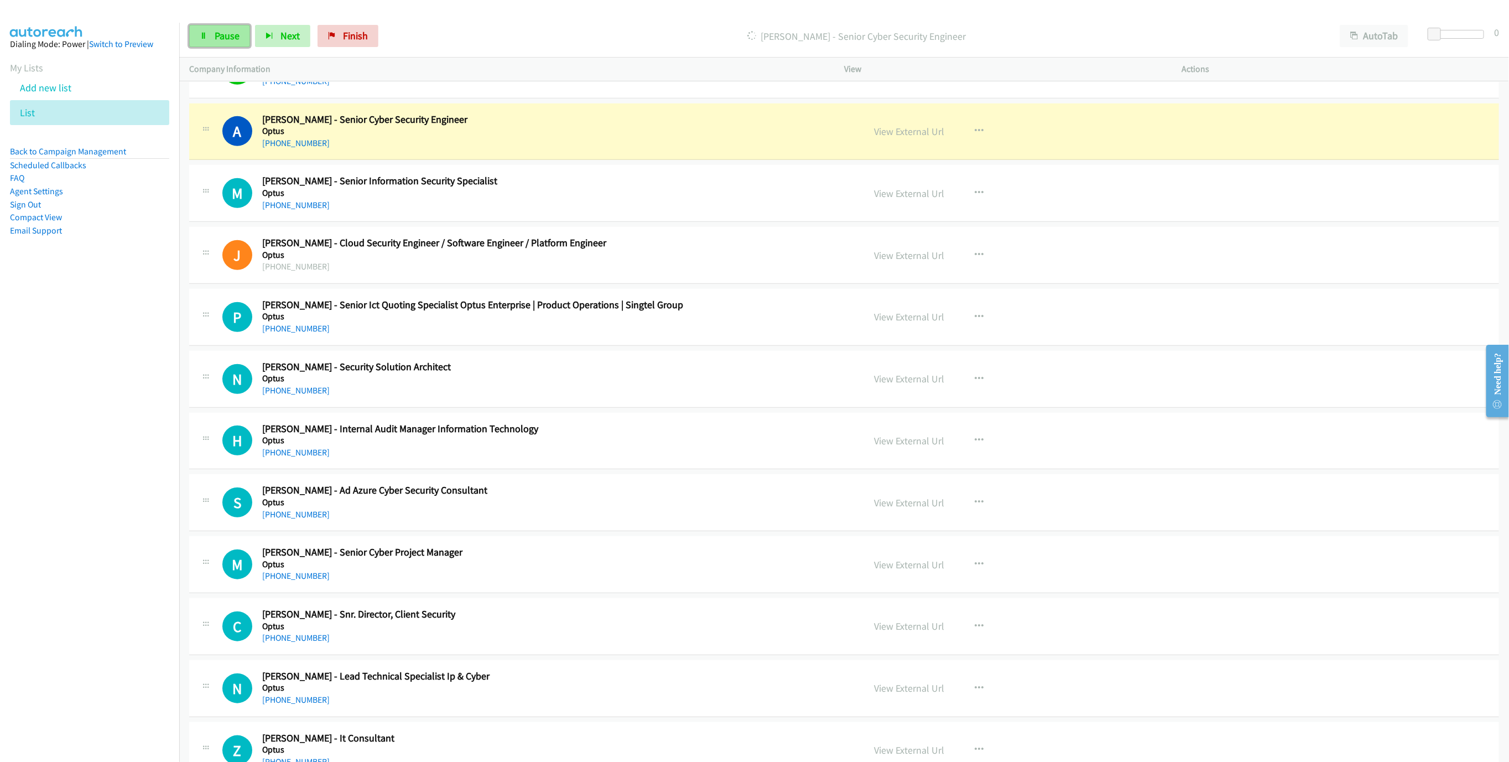
click at [209, 40] on link "Pause" at bounding box center [219, 36] width 61 height 22
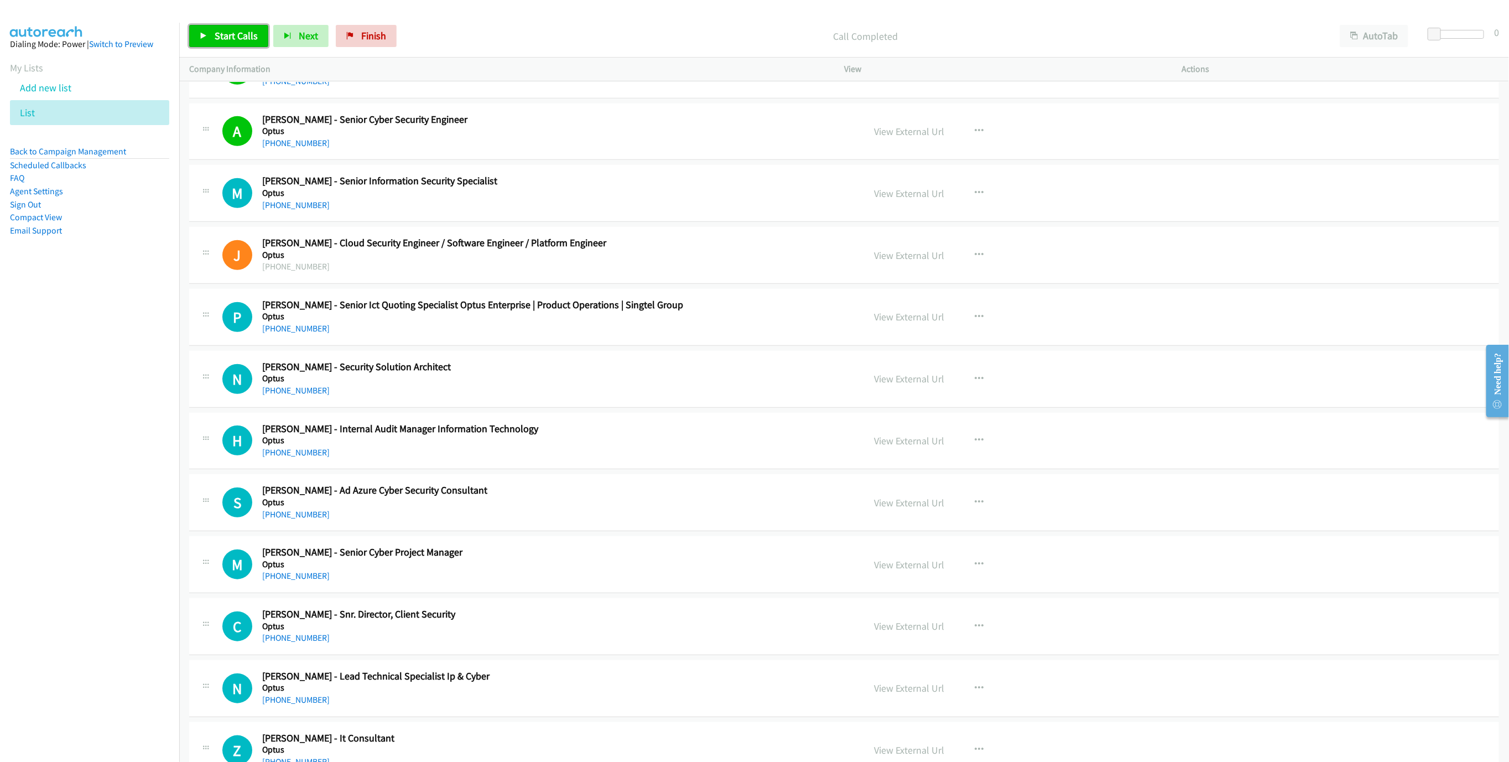
click at [244, 32] on span "Start Calls" at bounding box center [236, 35] width 43 height 13
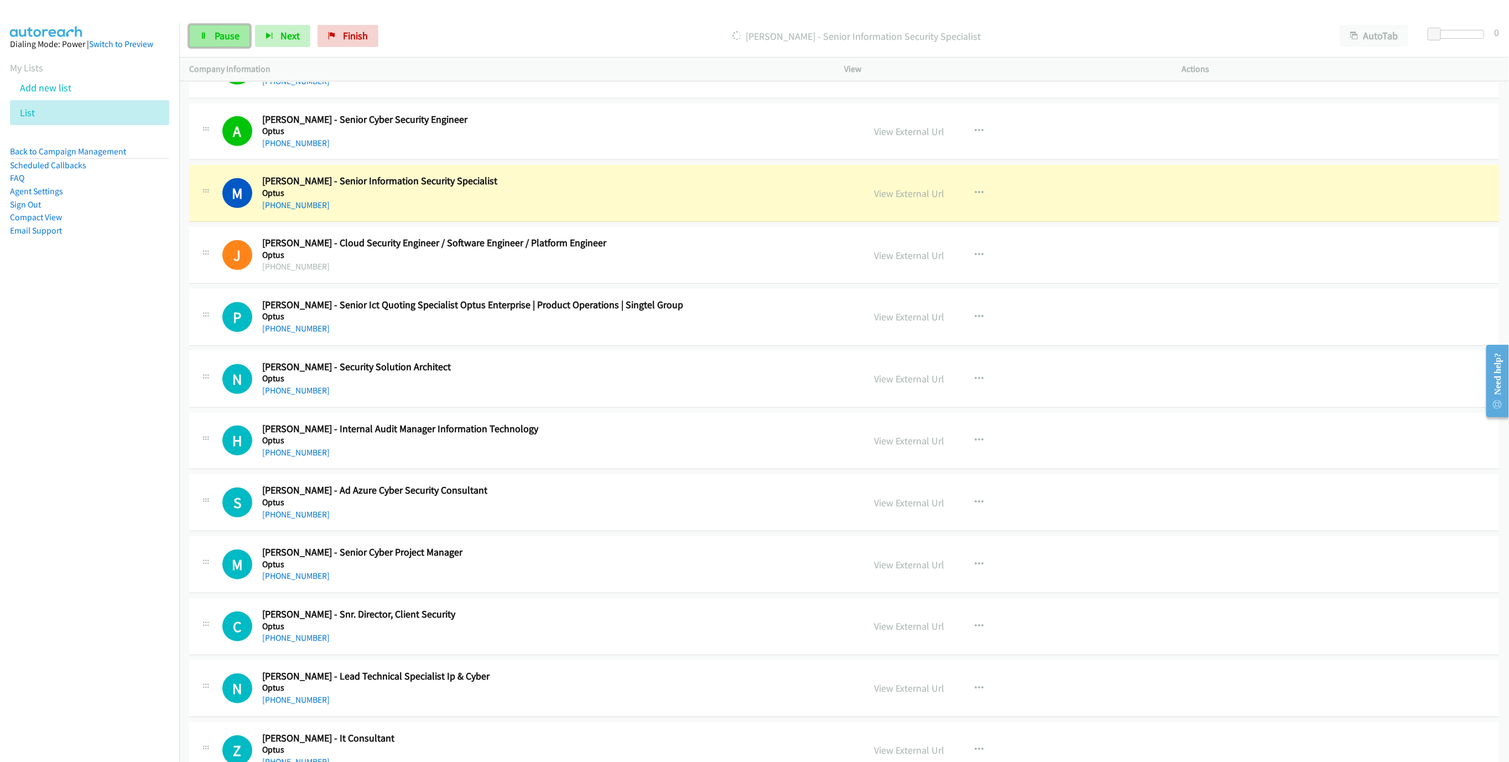
click at [244, 27] on link "Pause" at bounding box center [219, 36] width 61 height 22
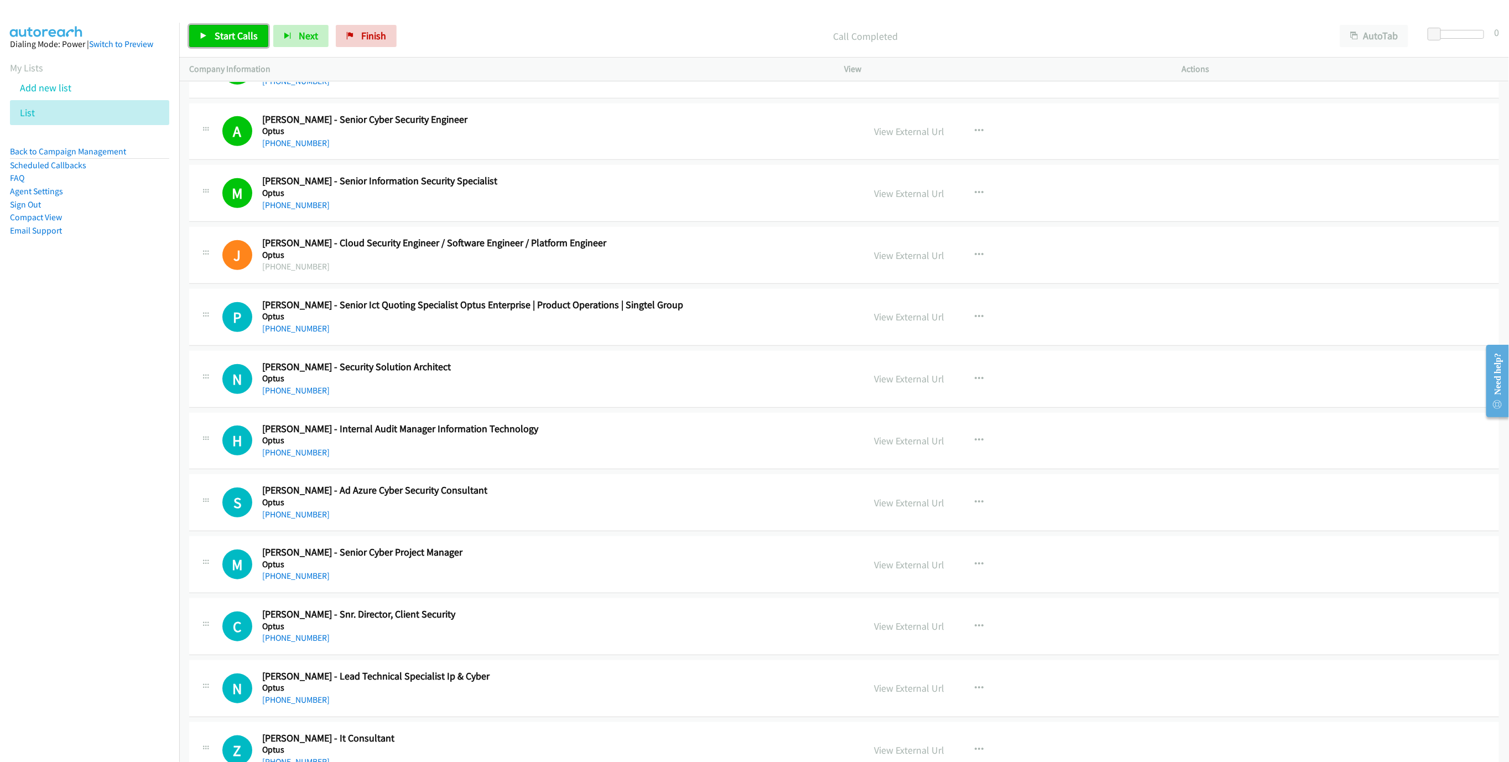
click at [233, 32] on span "Start Calls" at bounding box center [236, 35] width 43 height 13
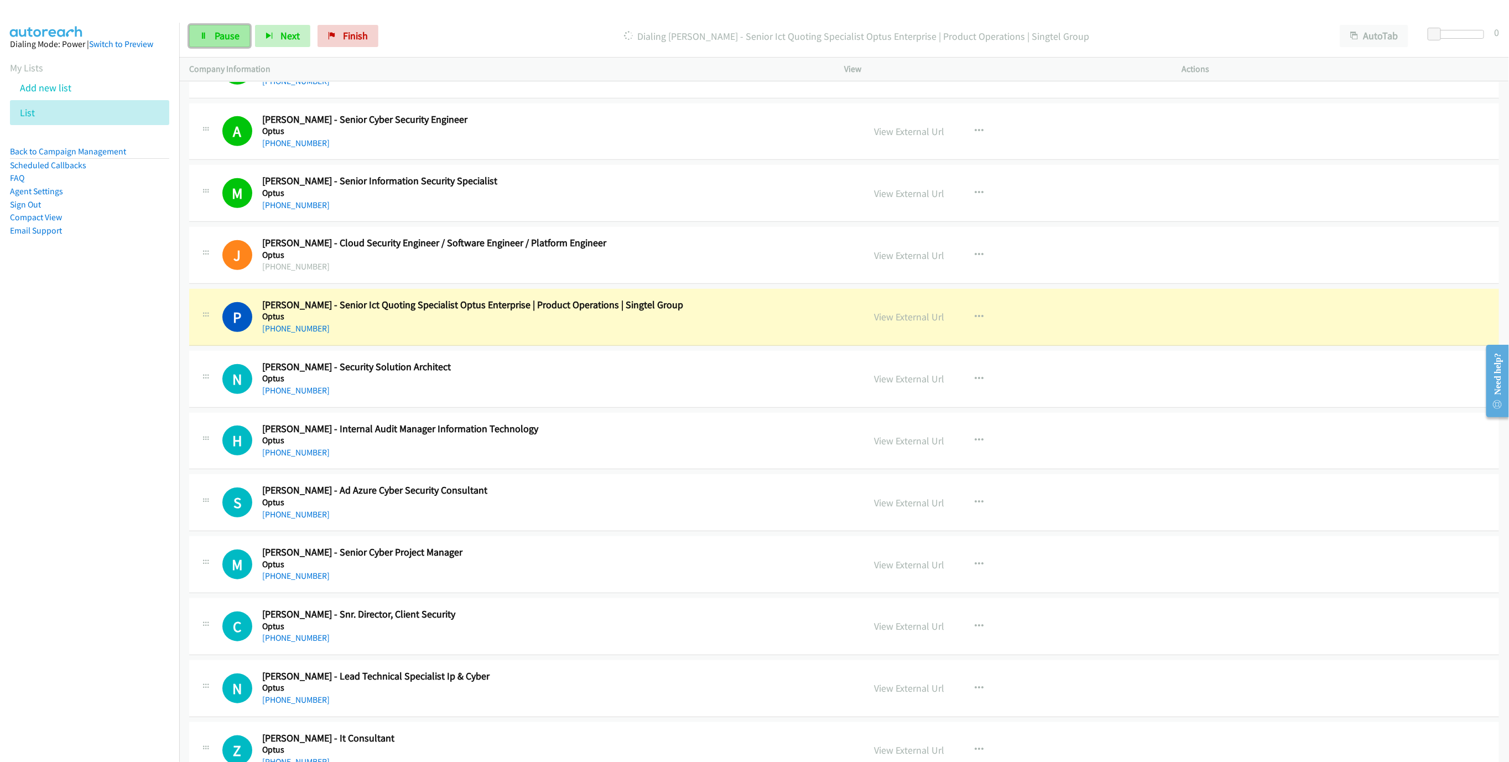
click at [212, 42] on link "Pause" at bounding box center [219, 36] width 61 height 22
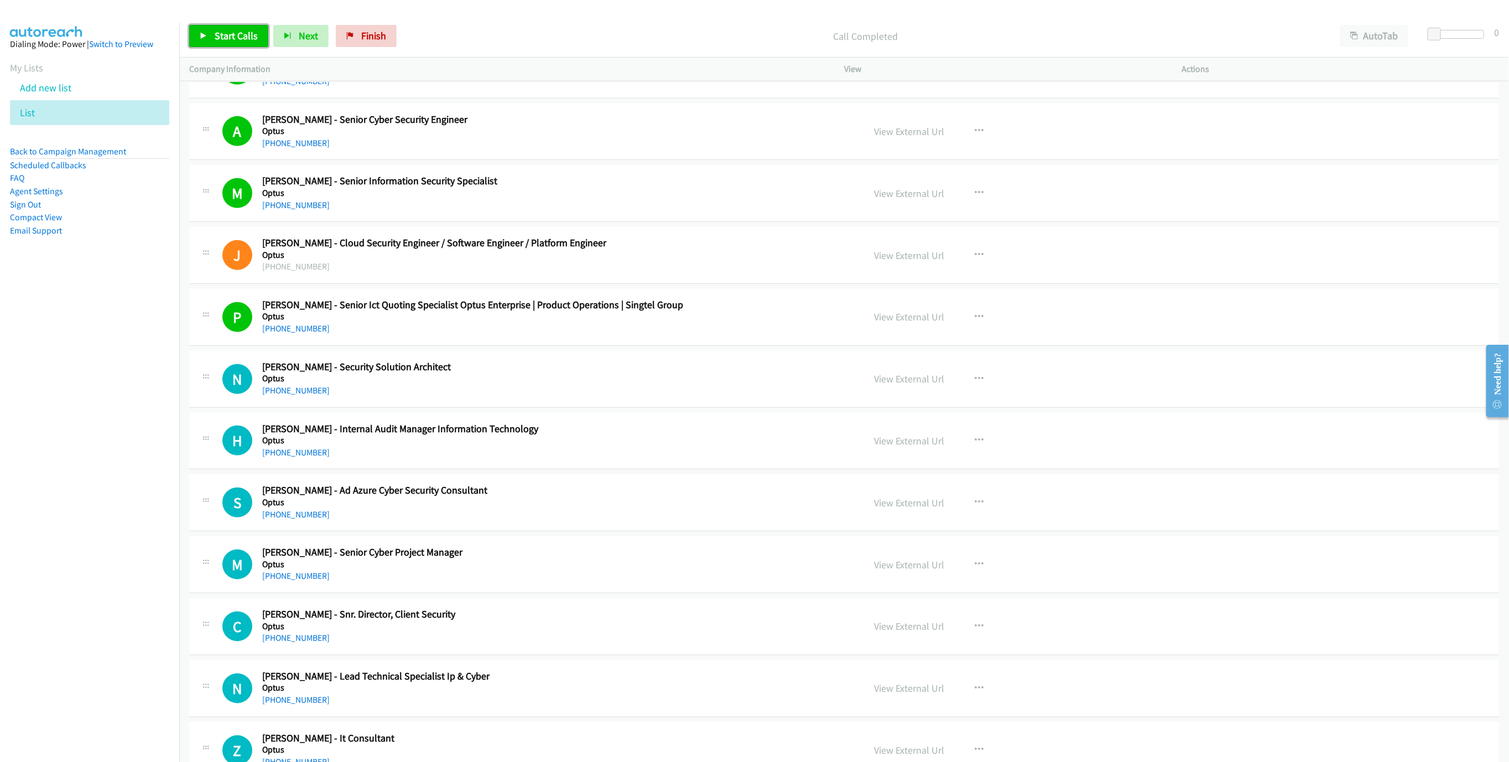
click at [216, 37] on span "Start Calls" at bounding box center [236, 35] width 43 height 13
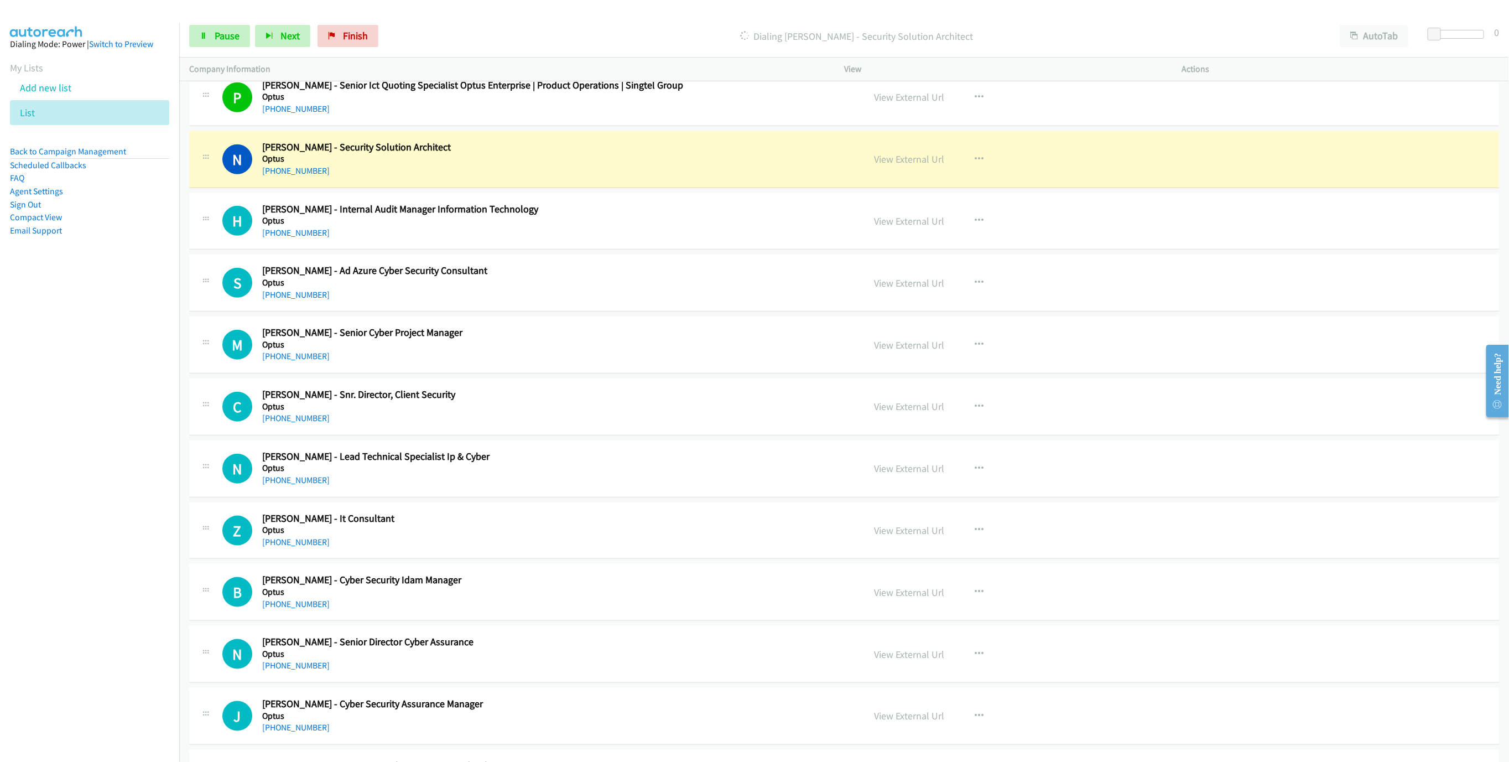
scroll to position [9789, 0]
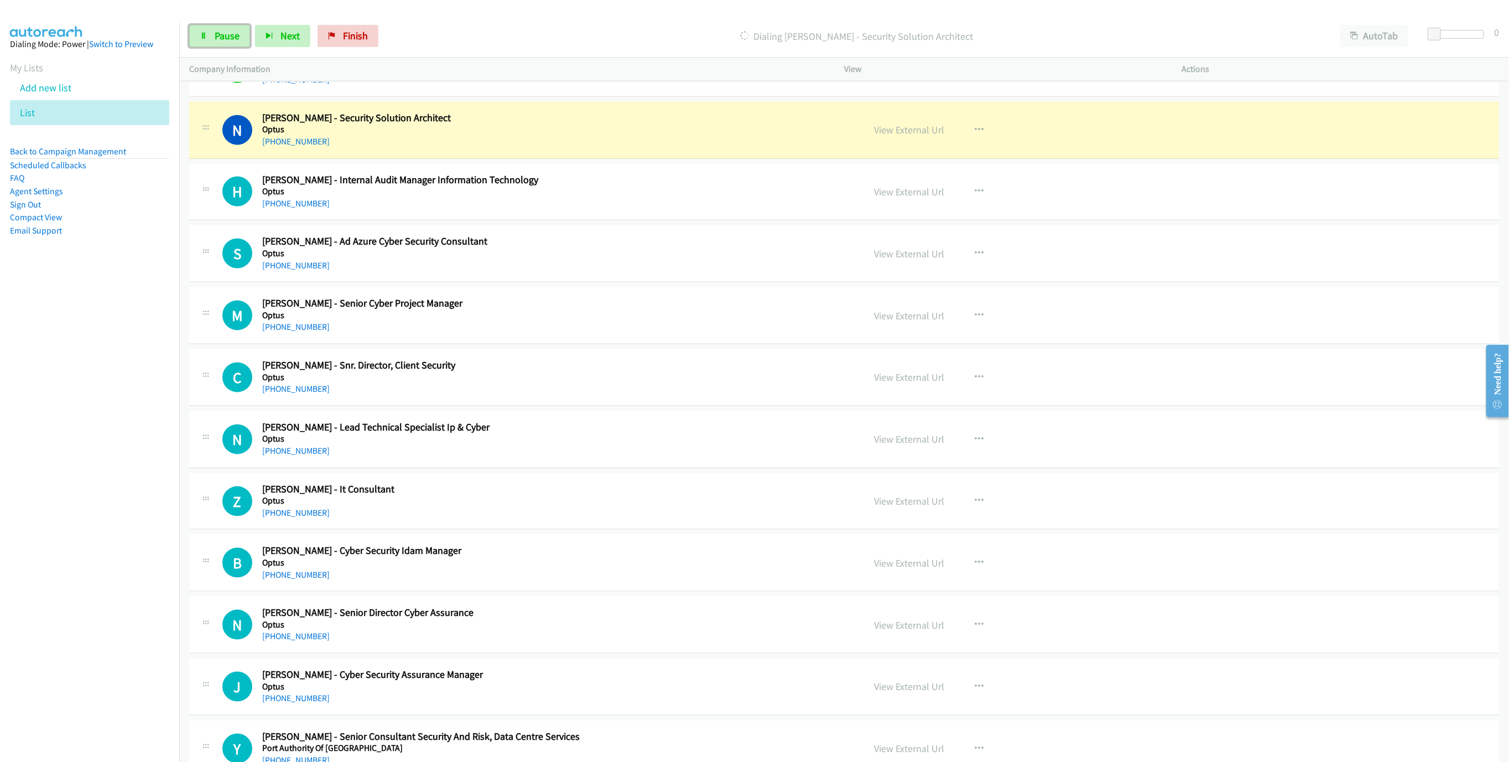
drag, startPoint x: 238, startPoint y: 36, endPoint x: 320, endPoint y: 100, distance: 103.8
click at [238, 36] on span "Pause" at bounding box center [227, 35] width 25 height 13
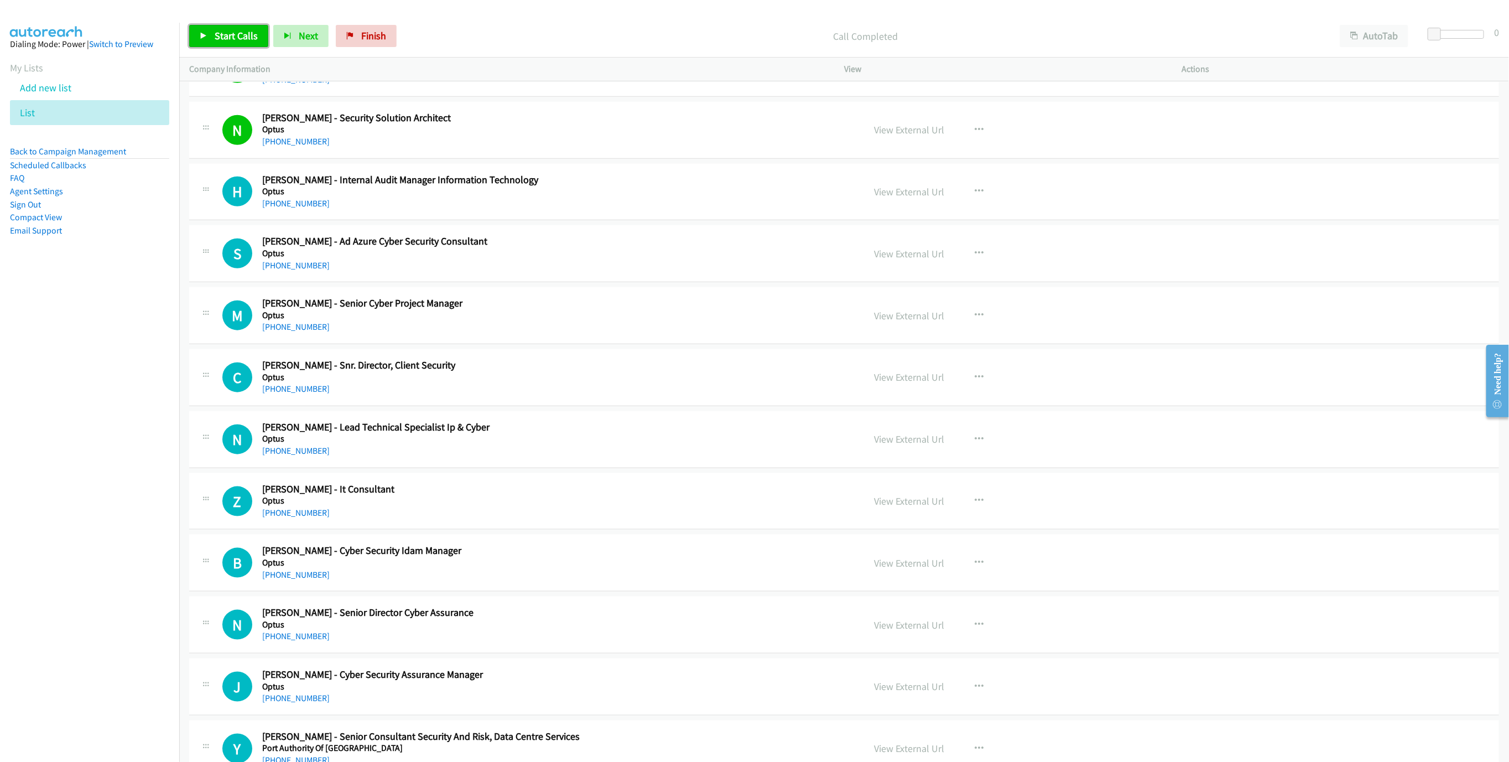
drag, startPoint x: 254, startPoint y: 35, endPoint x: 259, endPoint y: 45, distance: 10.9
click at [254, 35] on span "Start Calls" at bounding box center [236, 35] width 43 height 13
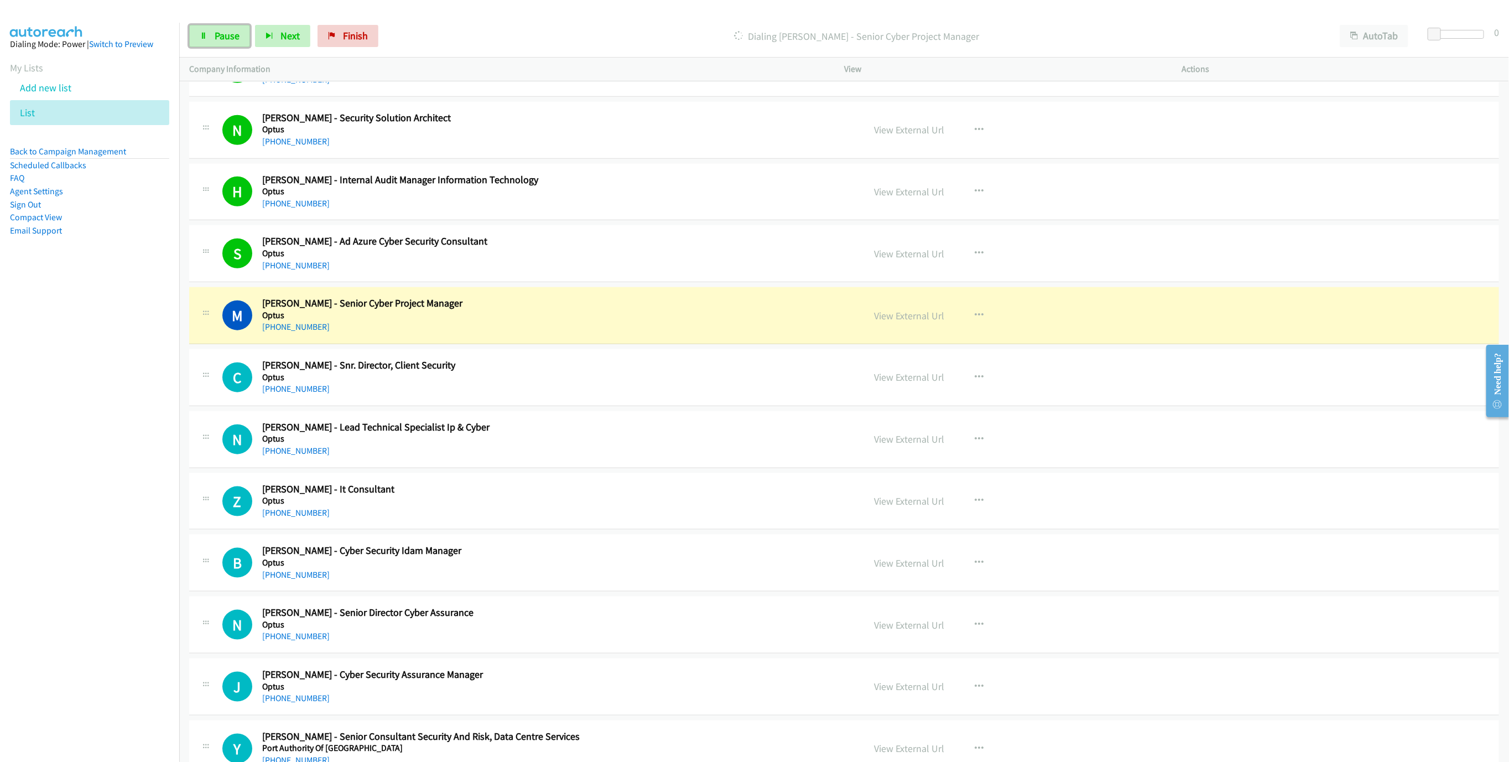
drag, startPoint x: 205, startPoint y: 39, endPoint x: 251, endPoint y: 20, distance: 49.4
click at [205, 39] on icon at bounding box center [204, 37] width 8 height 8
drag, startPoint x: 905, startPoint y: 353, endPoint x: 899, endPoint y: 354, distance: 5.6
click at [899, 322] on link "View External Url" at bounding box center [909, 315] width 70 height 13
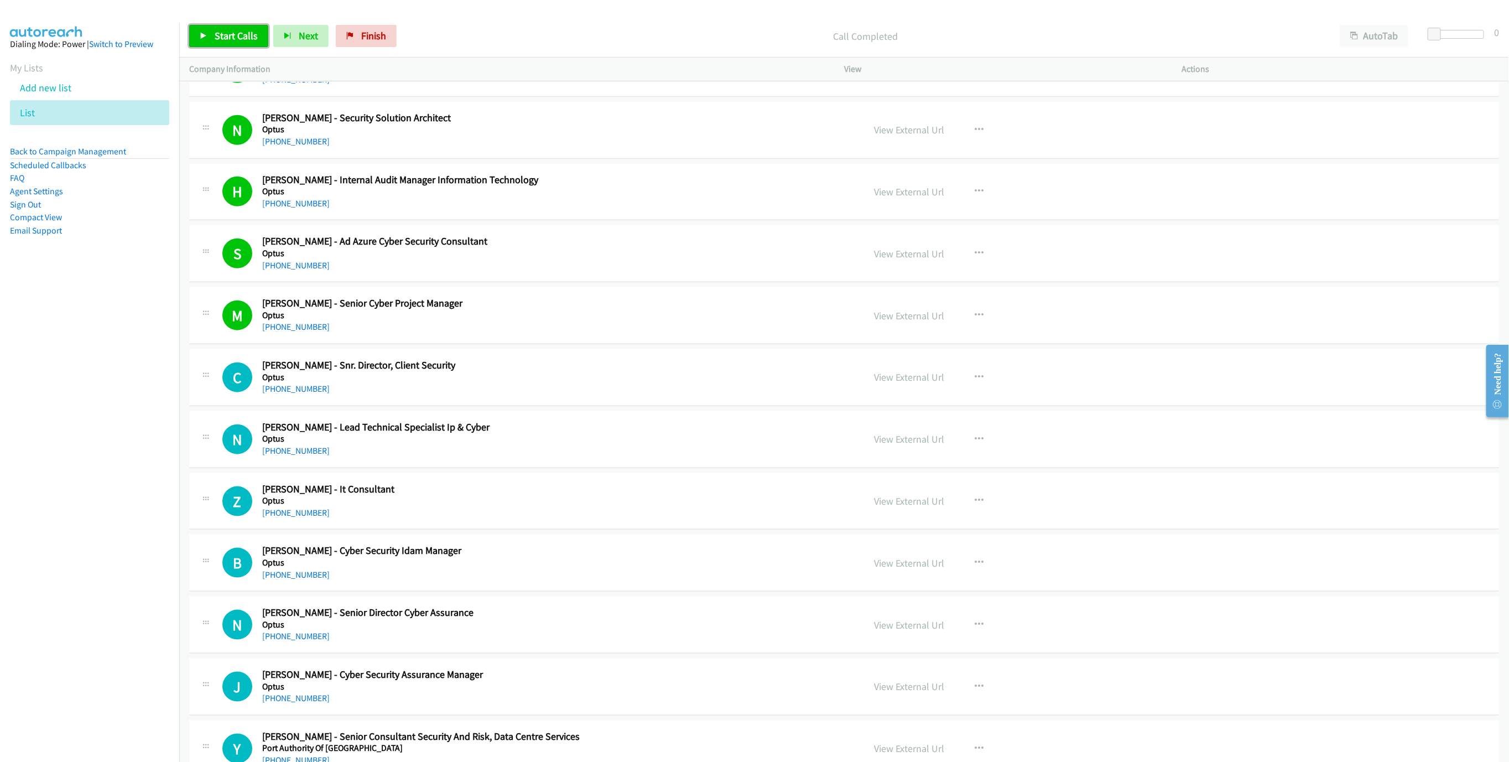
click at [232, 25] on link "Start Calls" at bounding box center [228, 36] width 79 height 22
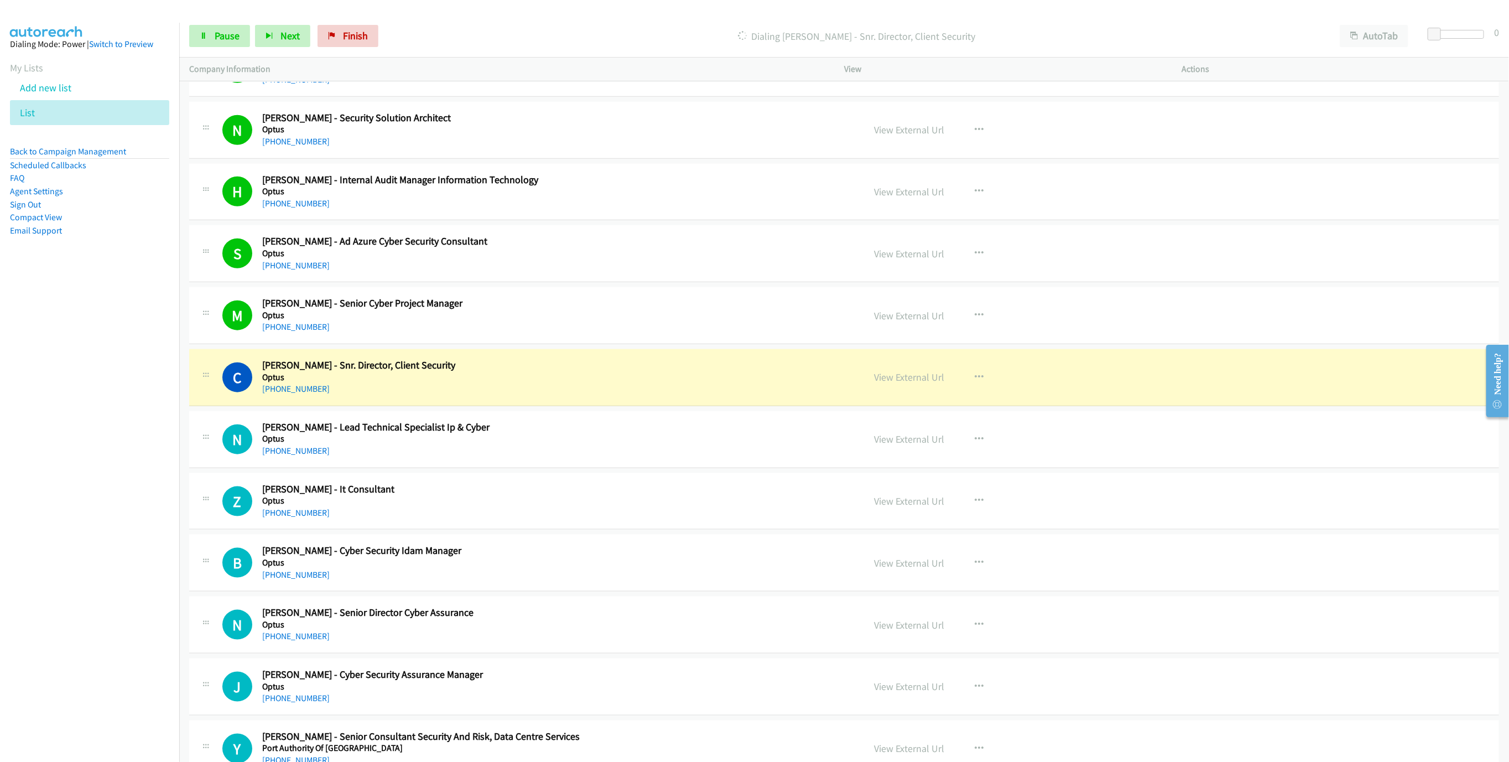
click at [513, 395] on div "[PHONE_NUMBER]" at bounding box center [554, 388] width 585 height 13
click at [898, 383] on link "View External Url" at bounding box center [909, 377] width 70 height 13
click at [210, 30] on link "Pause" at bounding box center [219, 36] width 61 height 22
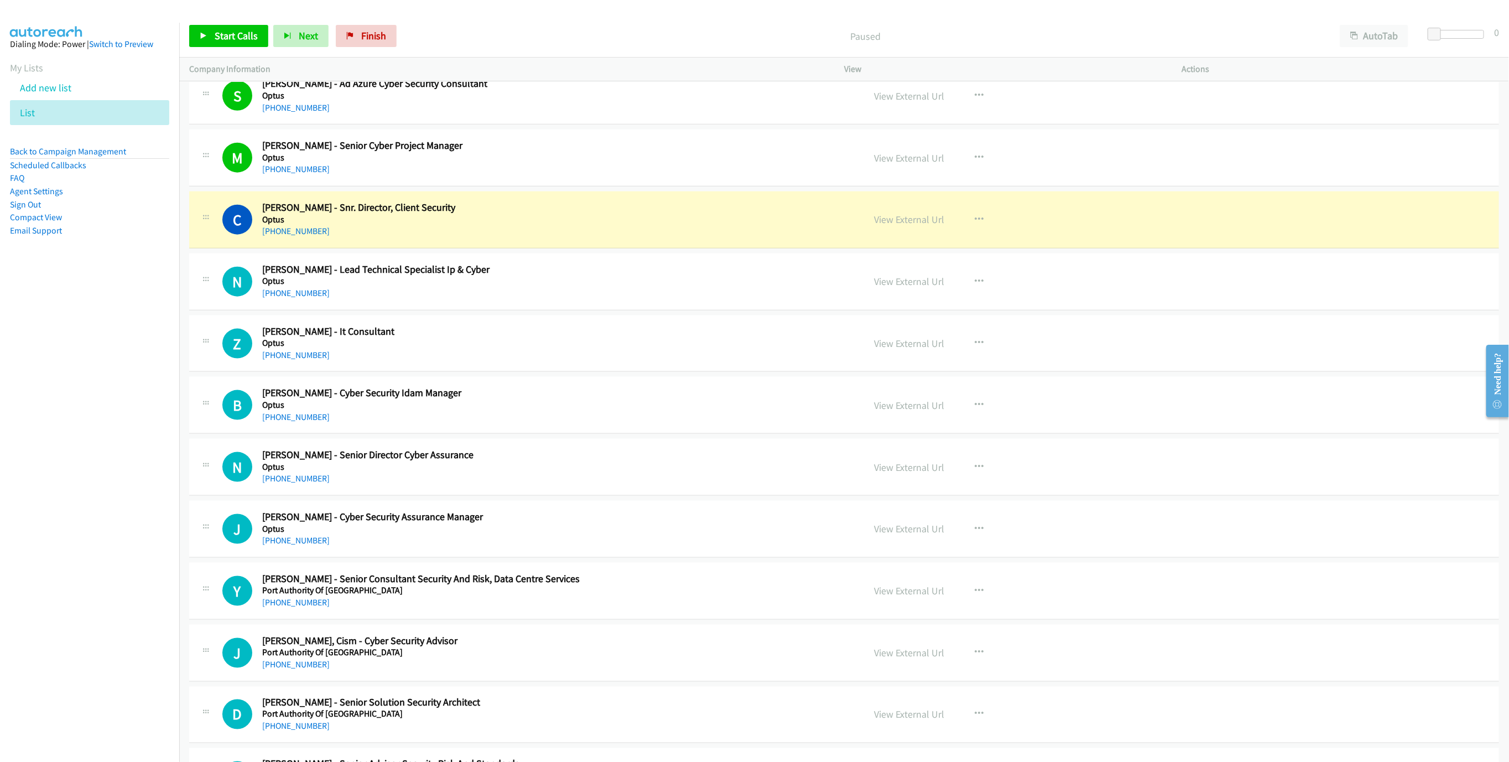
scroll to position [9955, 0]
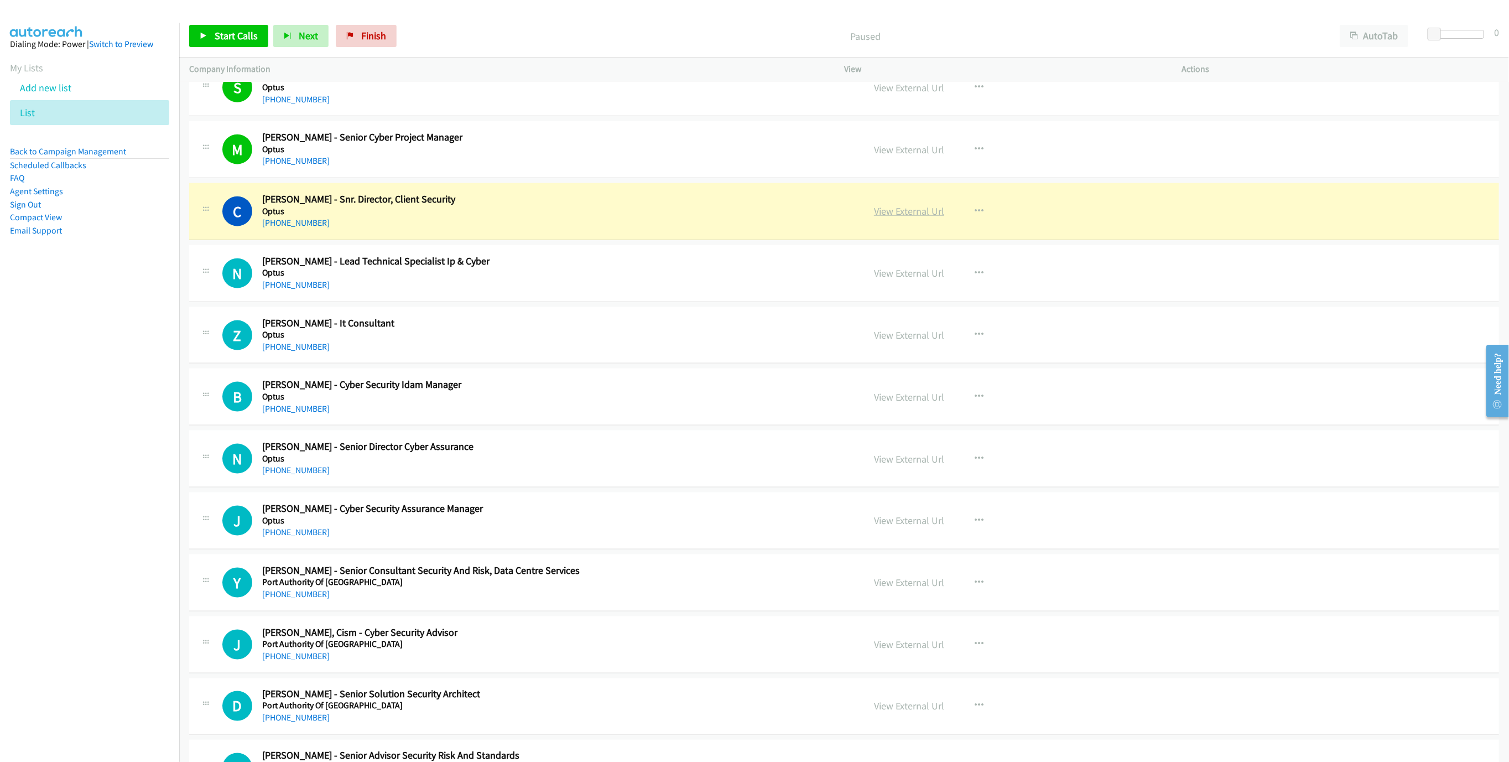
click at [921, 217] on link "View External Url" at bounding box center [909, 211] width 70 height 13
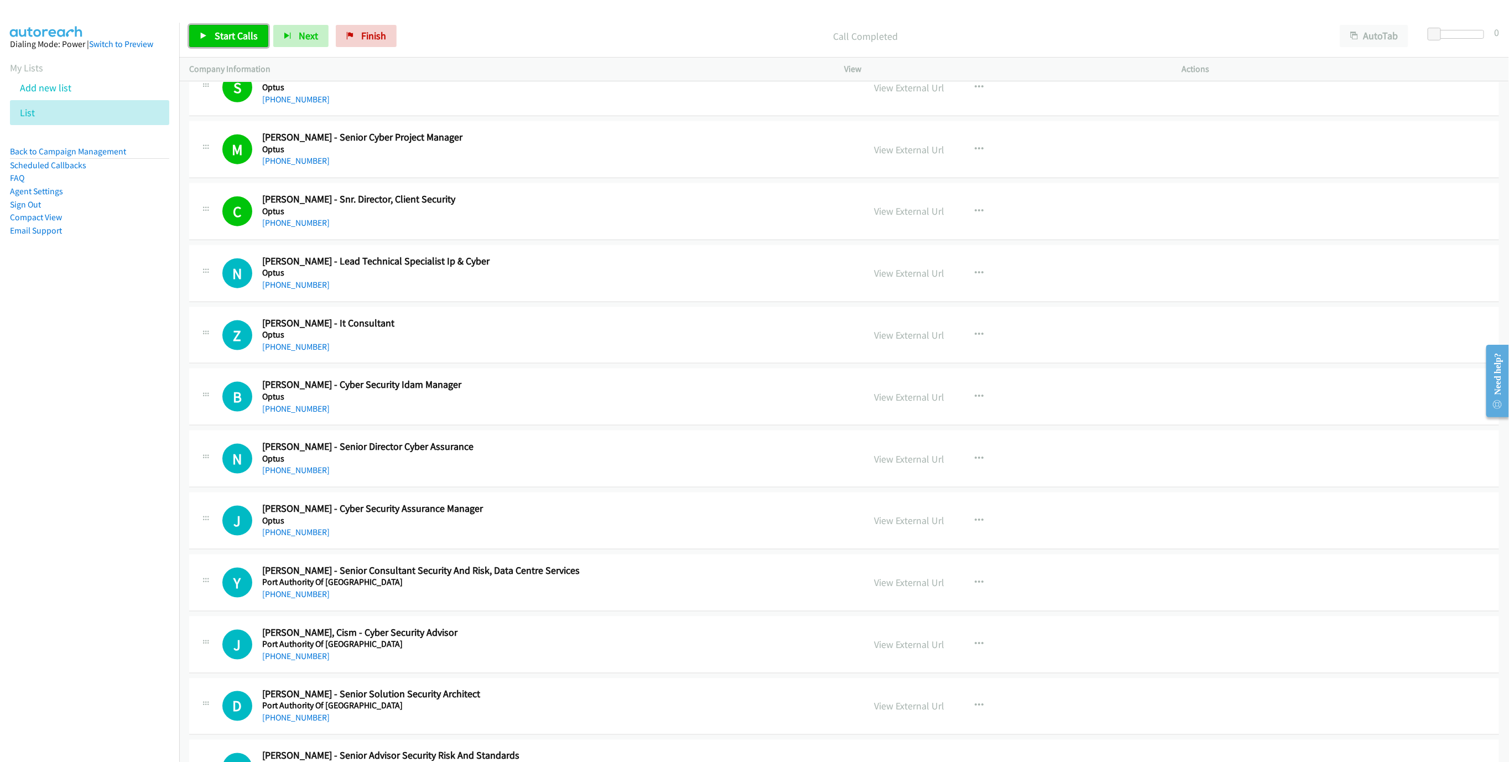
click at [211, 34] on link "Start Calls" at bounding box center [228, 36] width 79 height 22
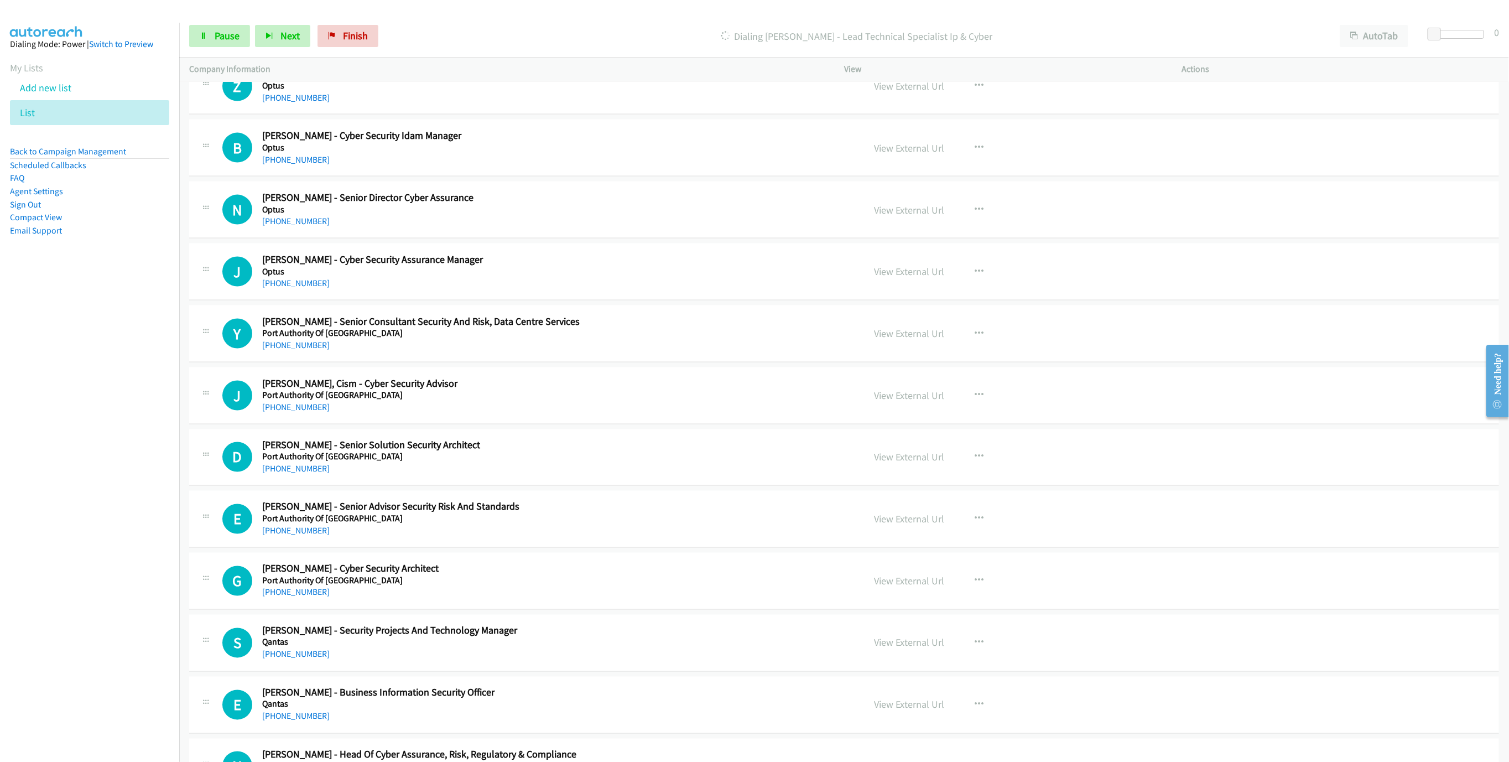
scroll to position [10120, 0]
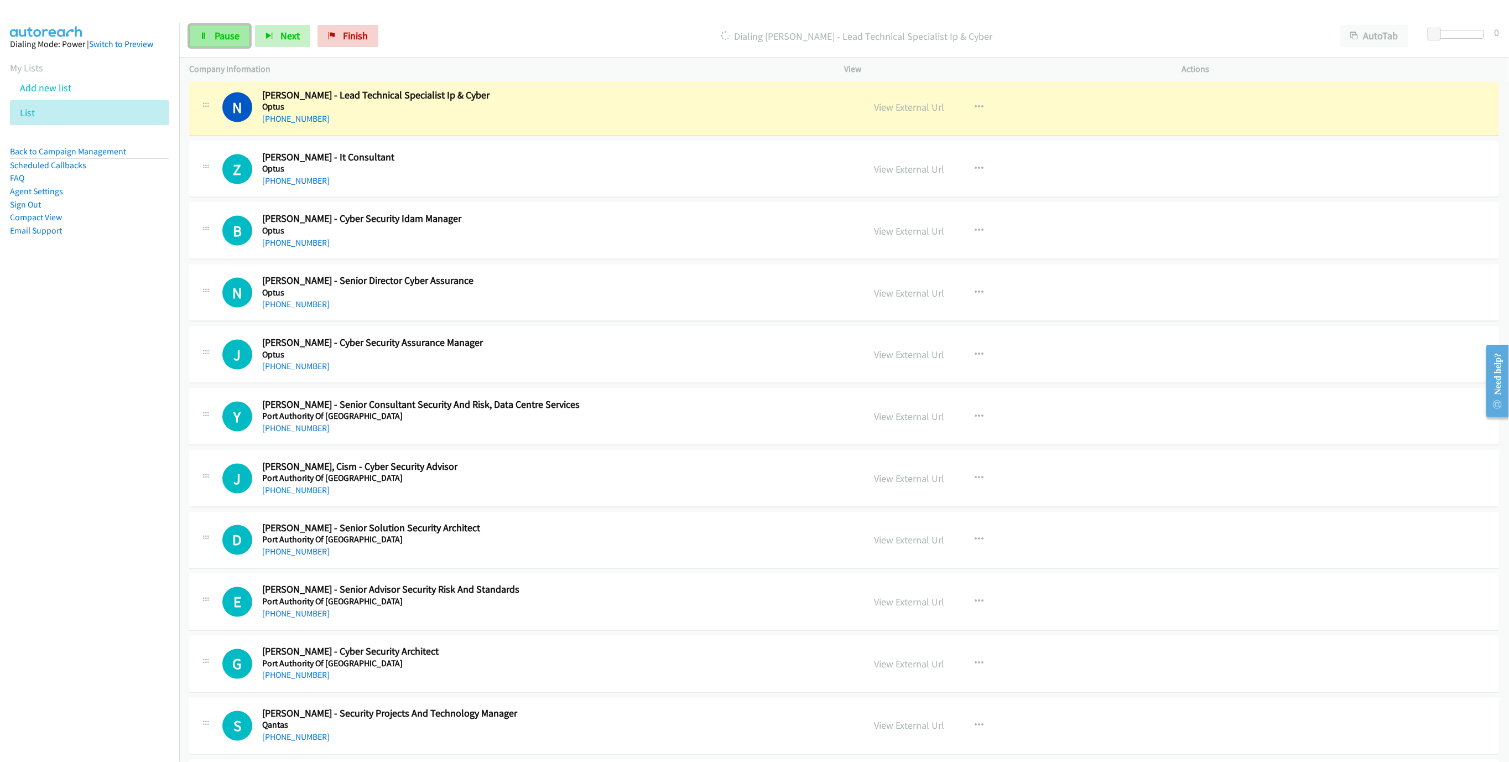
click at [236, 35] on span "Pause" at bounding box center [227, 35] width 25 height 13
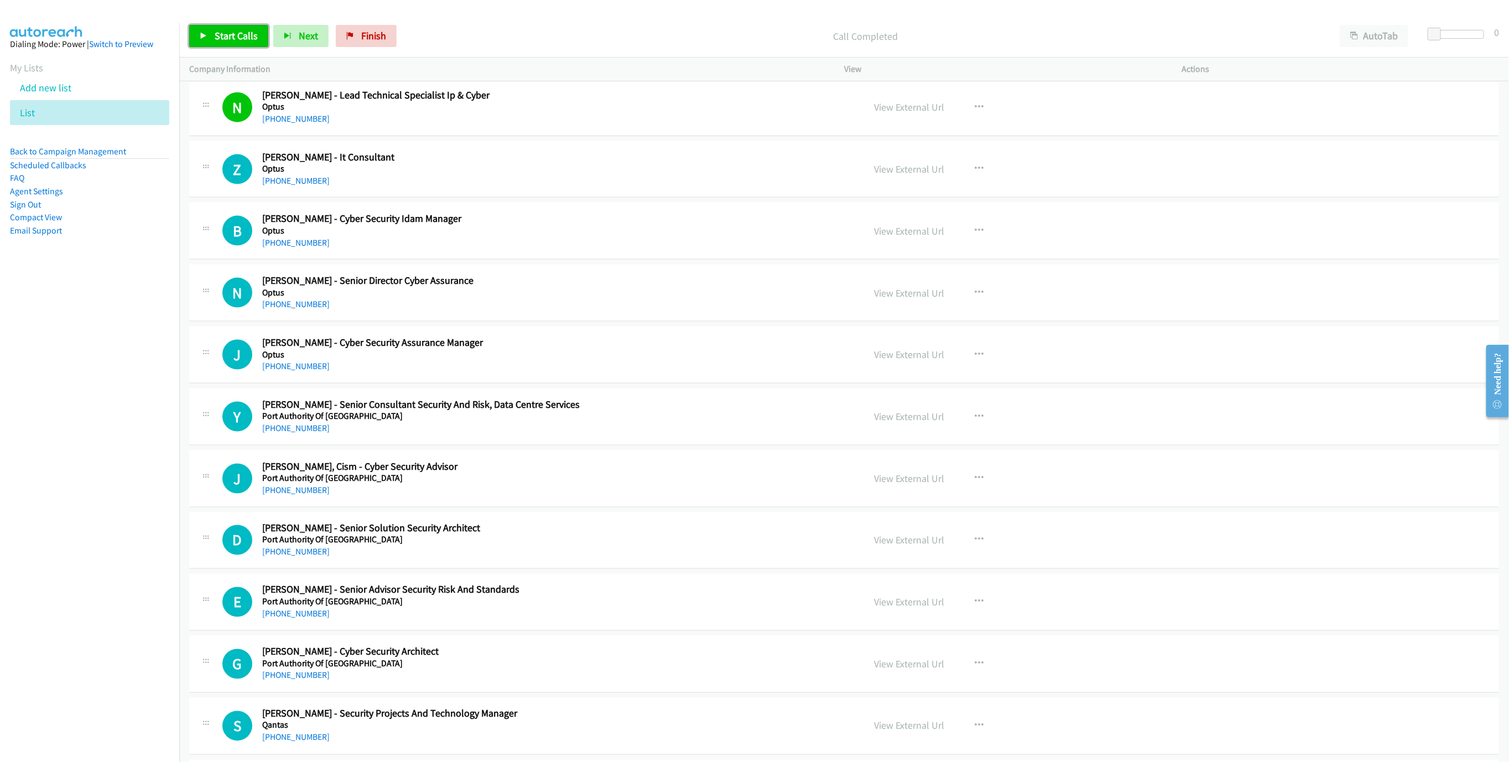
click at [233, 29] on link "Start Calls" at bounding box center [228, 36] width 79 height 22
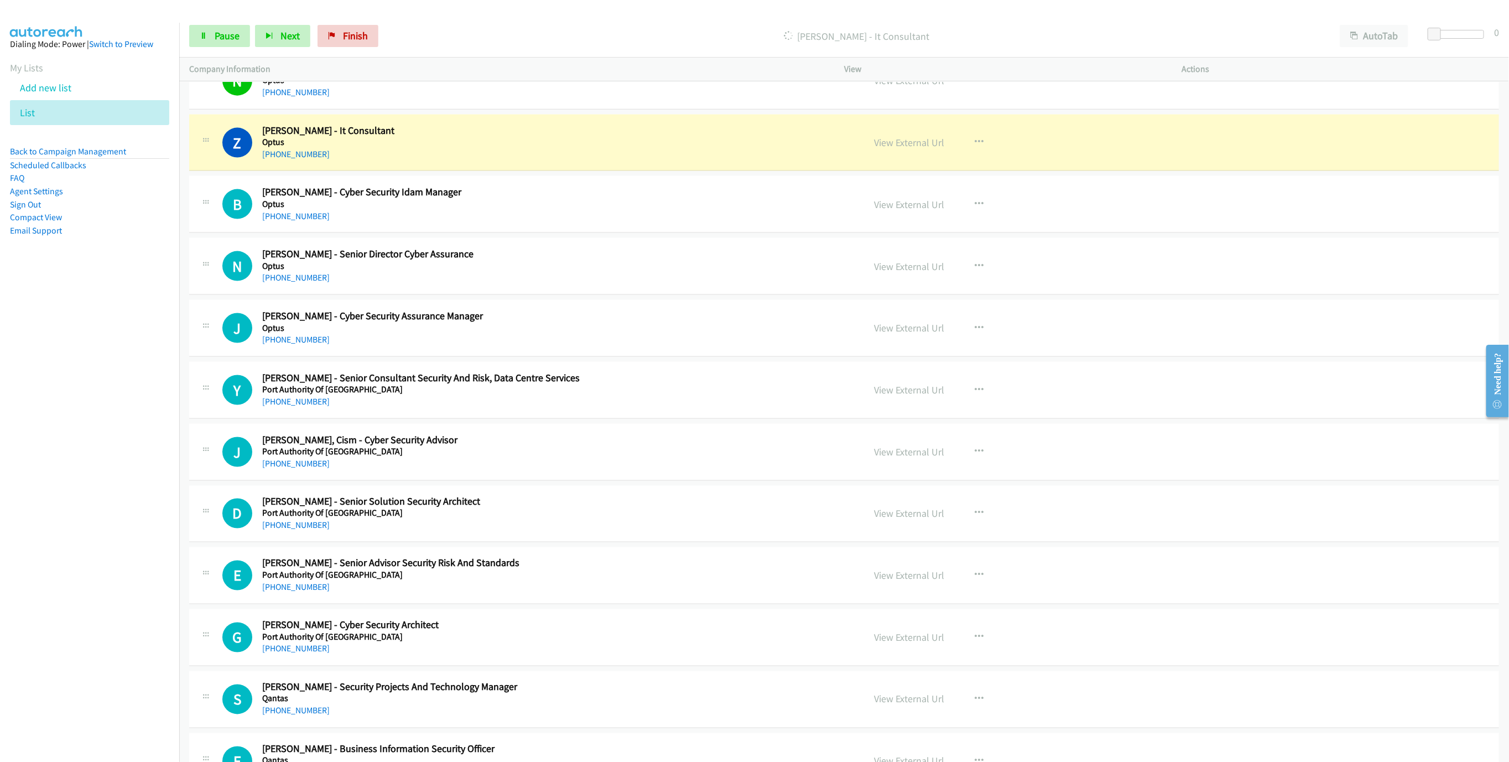
scroll to position [10203, 0]
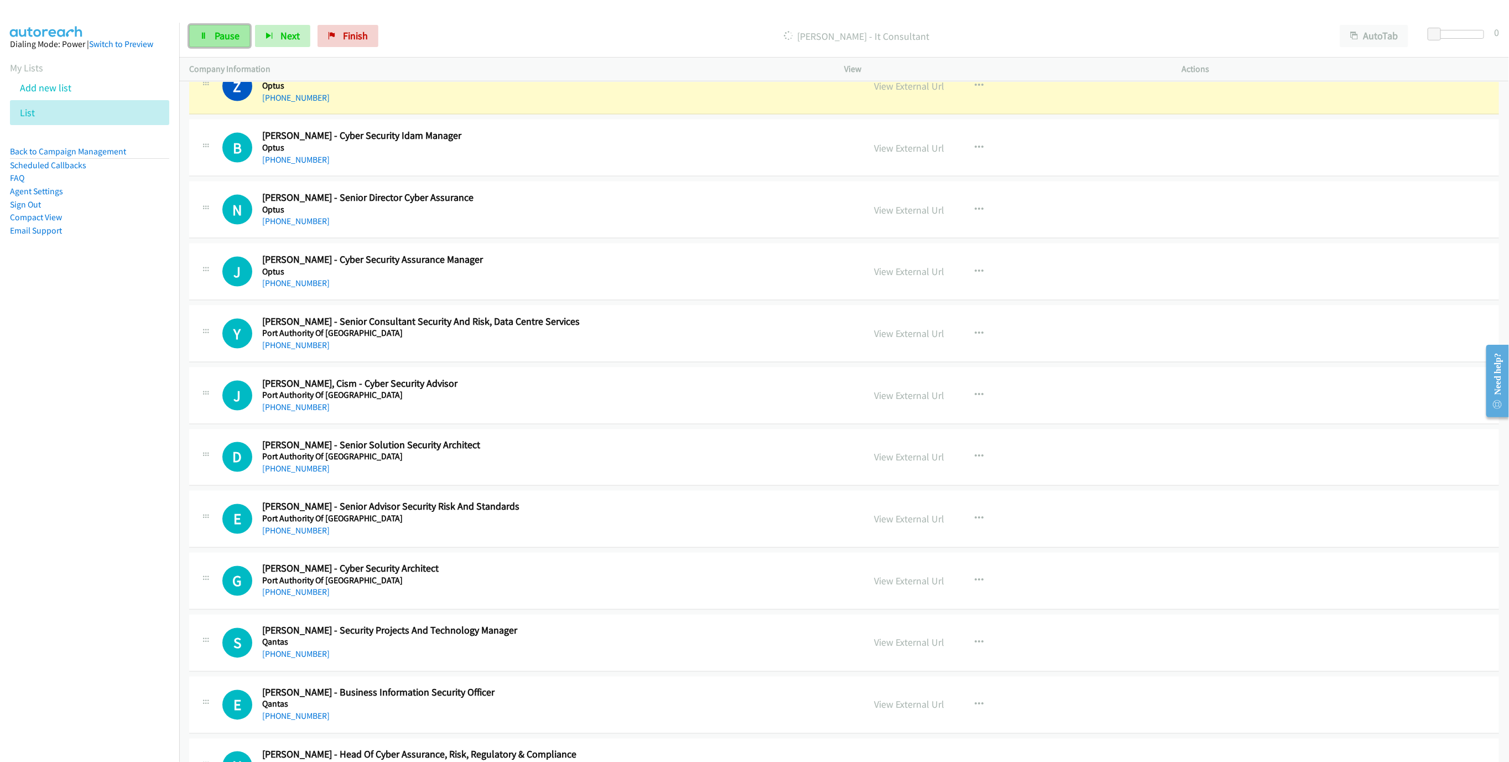
click at [216, 40] on span "Pause" at bounding box center [227, 35] width 25 height 13
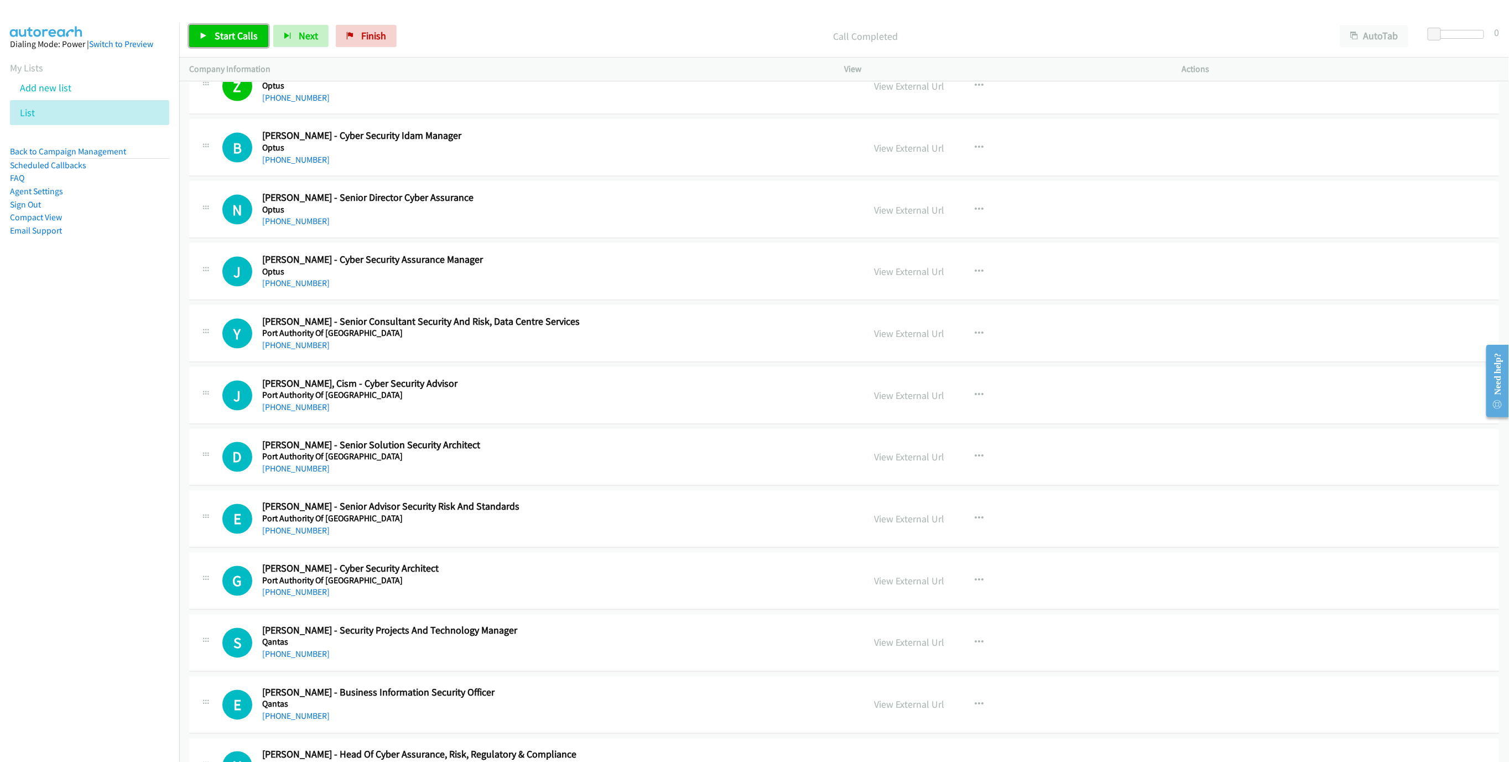
click at [219, 32] on span "Start Calls" at bounding box center [236, 35] width 43 height 13
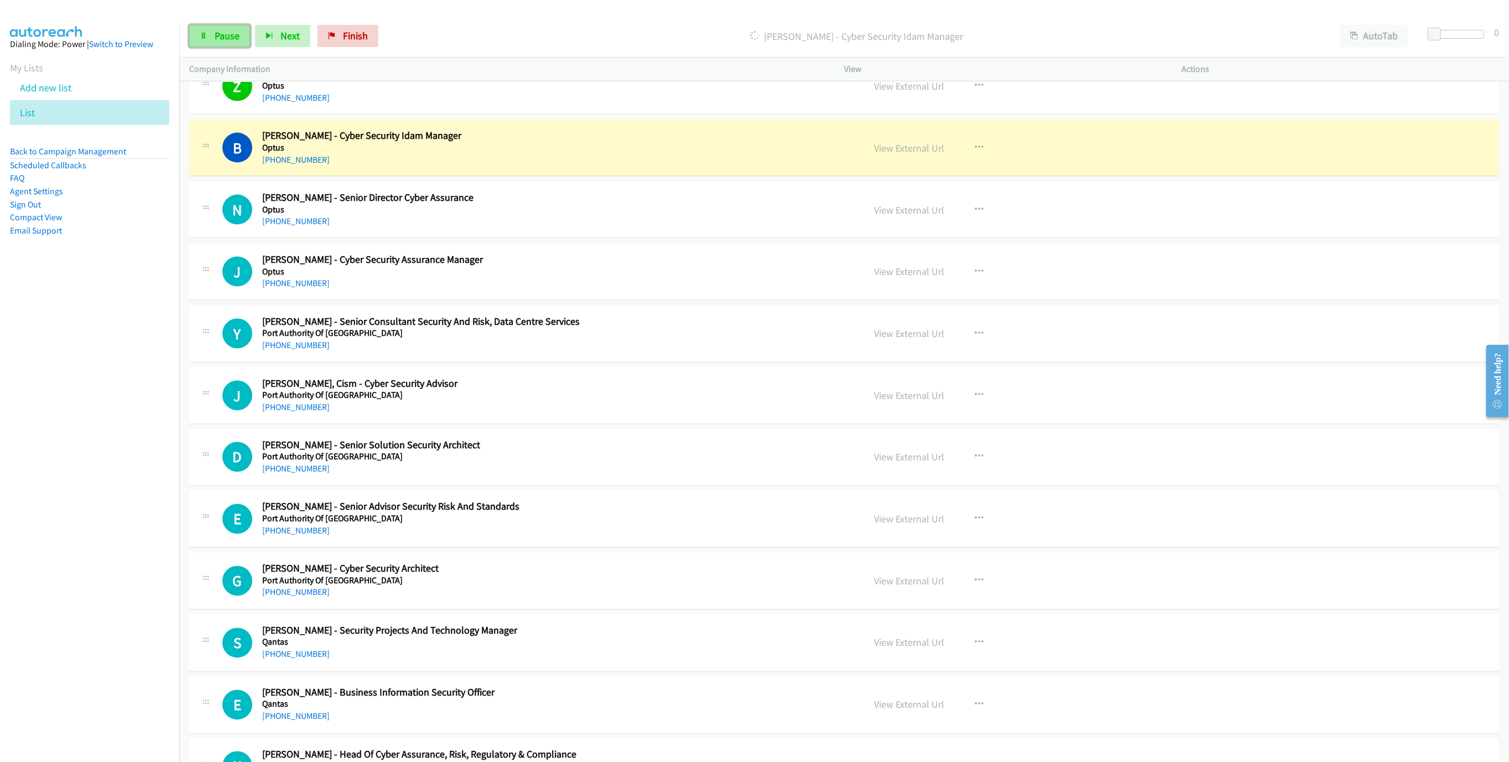
click at [218, 34] on span "Pause" at bounding box center [227, 35] width 25 height 13
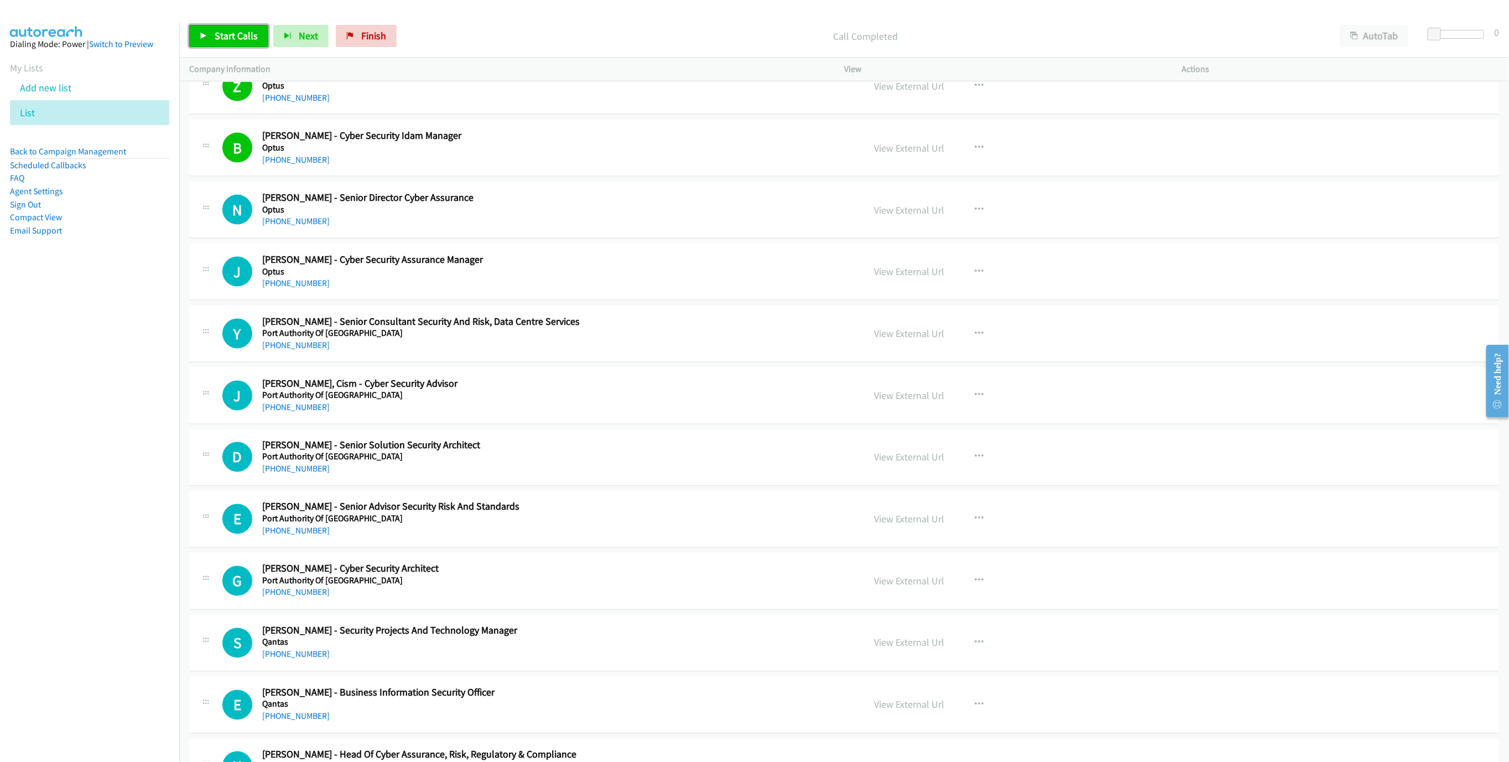
click at [248, 30] on span "Start Calls" at bounding box center [236, 35] width 43 height 13
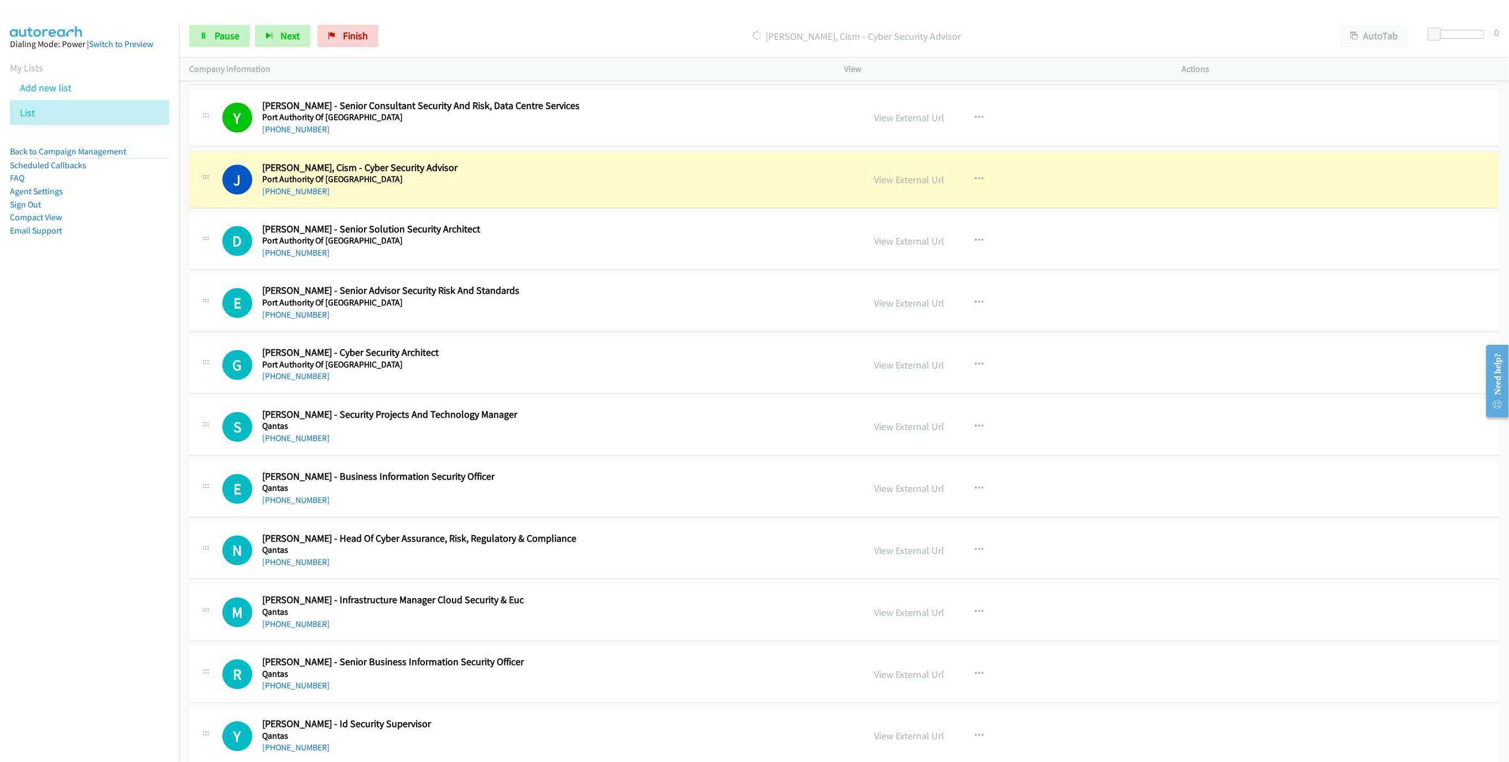
scroll to position [10452, 0]
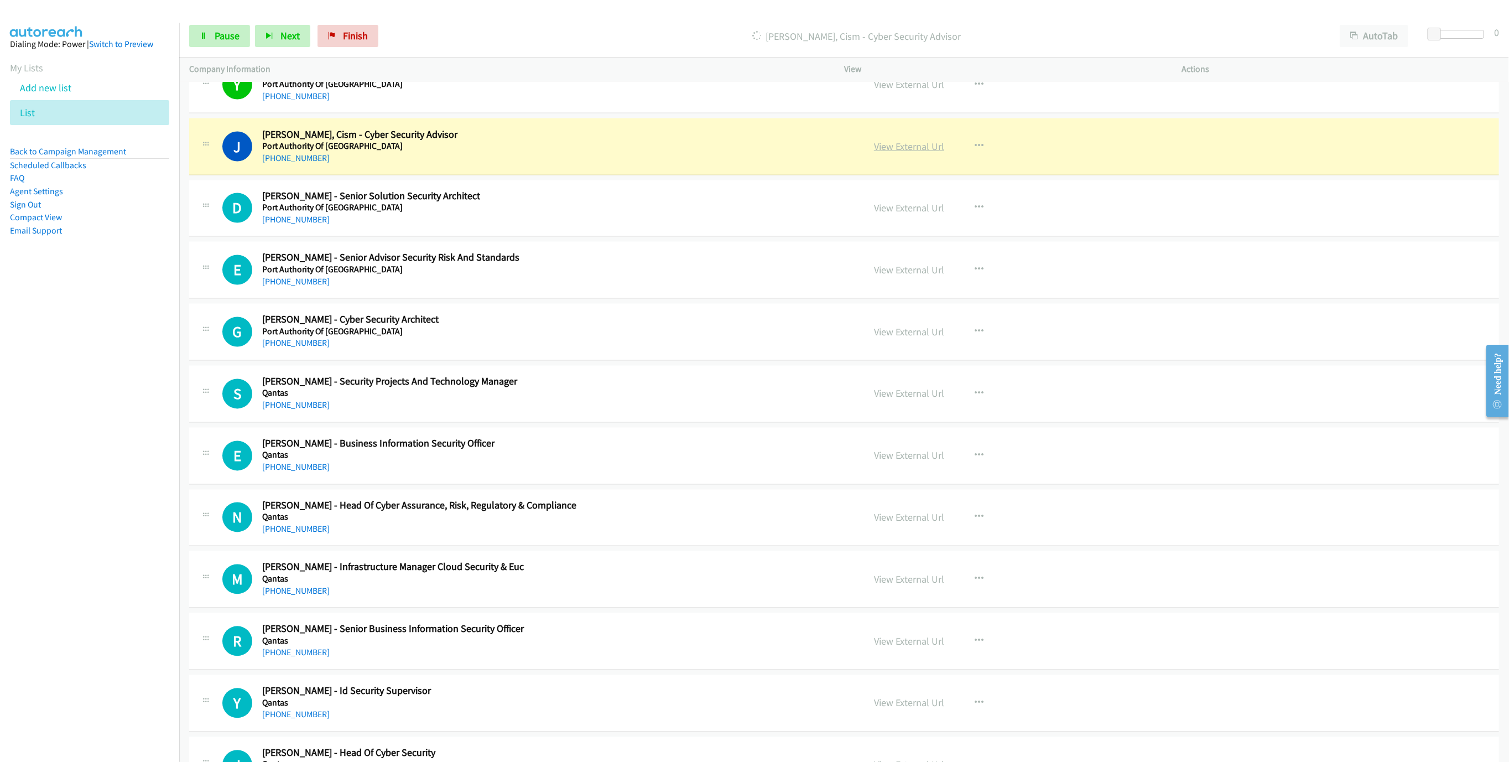
click at [898, 153] on link "View External Url" at bounding box center [909, 146] width 70 height 13
click at [206, 29] on link "Pause" at bounding box center [219, 36] width 61 height 22
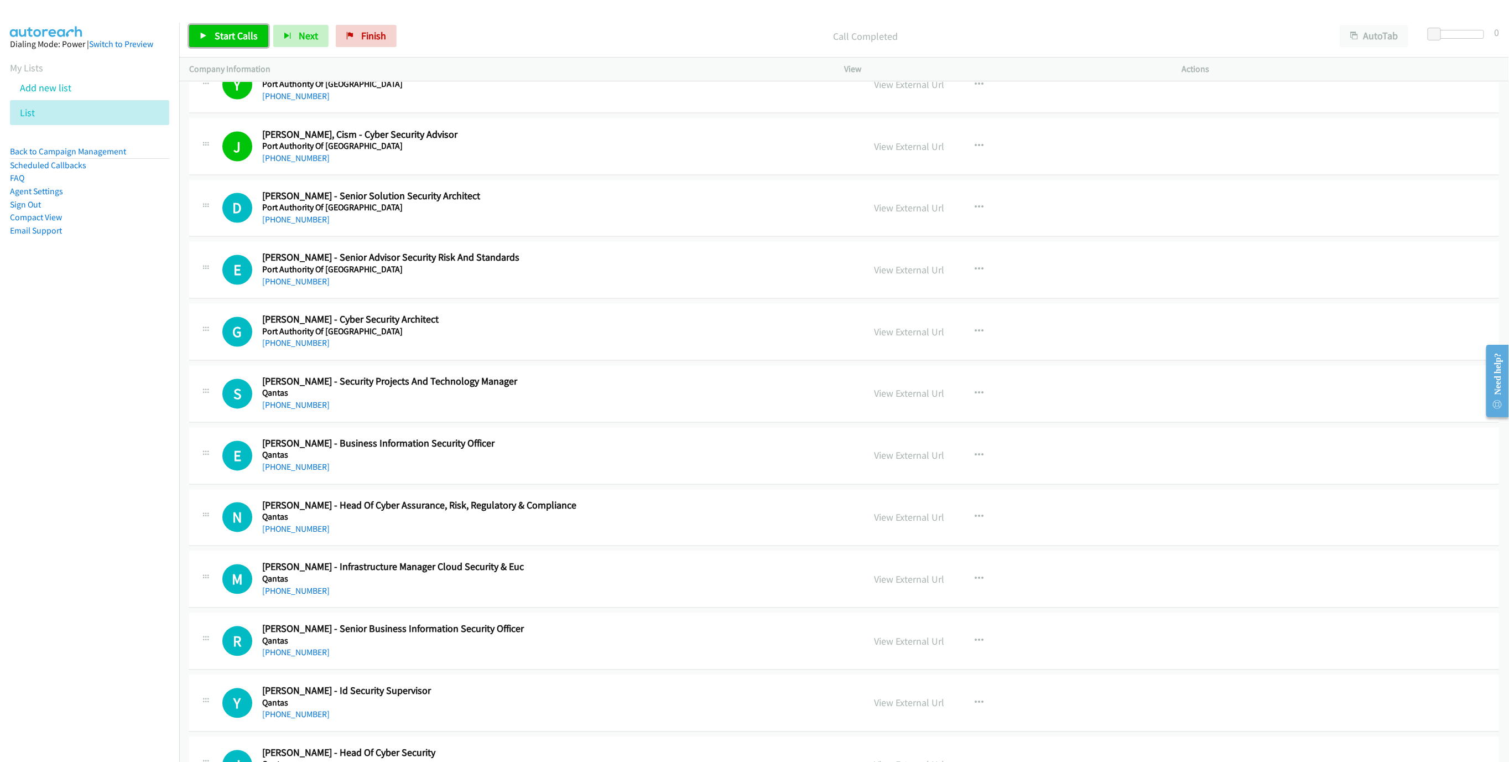
click at [244, 27] on link "Start Calls" at bounding box center [228, 36] width 79 height 22
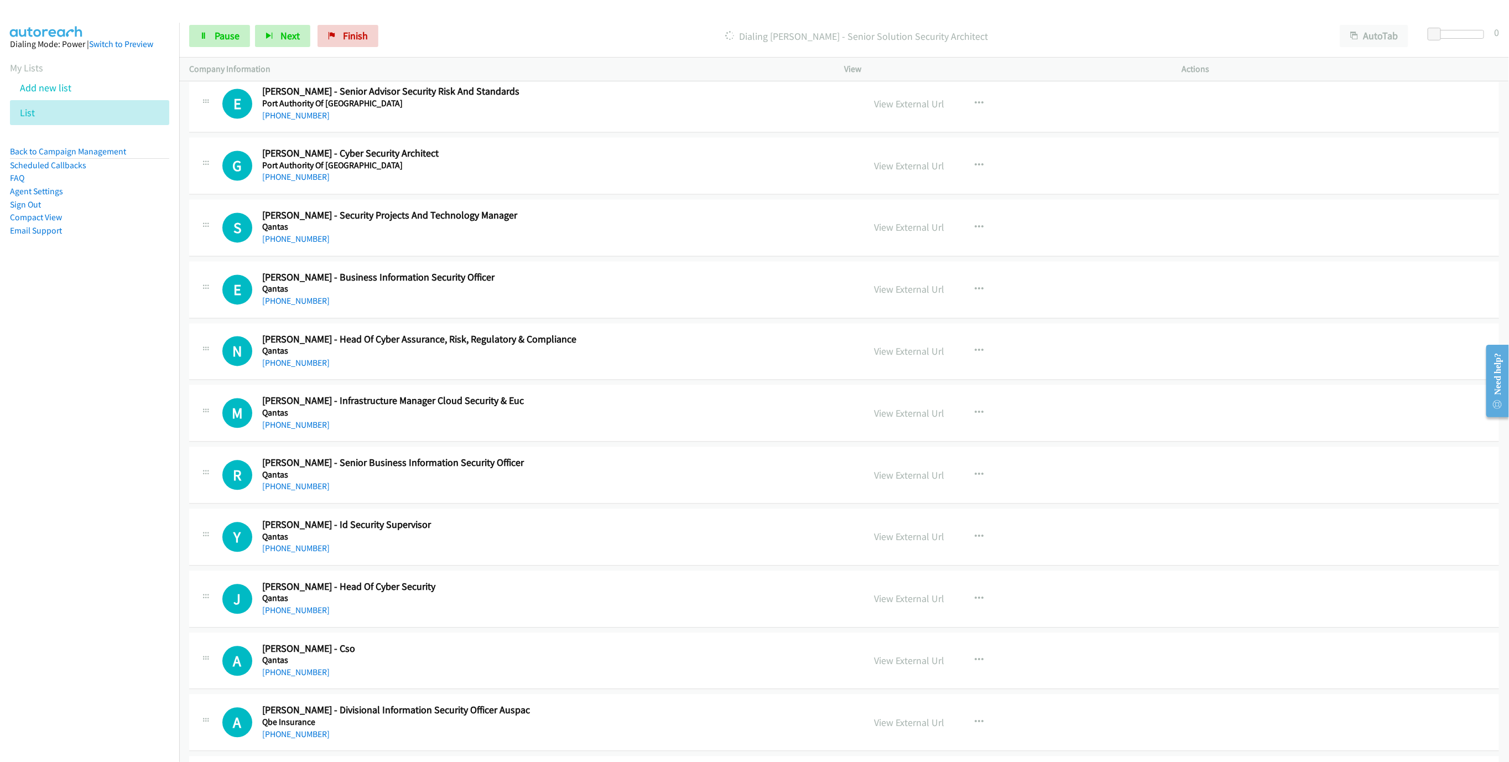
scroll to position [10535, 0]
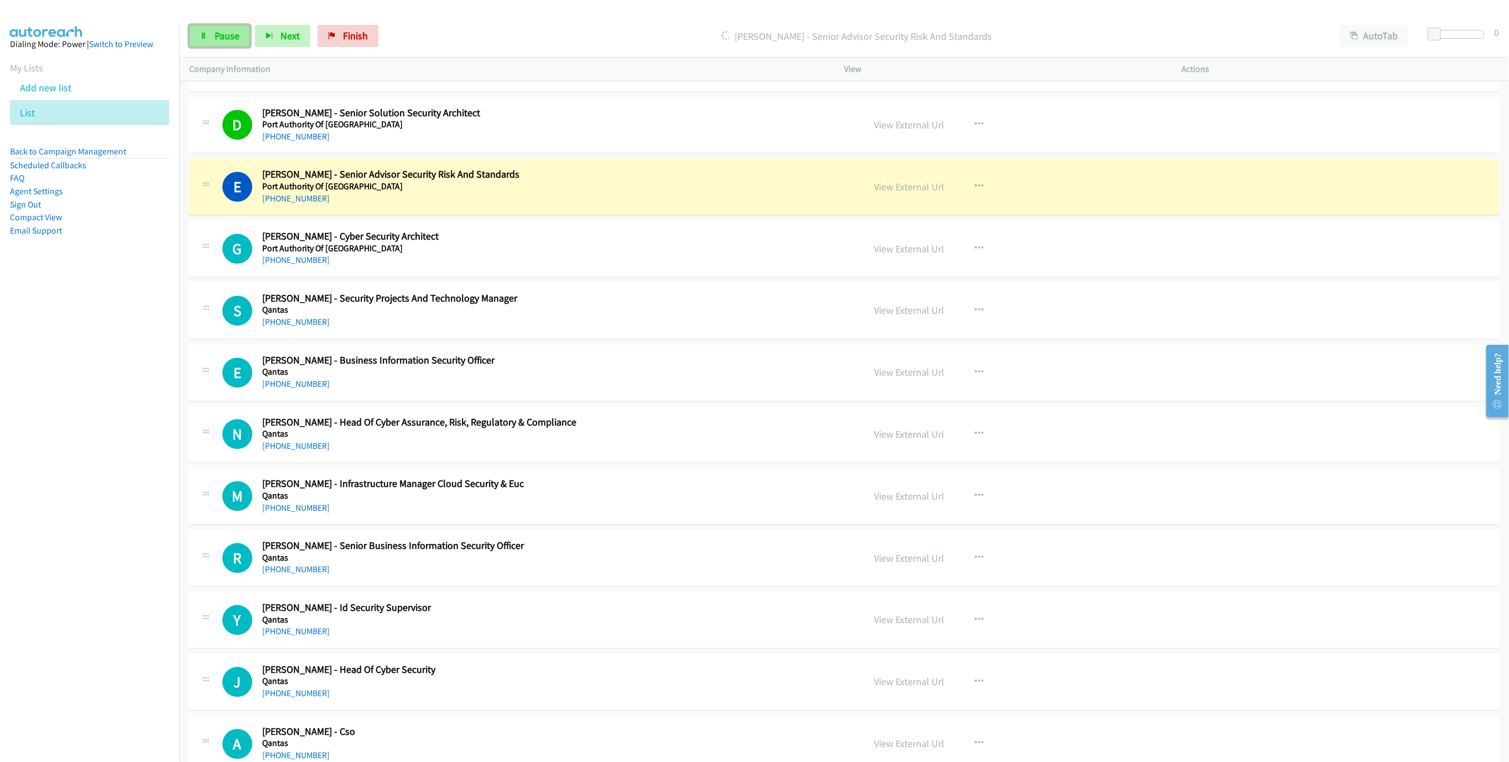
click at [216, 36] on span "Pause" at bounding box center [227, 35] width 25 height 13
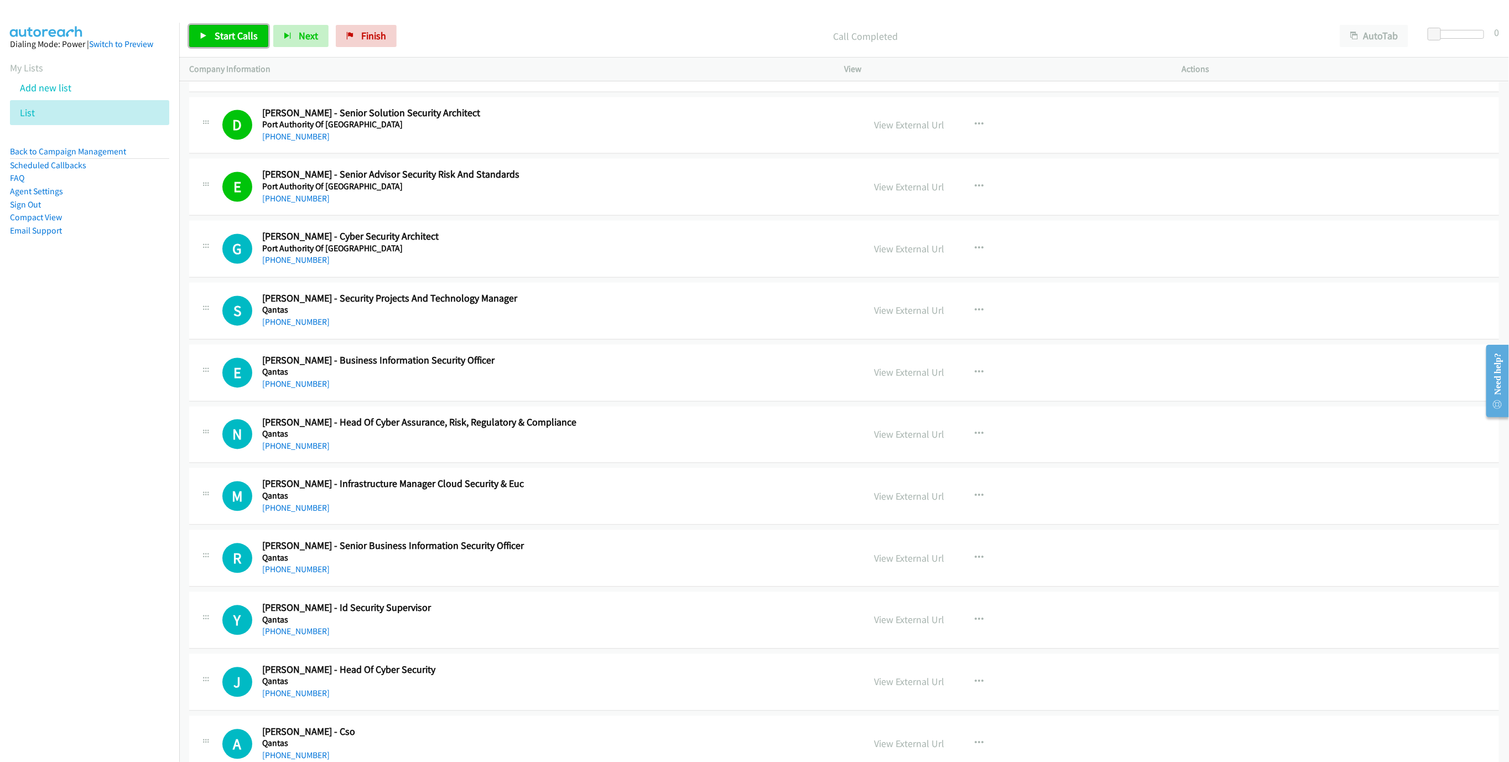
click at [231, 35] on span "Start Calls" at bounding box center [236, 35] width 43 height 13
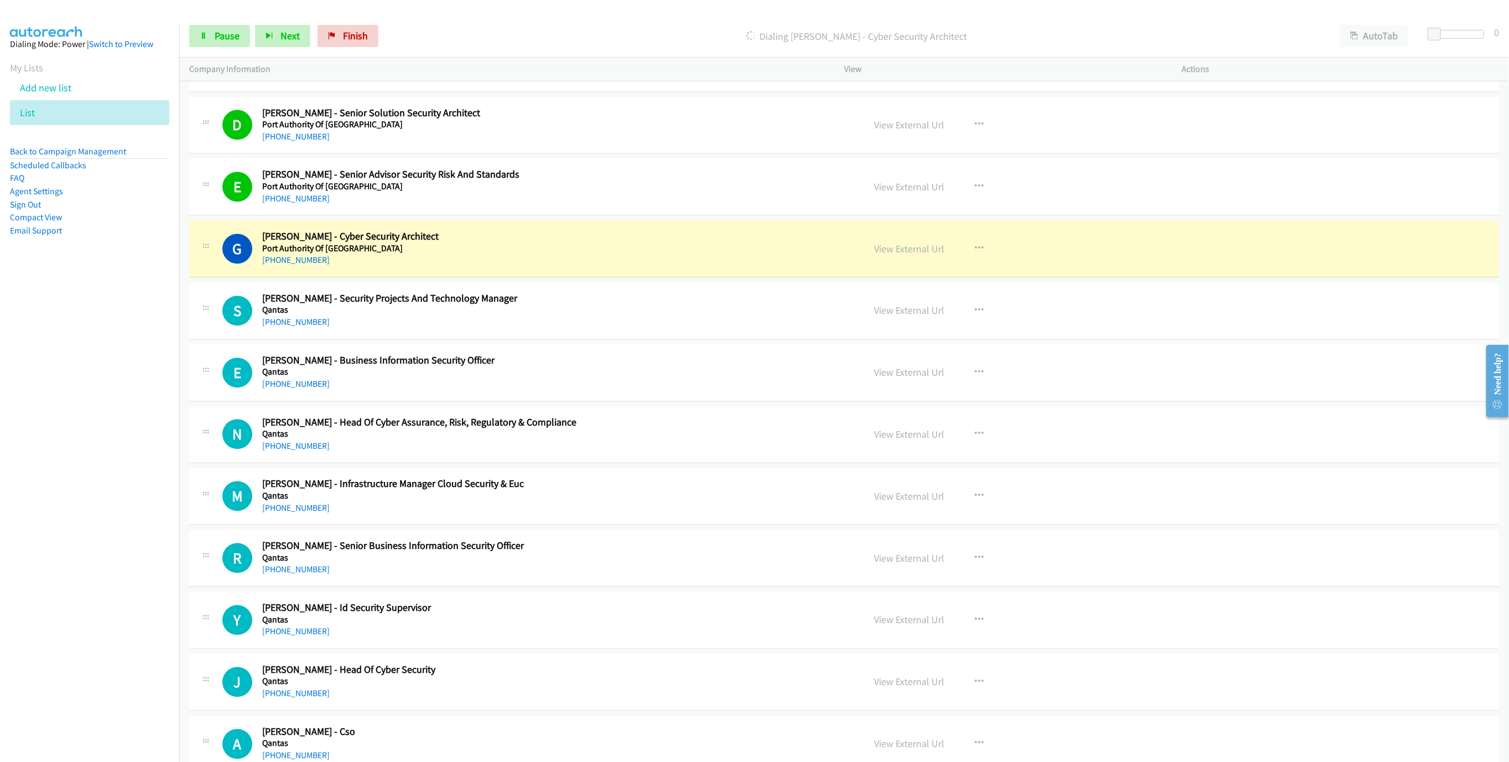
click at [601, 280] on td "G Callback Scheduled [PERSON_NAME] - Cyber Security Architect Port Authority Of…" at bounding box center [843, 249] width 1329 height 62
click at [903, 255] on link "View External Url" at bounding box center [909, 249] width 70 height 13
click at [231, 27] on link "Pause" at bounding box center [219, 36] width 61 height 22
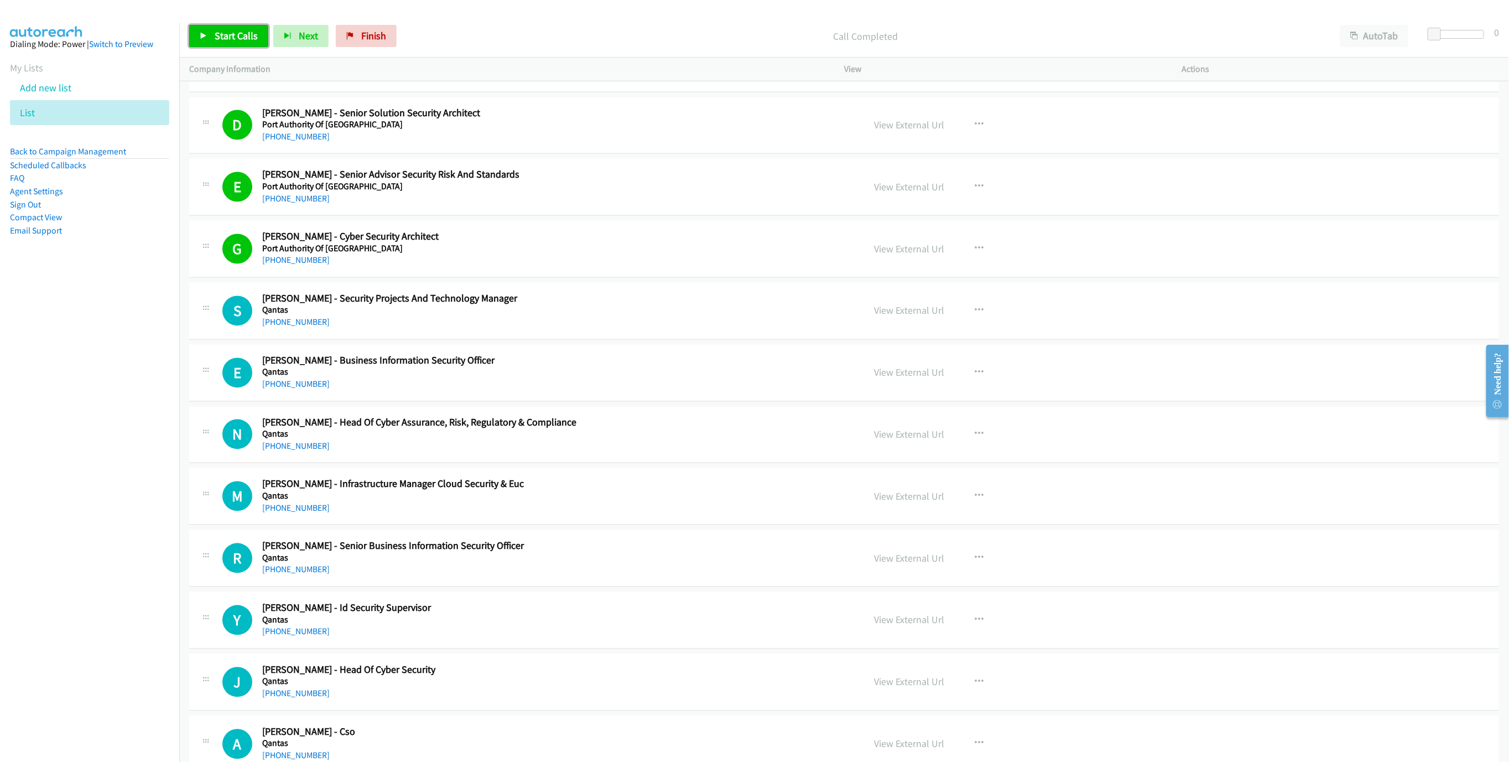
click at [209, 25] on link "Start Calls" at bounding box center [228, 36] width 79 height 22
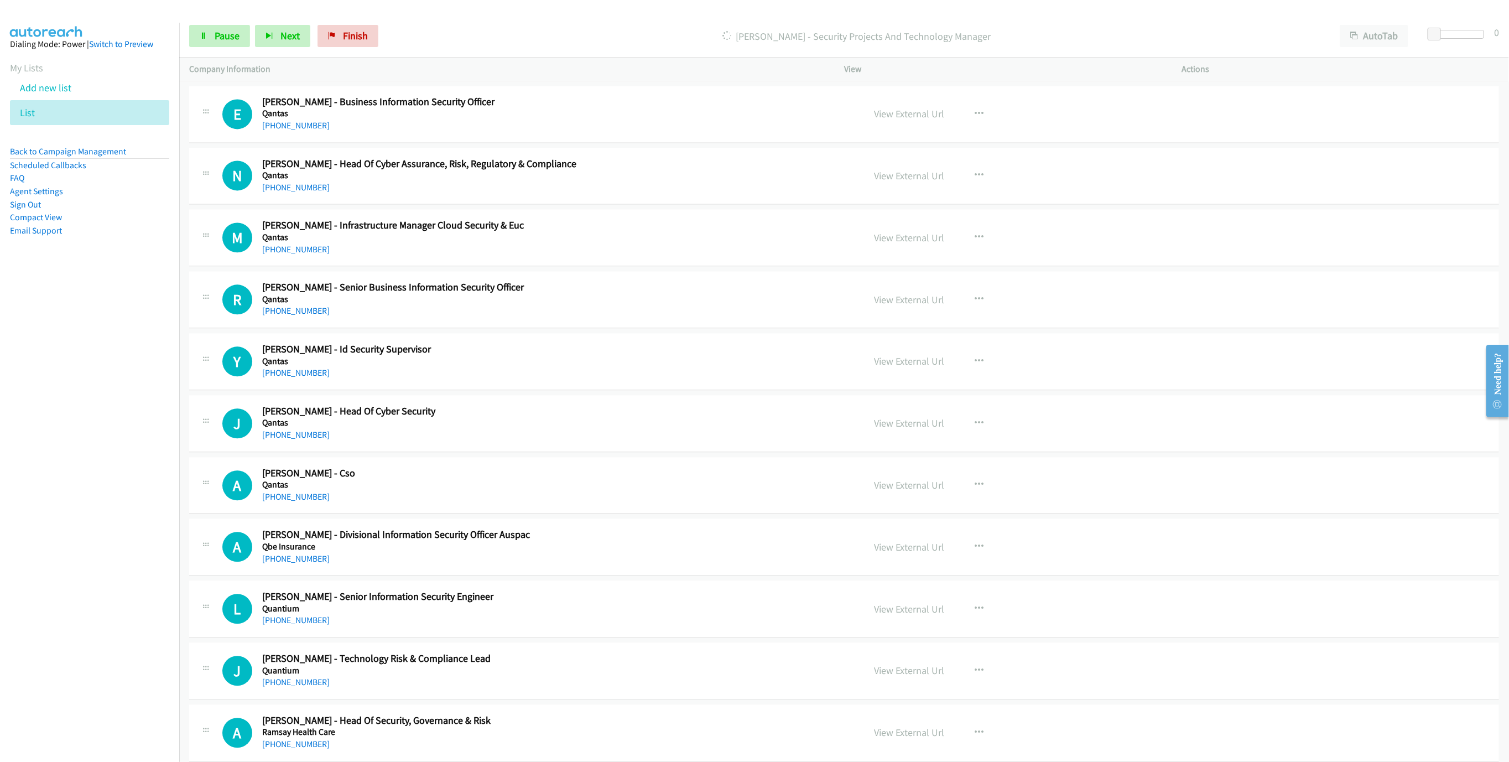
scroll to position [10784, 0]
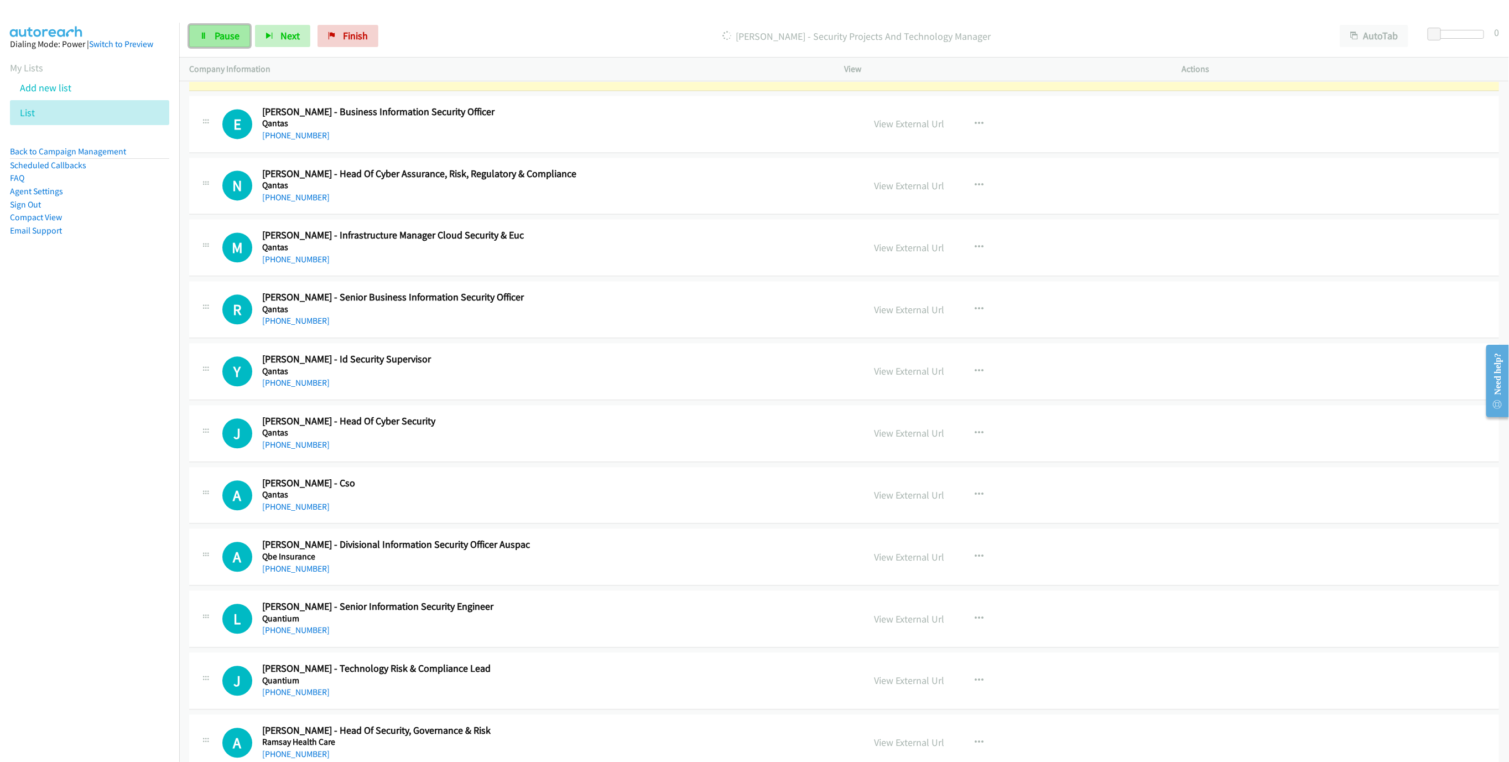
click at [238, 39] on span "Pause" at bounding box center [227, 35] width 25 height 13
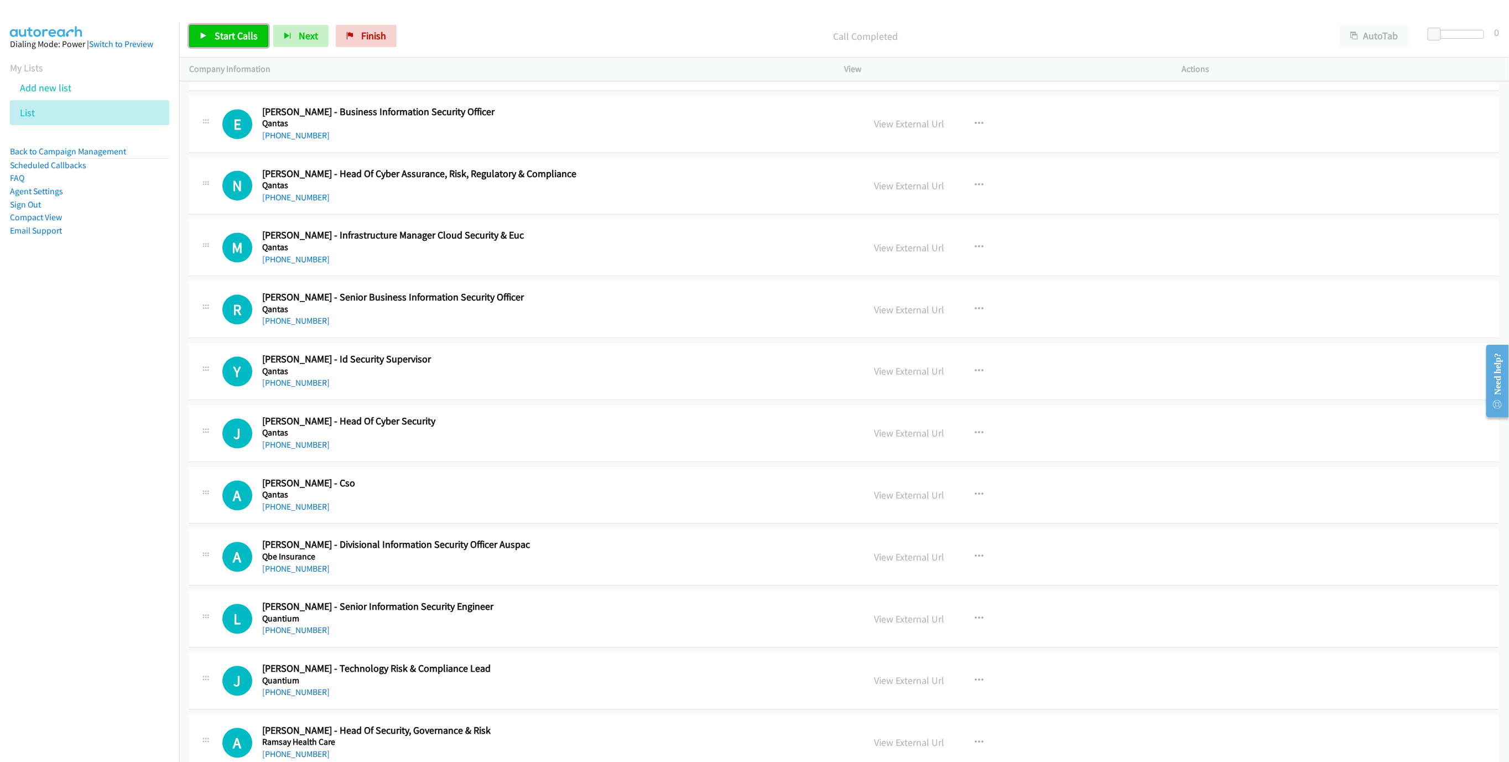
drag, startPoint x: 230, startPoint y: 30, endPoint x: 365, endPoint y: 103, distance: 153.9
click at [230, 30] on span "Start Calls" at bounding box center [236, 35] width 43 height 13
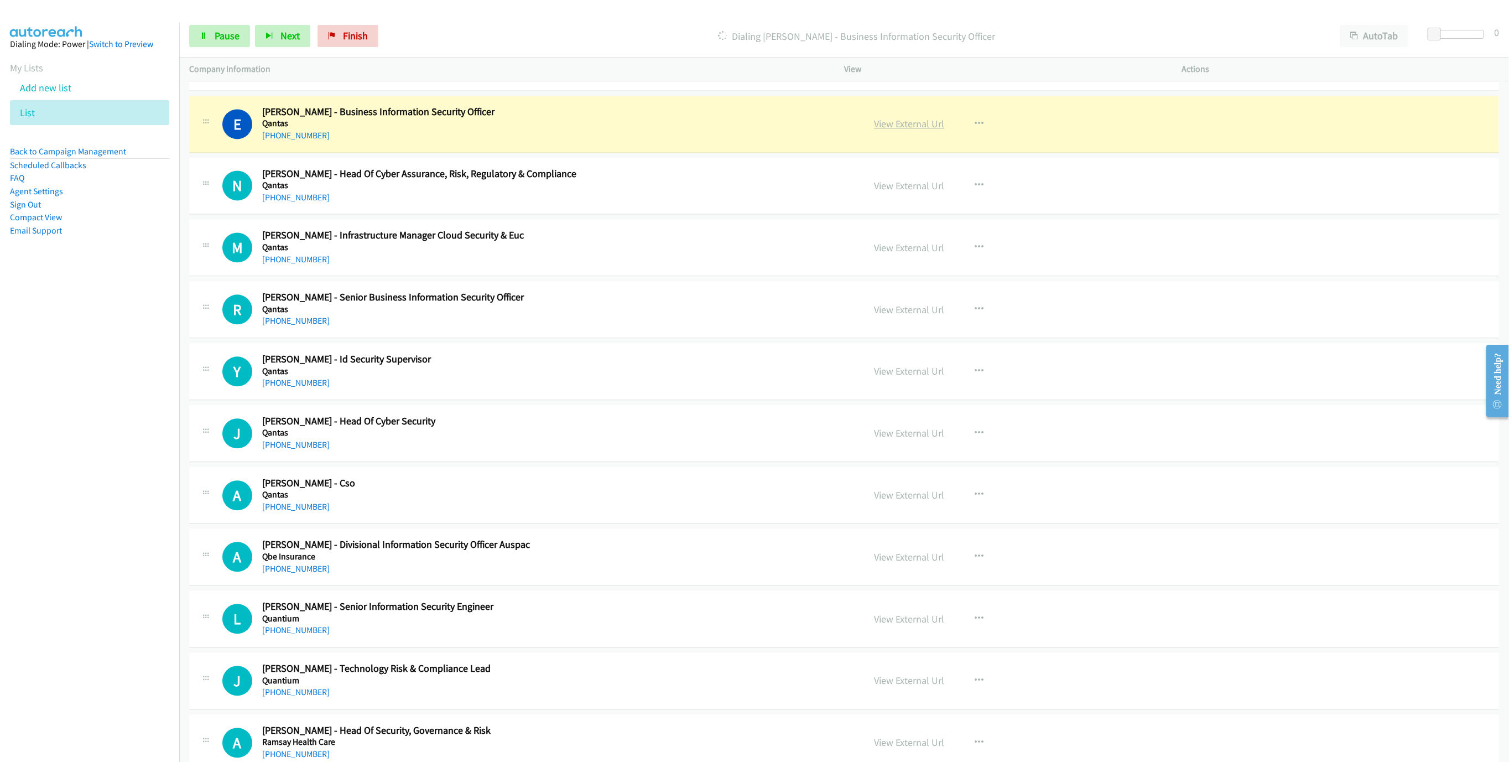
click at [924, 130] on link "View External Url" at bounding box center [909, 123] width 70 height 13
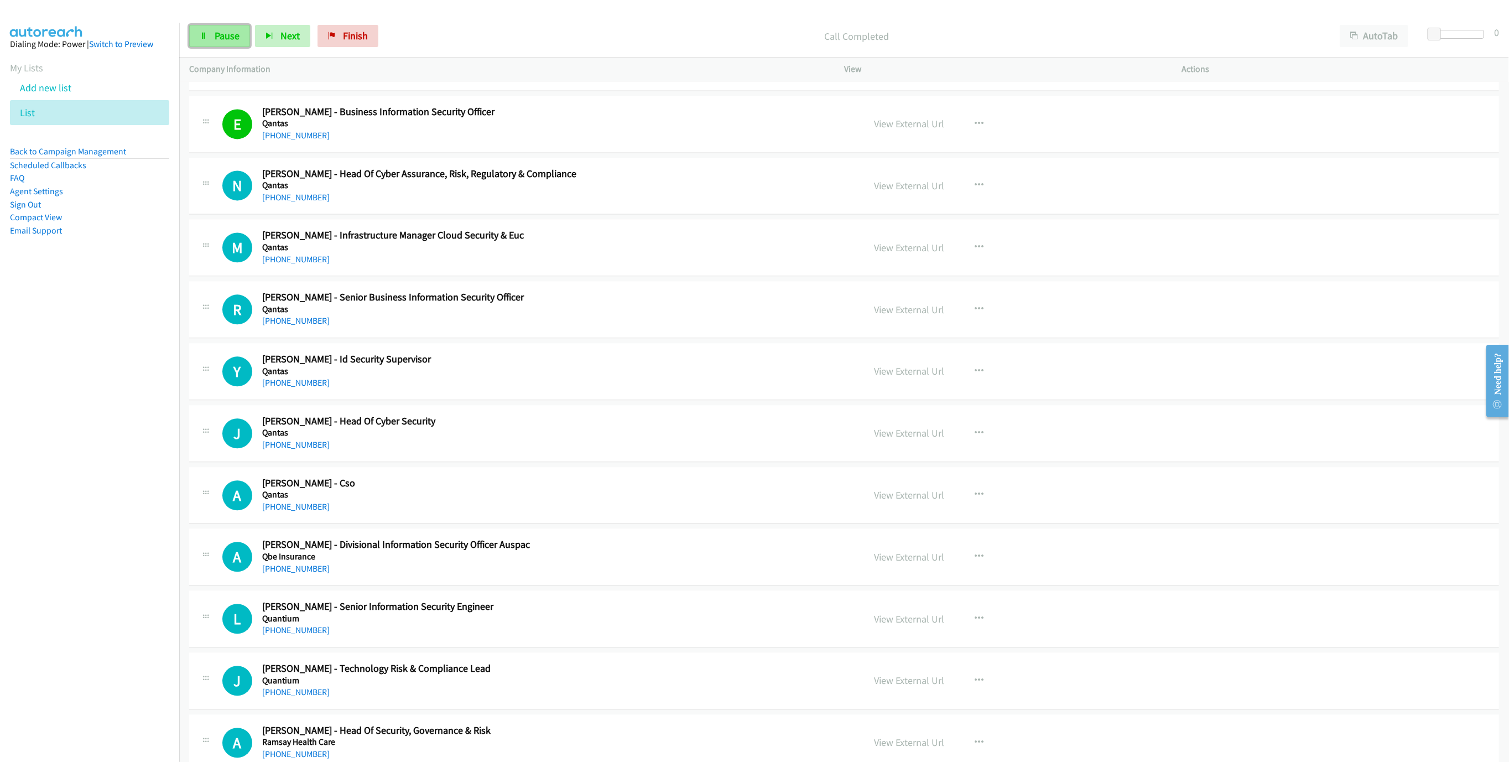
click at [191, 32] on link "Pause" at bounding box center [219, 36] width 61 height 22
click at [251, 39] on span "Start Calls" at bounding box center [236, 35] width 43 height 13
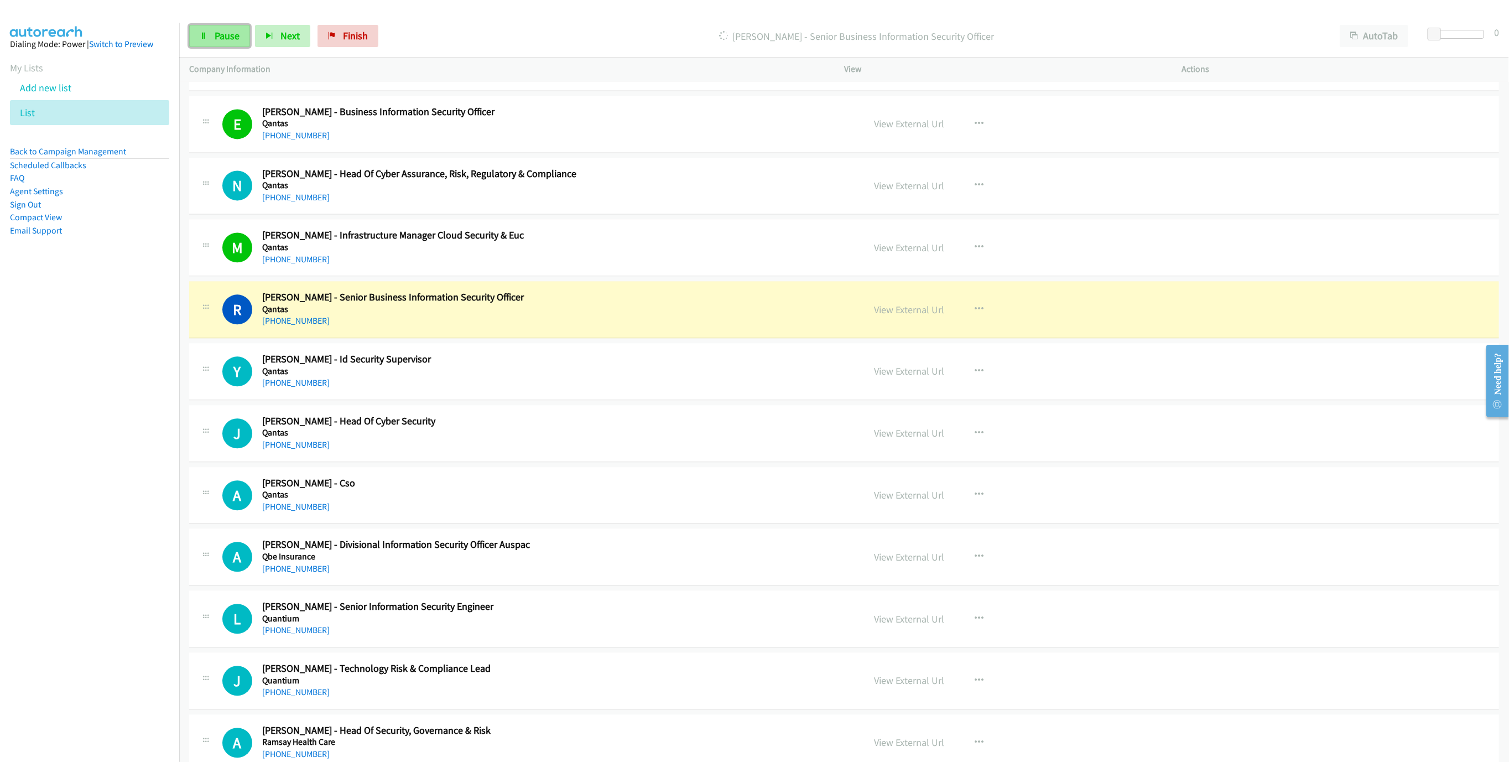
click at [211, 25] on link "Pause" at bounding box center [219, 36] width 61 height 22
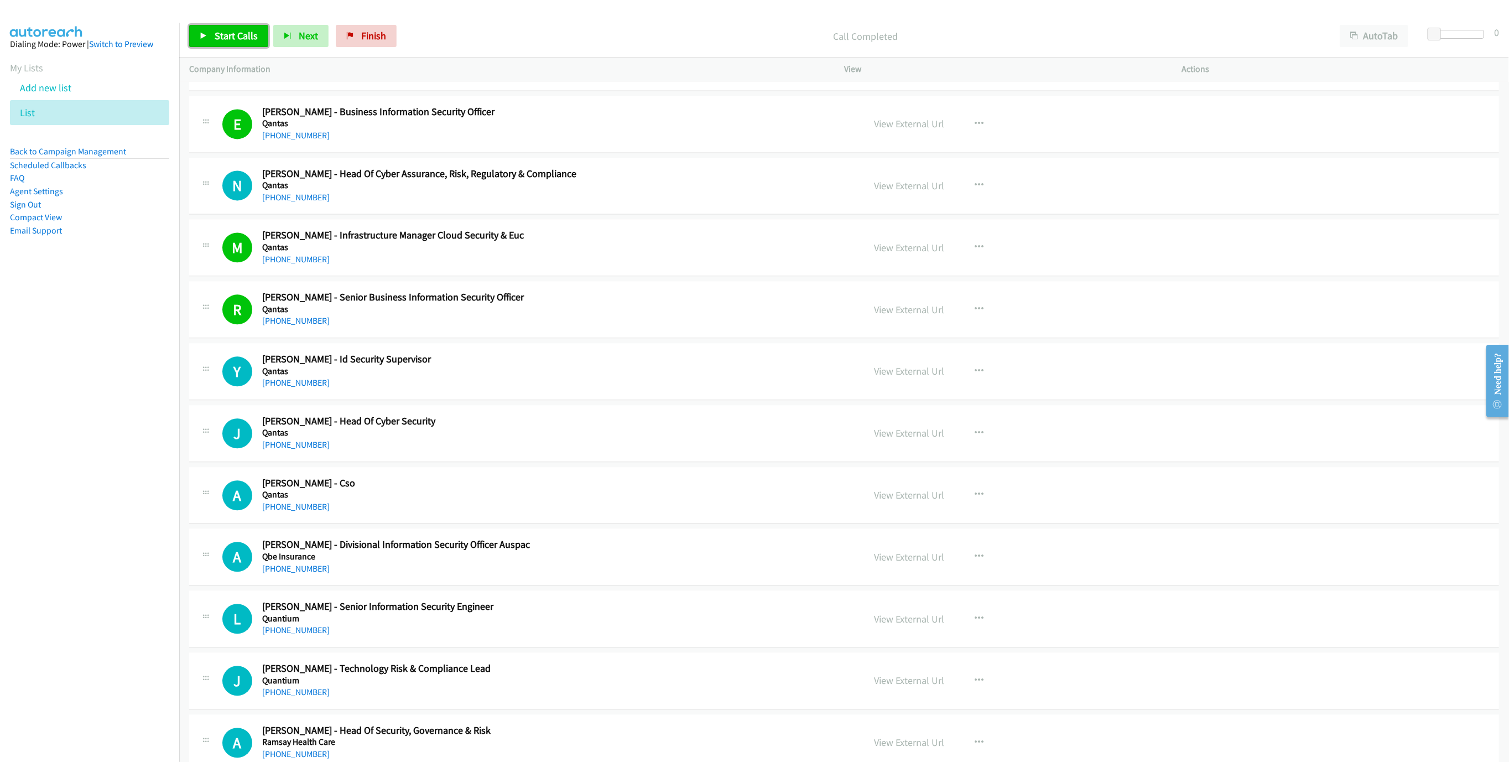
click at [208, 35] on link "Start Calls" at bounding box center [228, 36] width 79 height 22
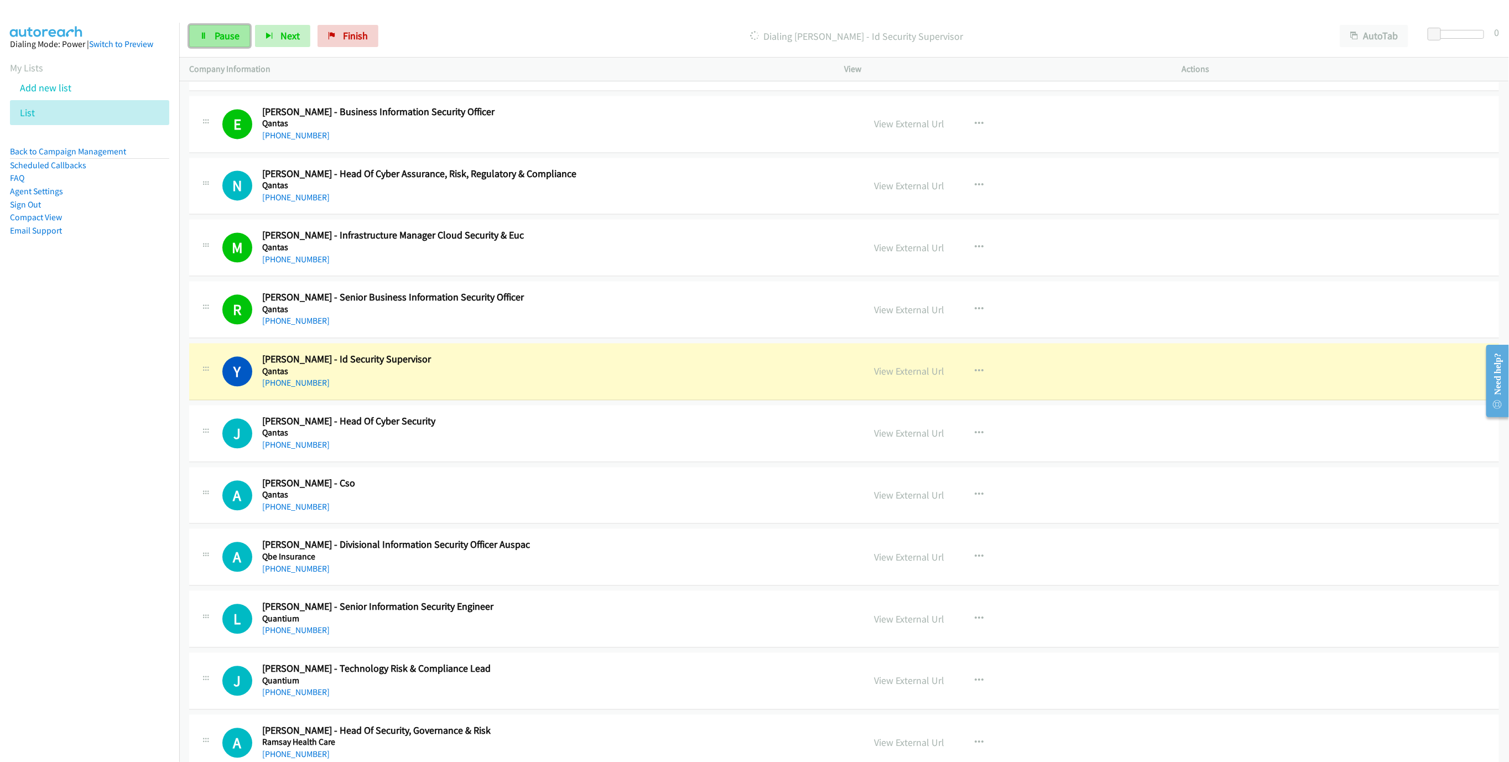
click at [220, 43] on link "Pause" at bounding box center [219, 36] width 61 height 22
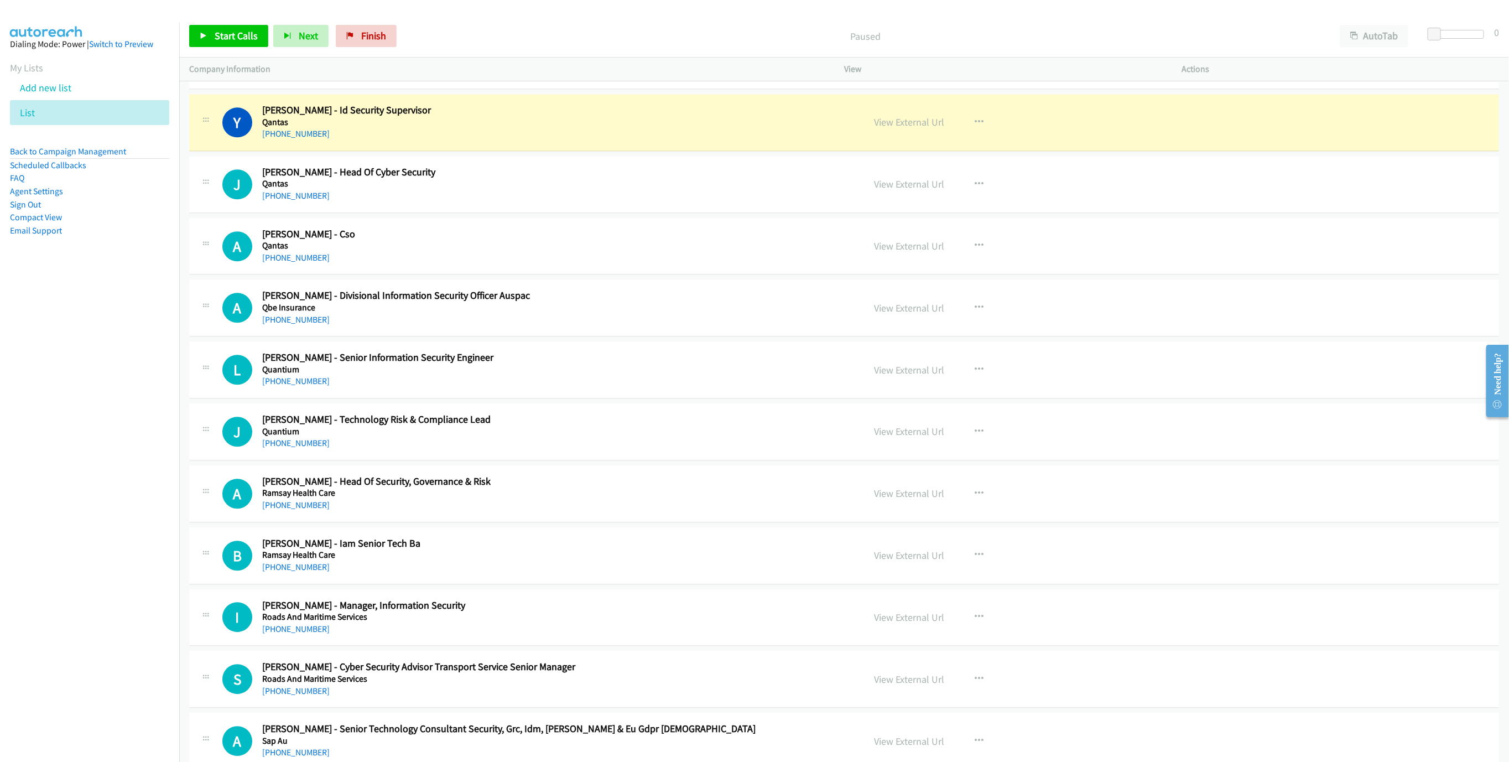
scroll to position [11066, 0]
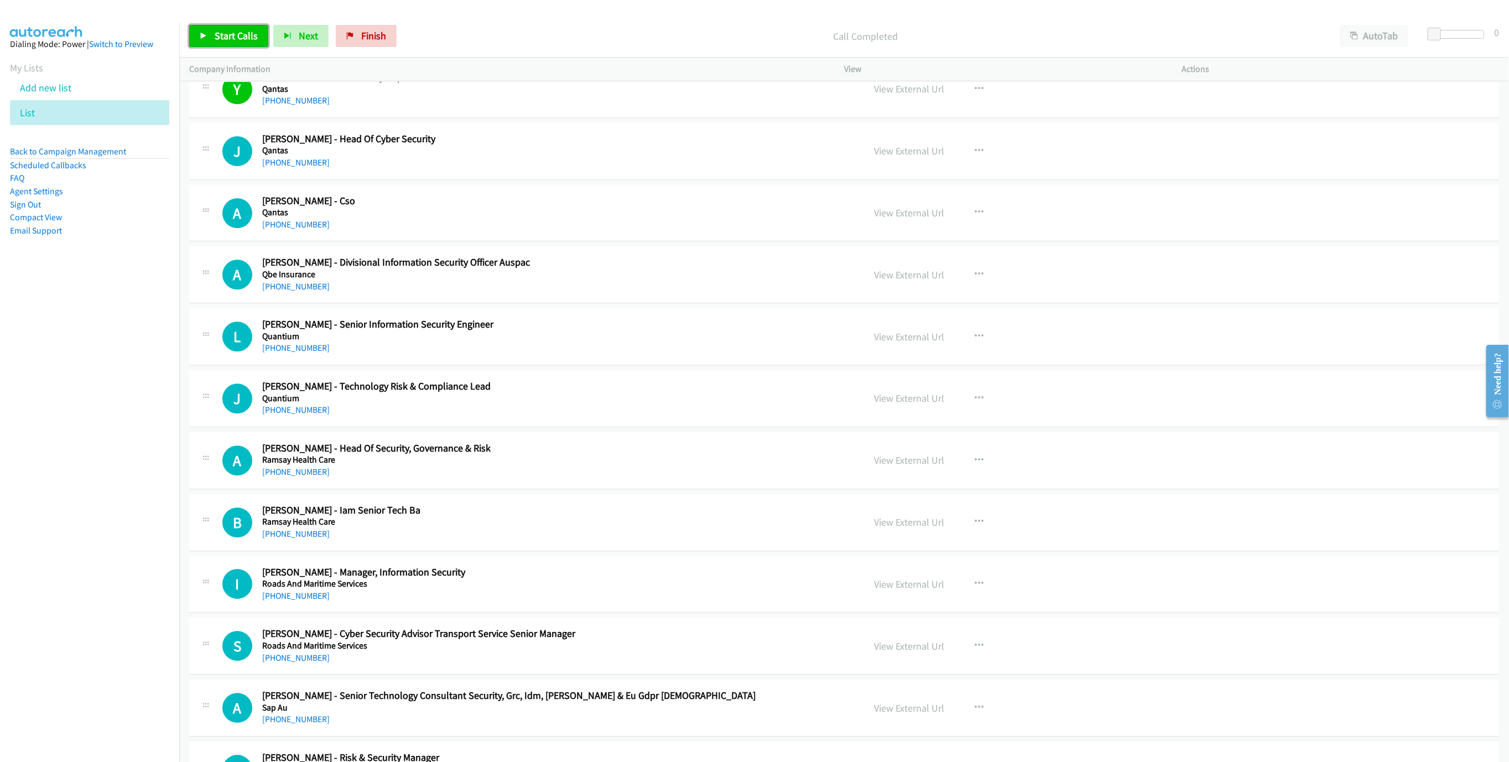
click at [201, 33] on icon at bounding box center [204, 37] width 8 height 8
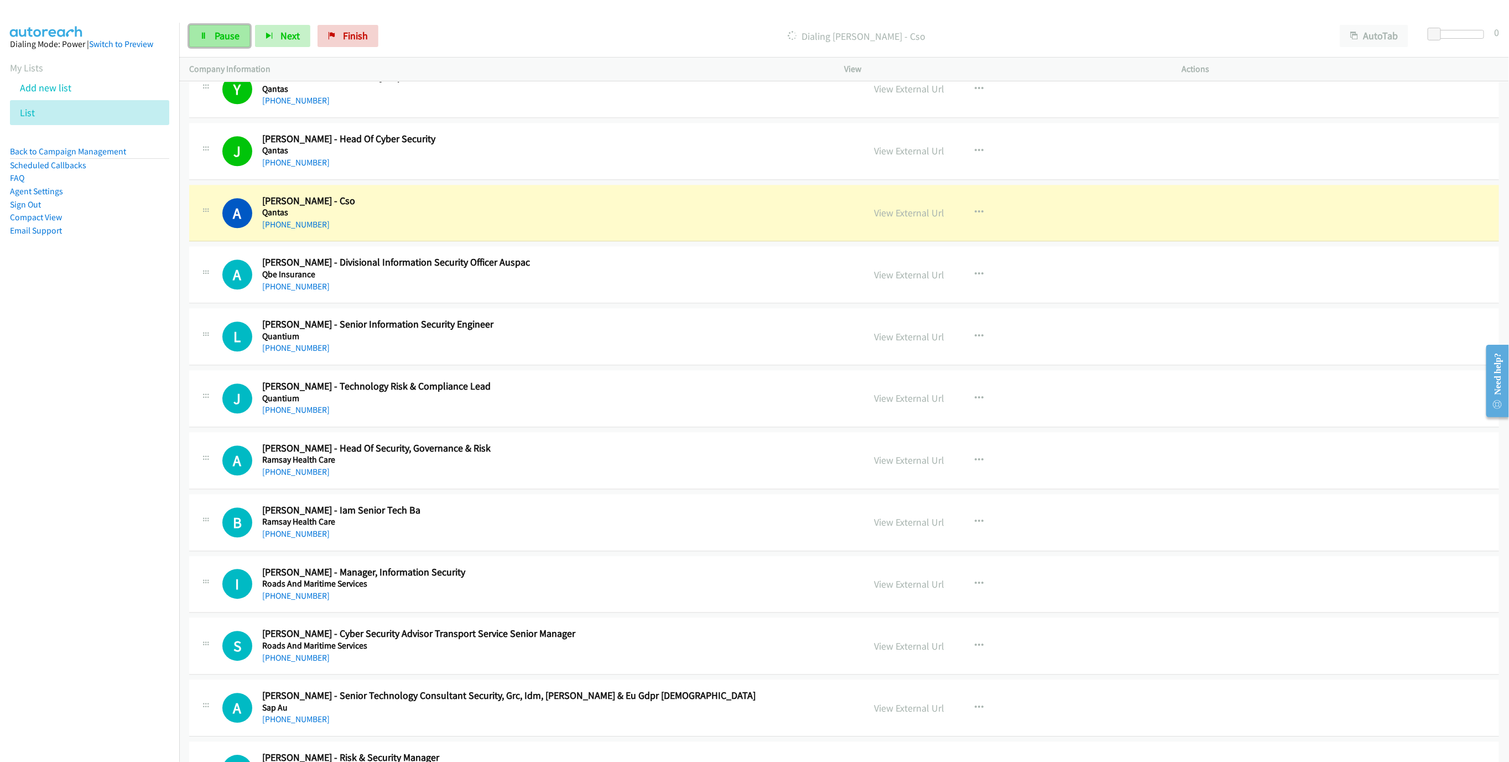
click at [228, 43] on link "Pause" at bounding box center [219, 36] width 61 height 22
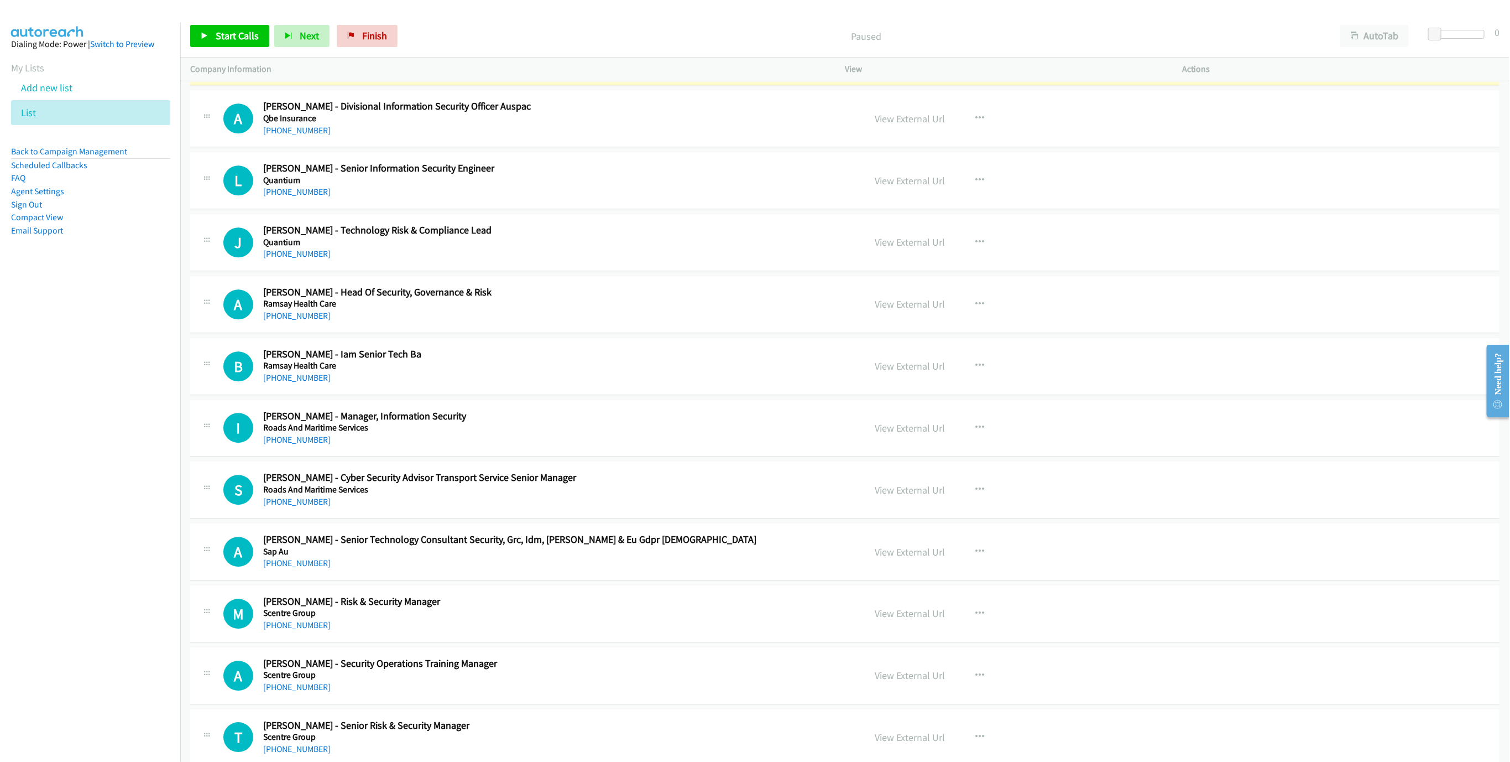
scroll to position [11232, 0]
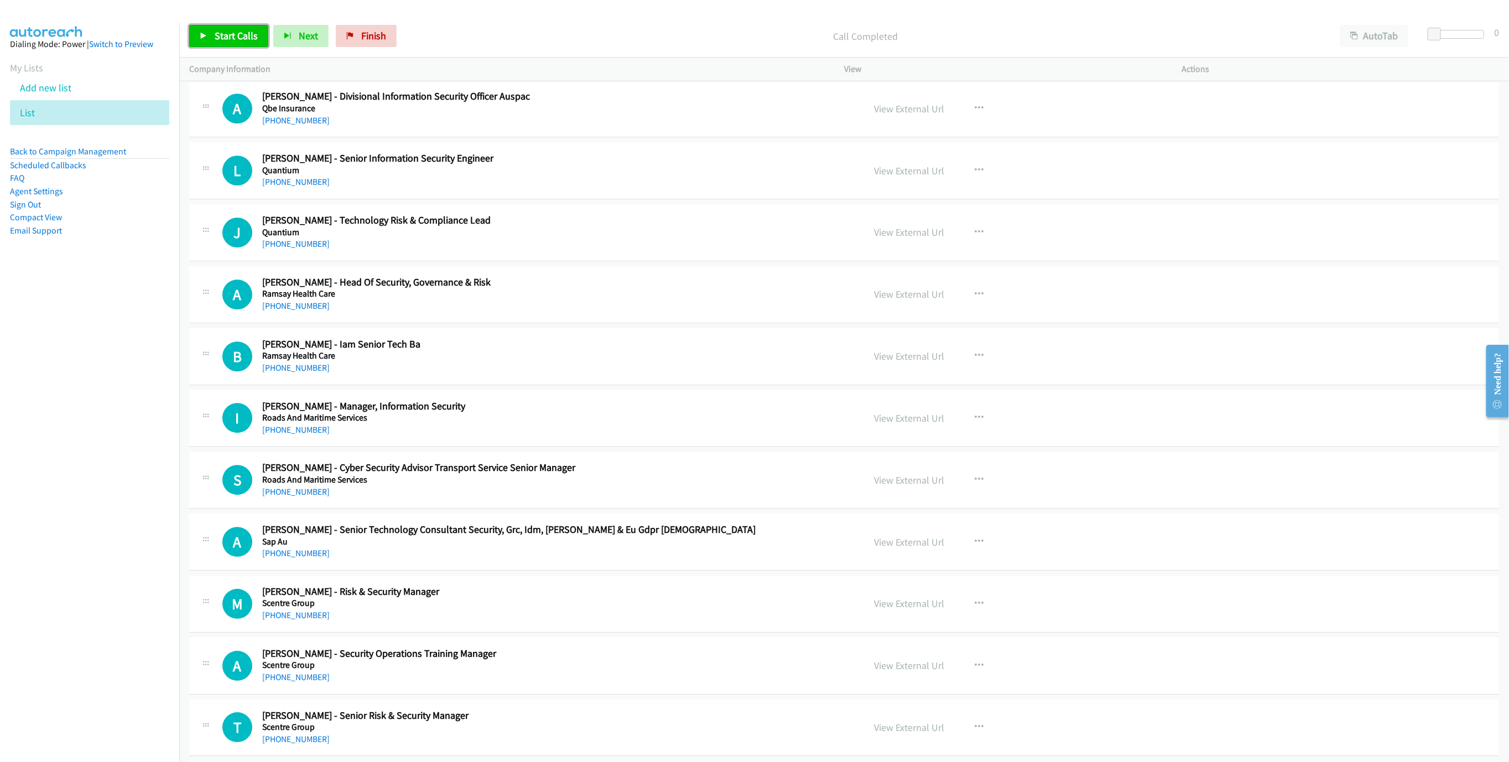
click at [254, 30] on span "Start Calls" at bounding box center [236, 35] width 43 height 13
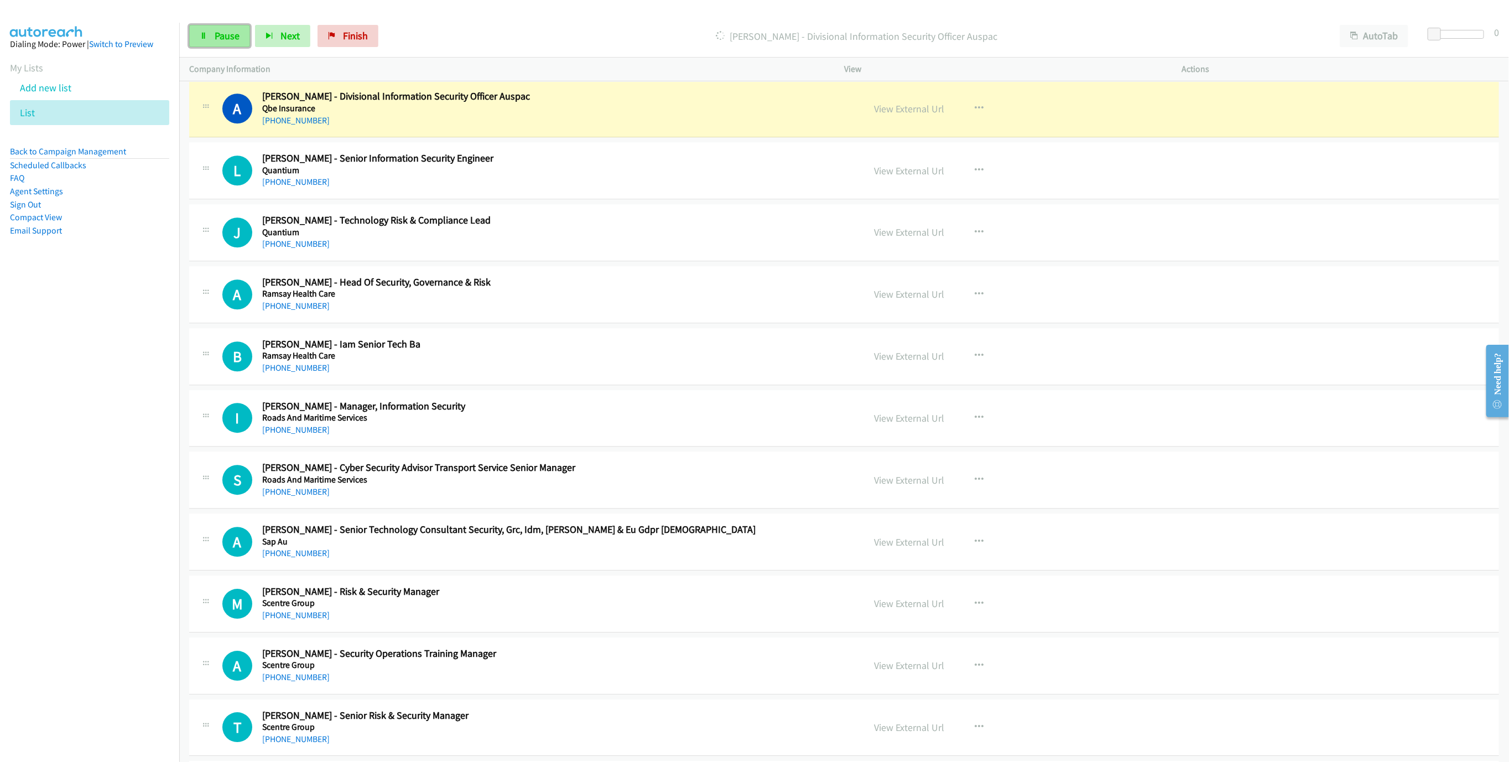
click at [197, 40] on link "Pause" at bounding box center [219, 36] width 61 height 22
